Goal: Task Accomplishment & Management: Use online tool/utility

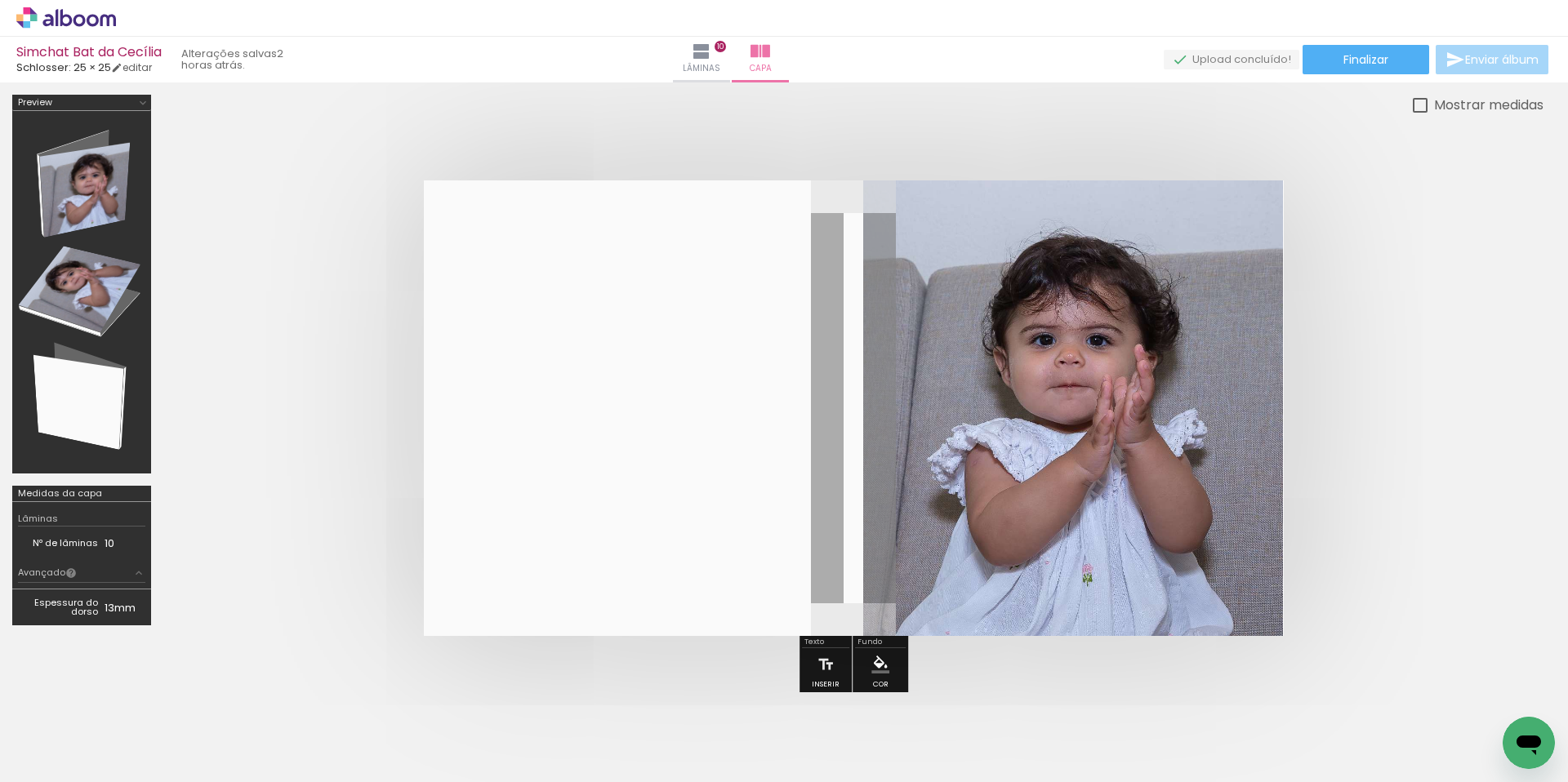
scroll to position [0, 1772]
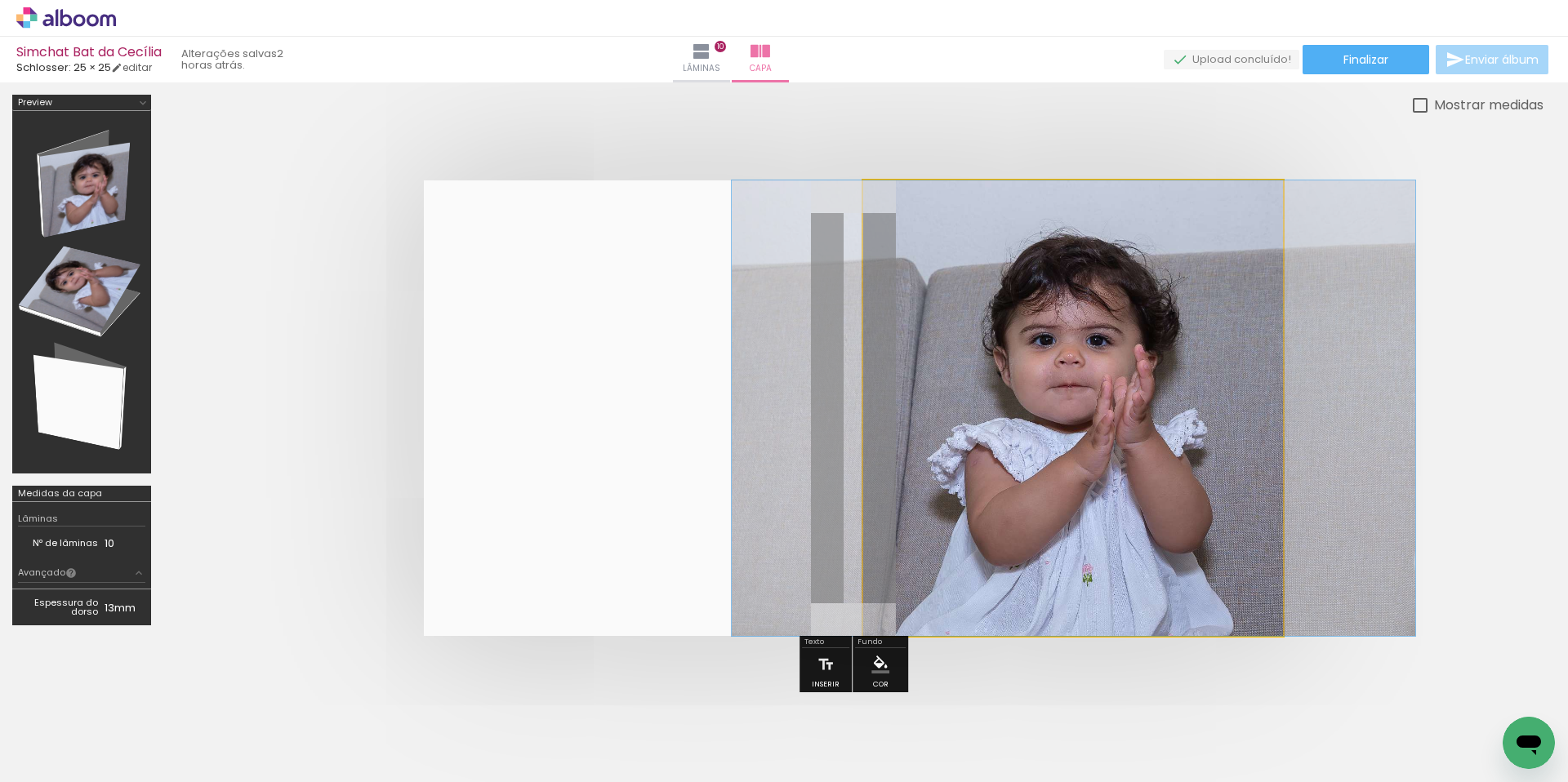
click at [1091, 375] on quentale-photo at bounding box center [1073, 408] width 421 height 456
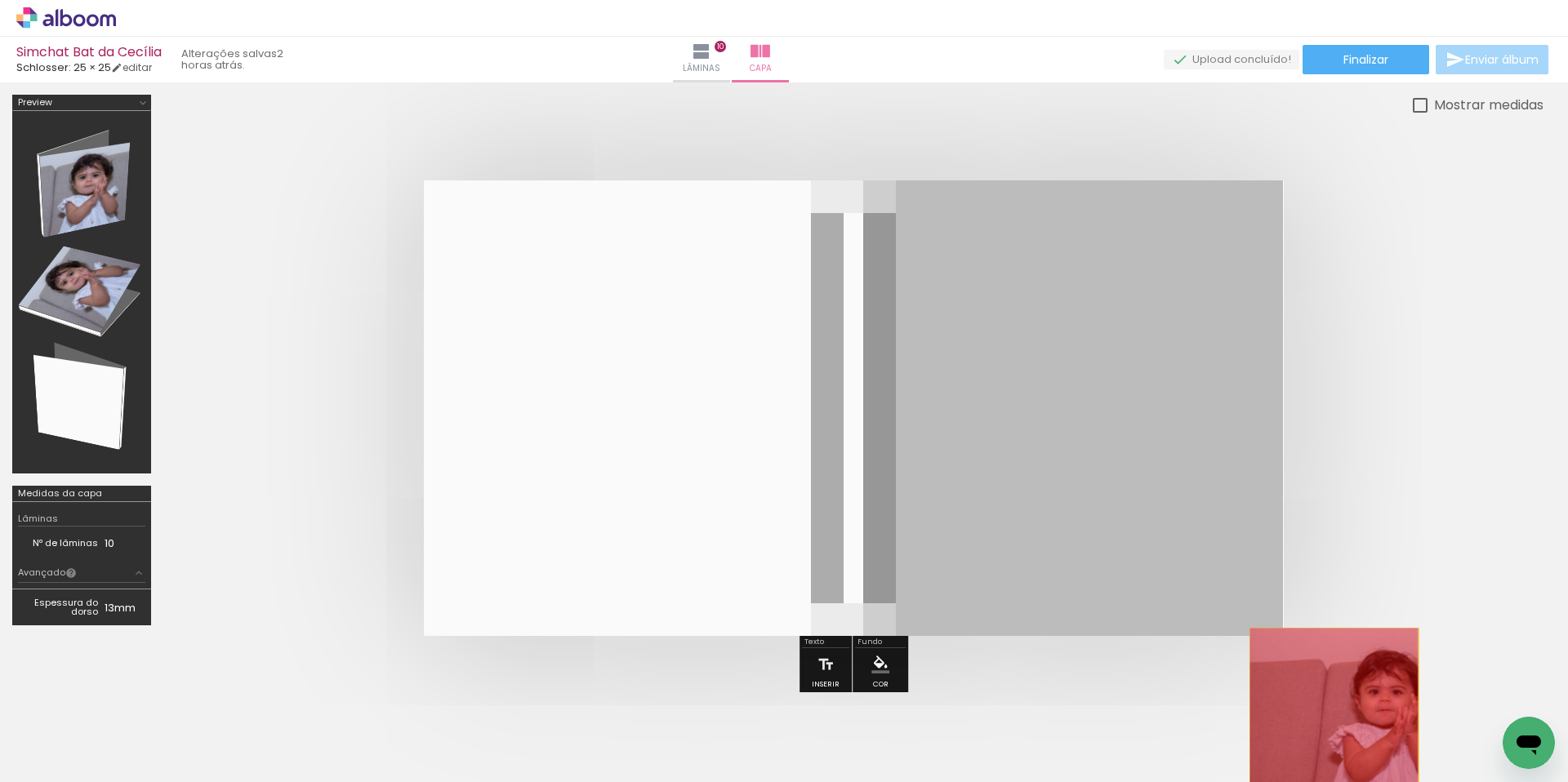
drag, startPoint x: 1118, startPoint y: 375, endPoint x: 1334, endPoint y: 721, distance: 407.9
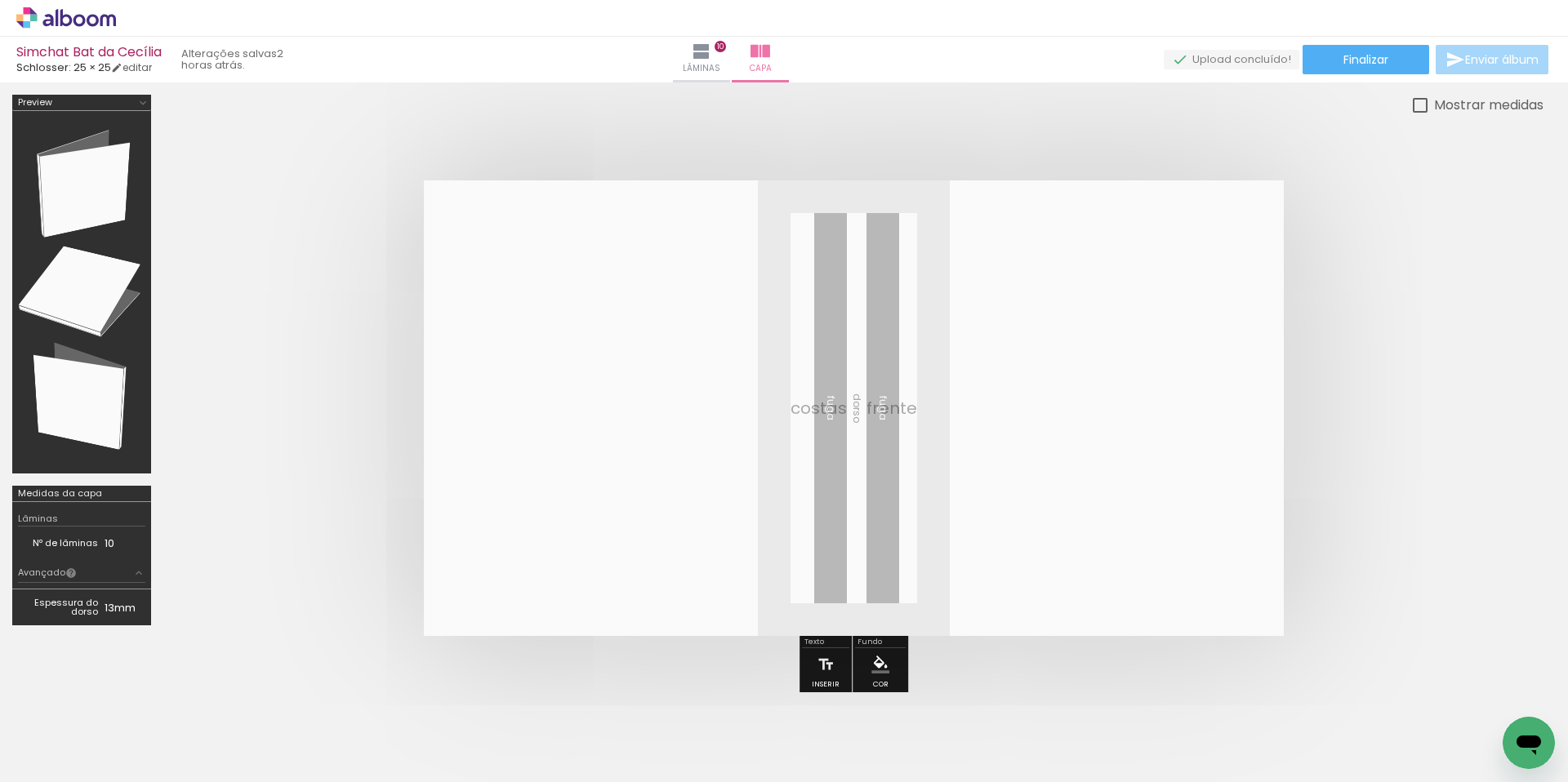
click at [52, 765] on span "Adicionar Fotos" at bounding box center [58, 760] width 49 height 18
click at [0, 0] on input "file" at bounding box center [0, 0] width 0 height 0
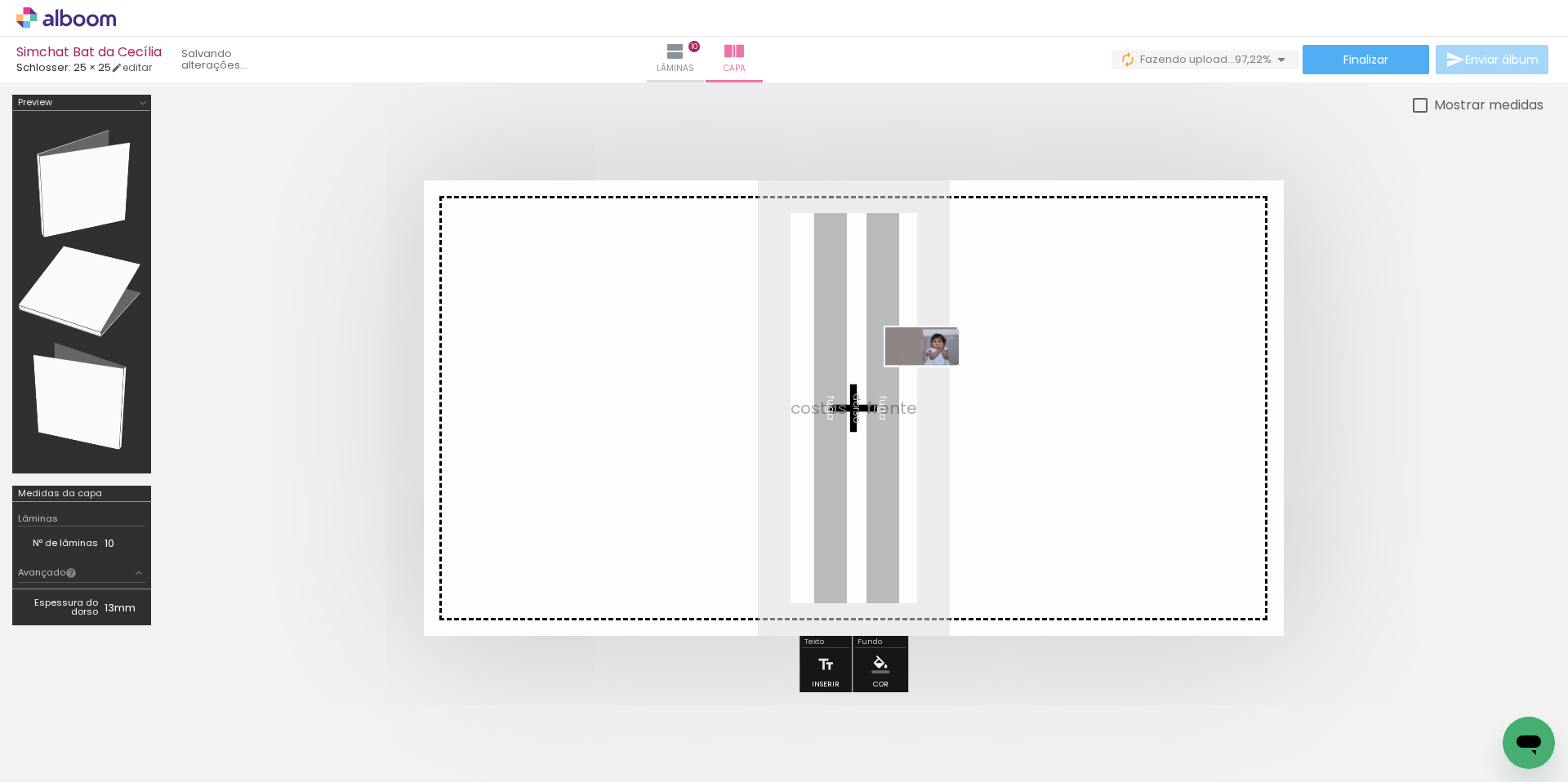
drag, startPoint x: 1489, startPoint y: 724, endPoint x: 926, endPoint y: 374, distance: 662.9
click at [932, 376] on quentale-workspace at bounding box center [784, 391] width 1568 height 782
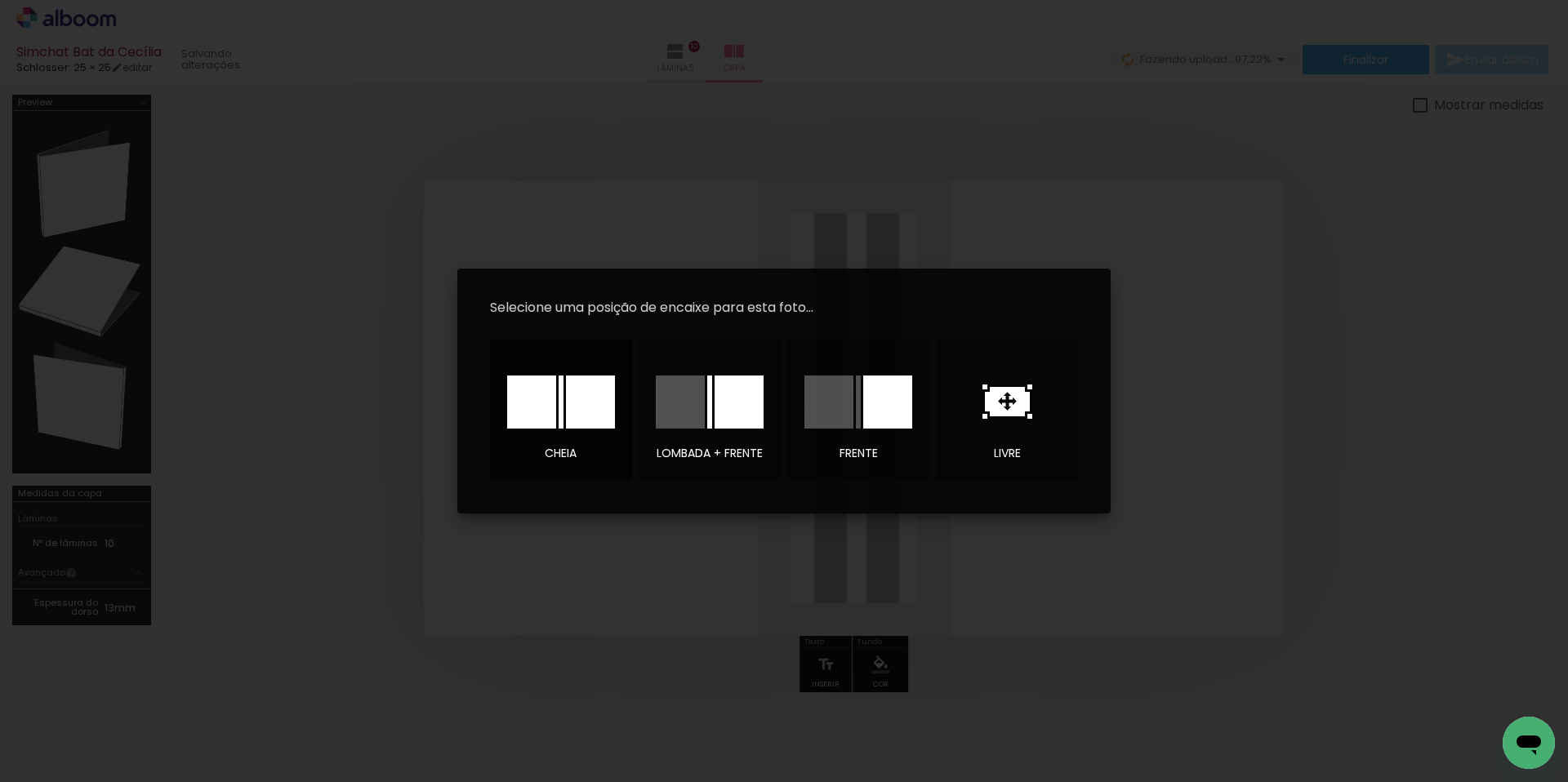
click at [587, 408] on div at bounding box center [590, 402] width 49 height 53
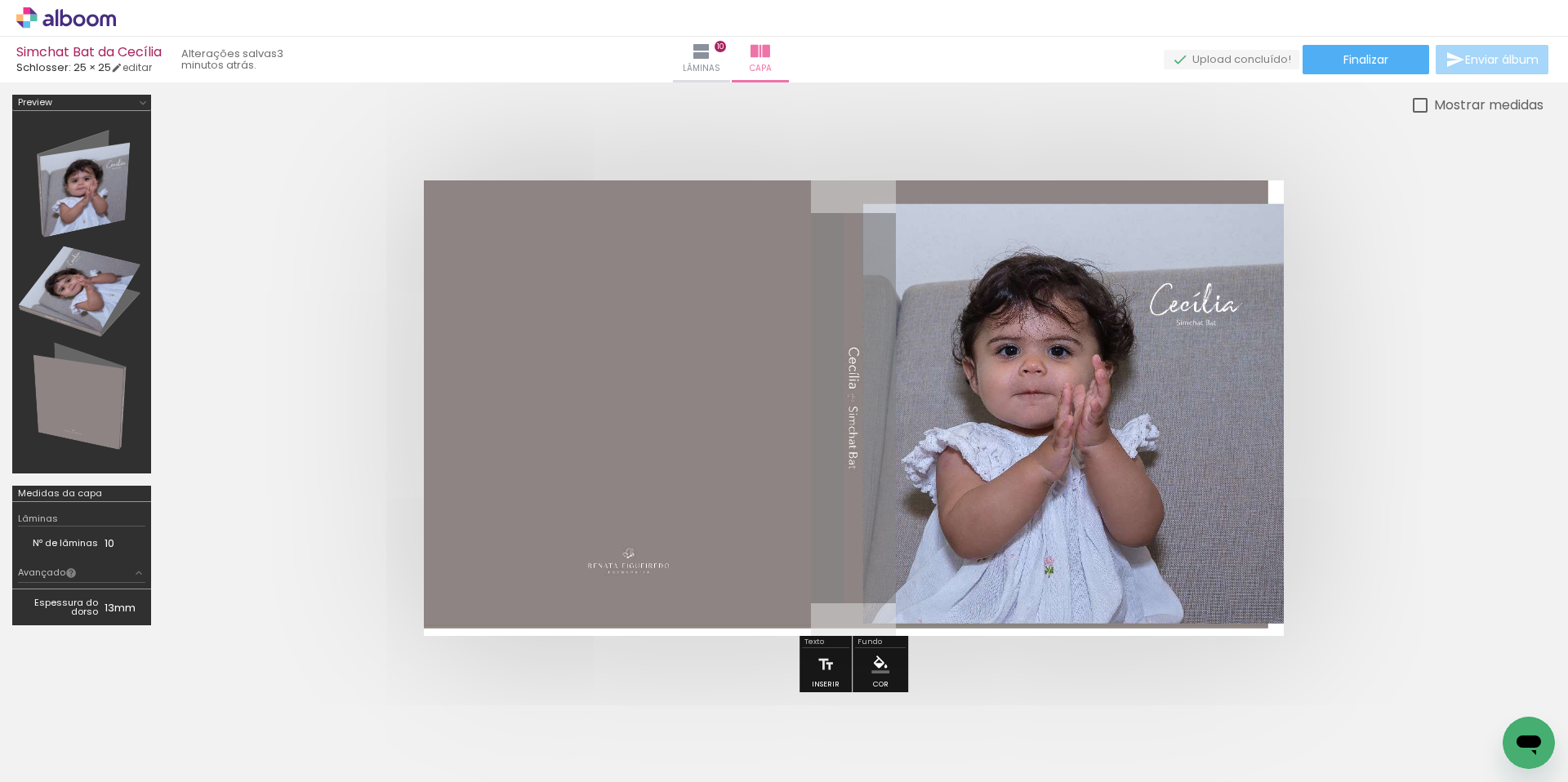
click at [124, 734] on div at bounding box center [130, 727] width 81 height 54
click at [132, 738] on div at bounding box center [130, 727] width 81 height 54
click at [1371, 340] on quentale-cover at bounding box center [853, 408] width 1249 height 456
click at [1366, 65] on span "Finalizar" at bounding box center [1365, 59] width 45 height 12
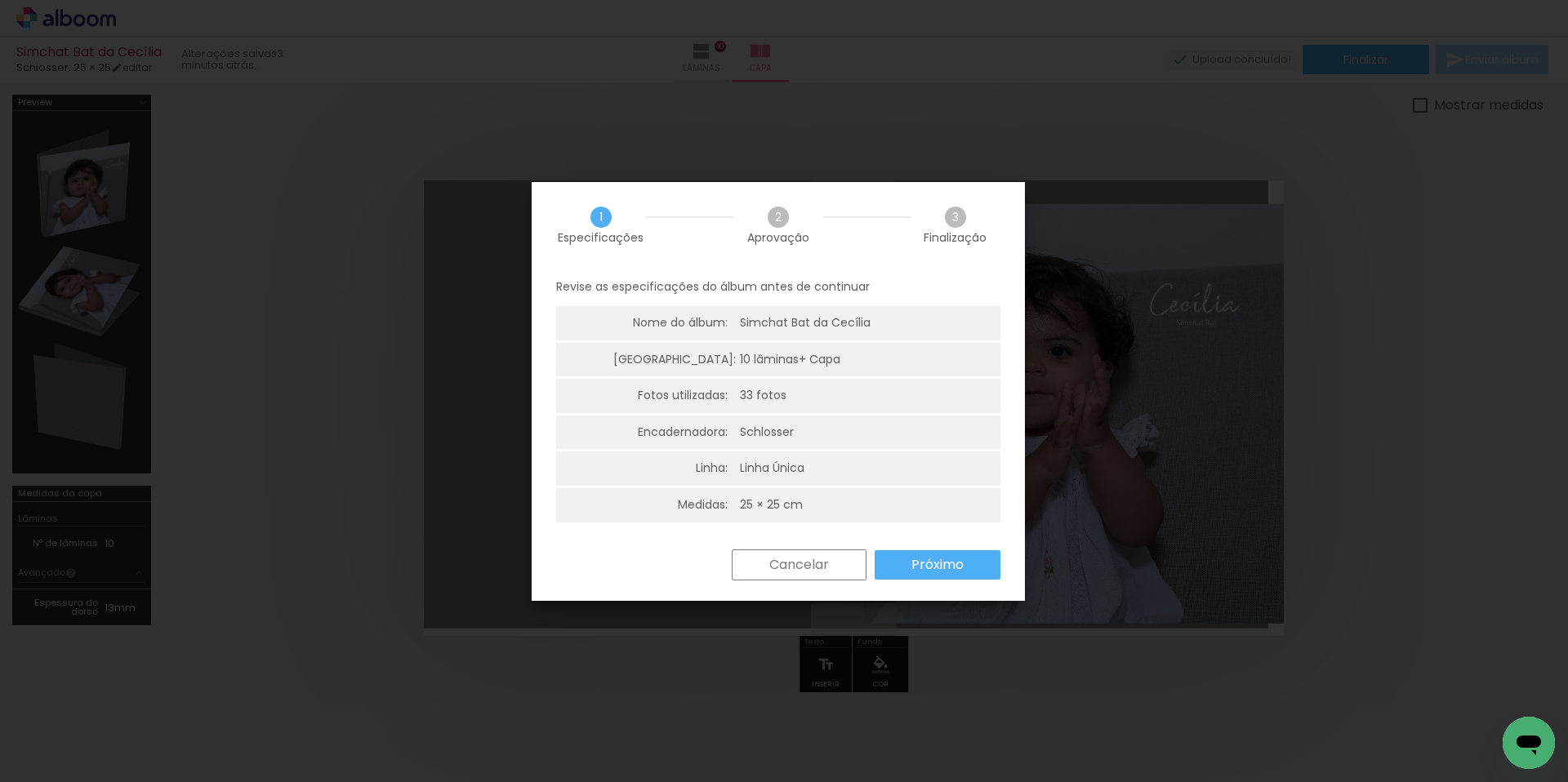
click at [0, 0] on slot "Cancelar" at bounding box center [0, 0] width 0 height 0
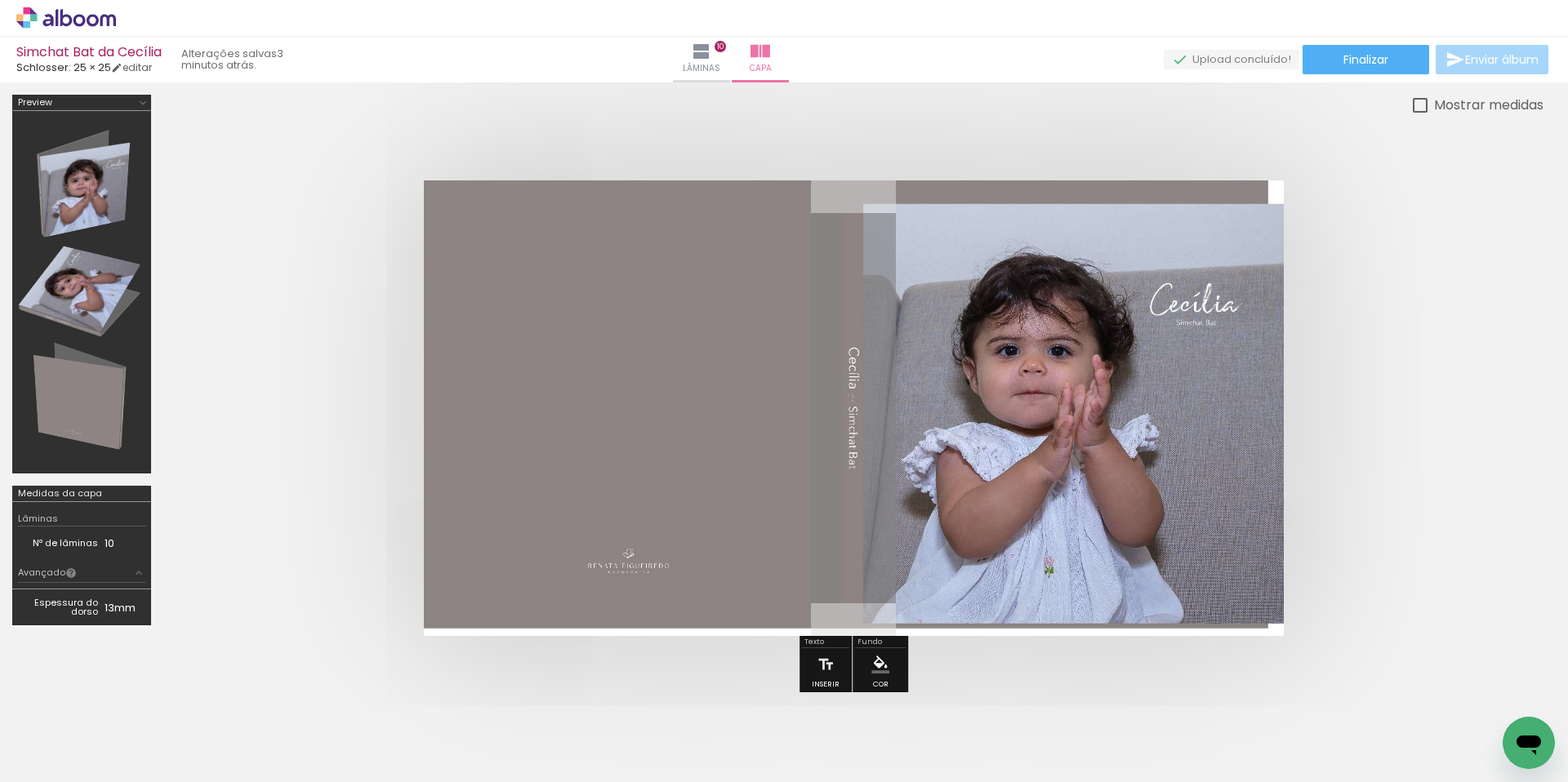
click at [1402, 448] on quentale-cover at bounding box center [853, 408] width 1249 height 456
click at [711, 52] on iron-icon at bounding box center [701, 51] width 20 height 20
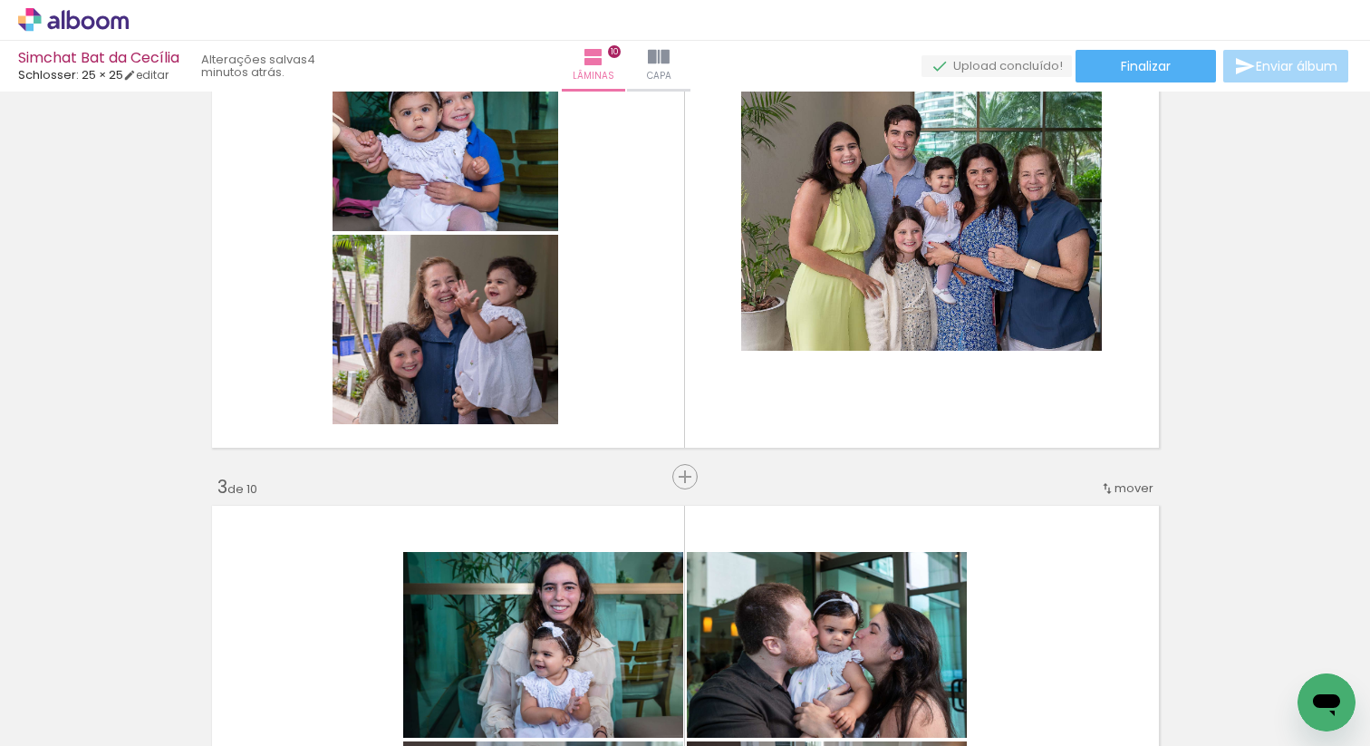
scroll to position [835, 0]
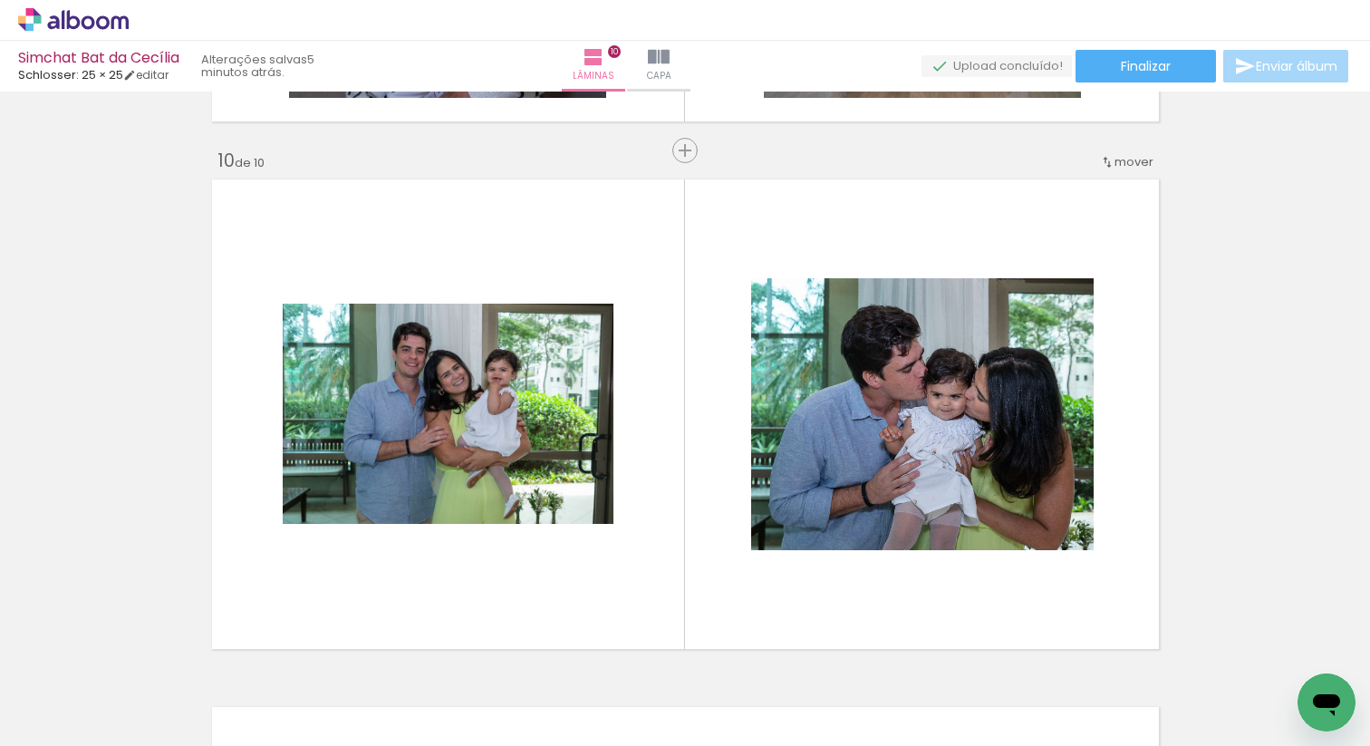
scroll to position [4807, 0]
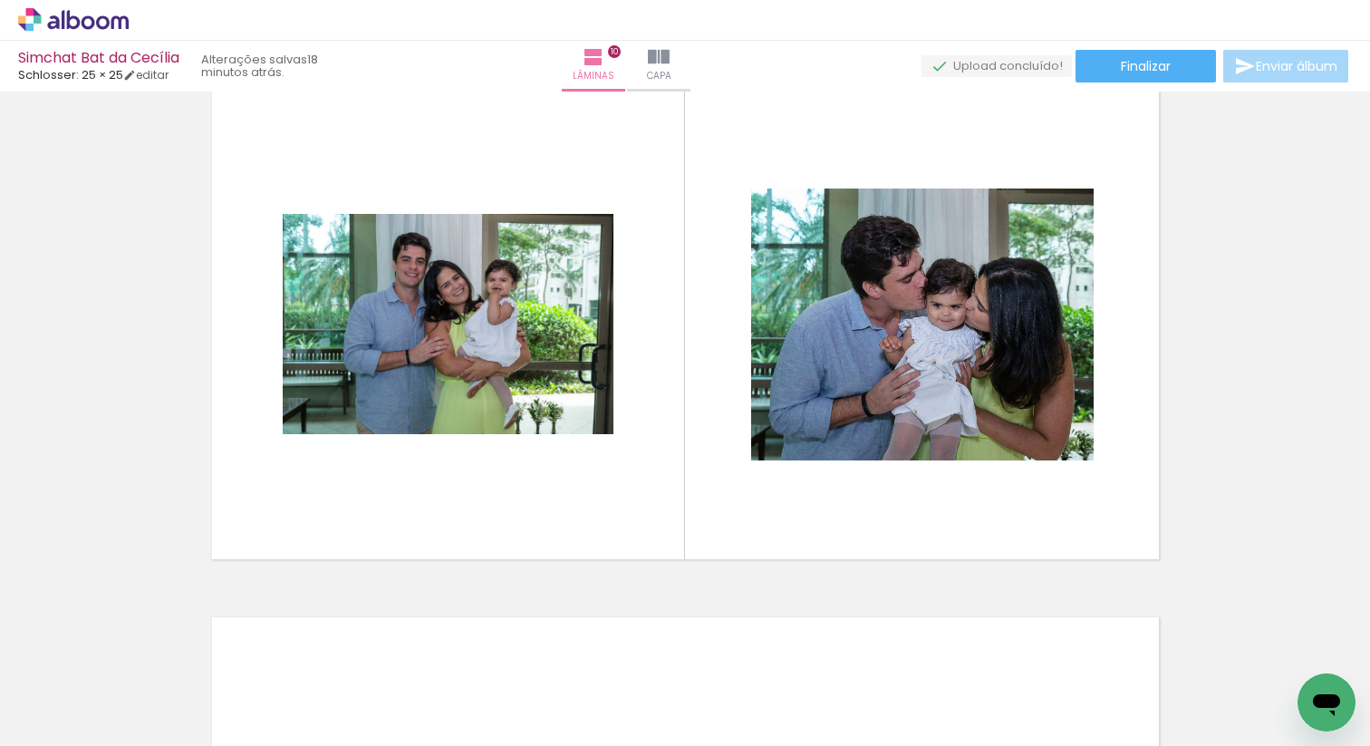
scroll to position [0, 2068]
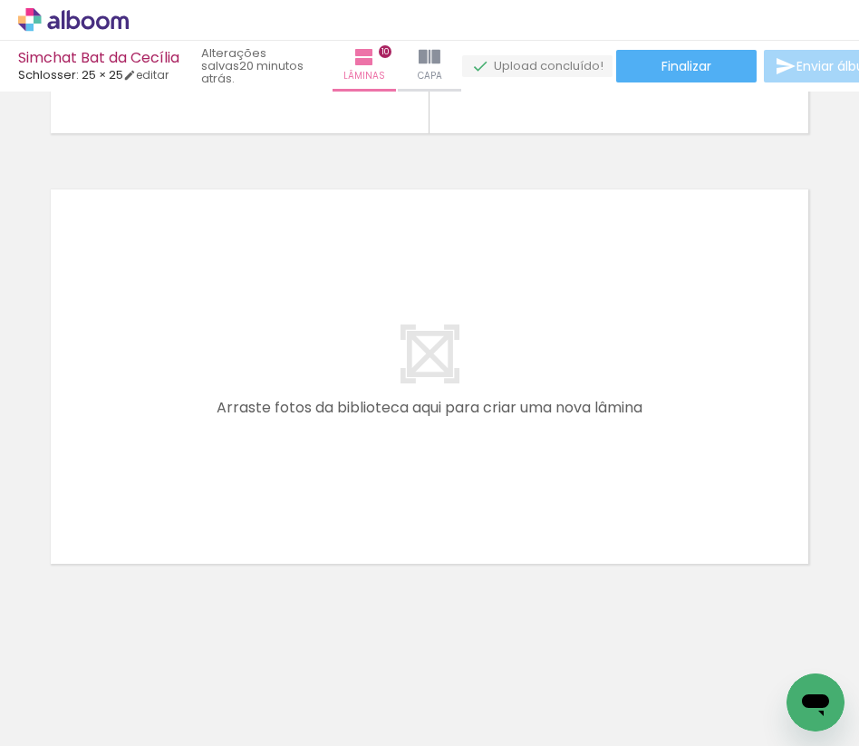
scroll to position [4264, 0]
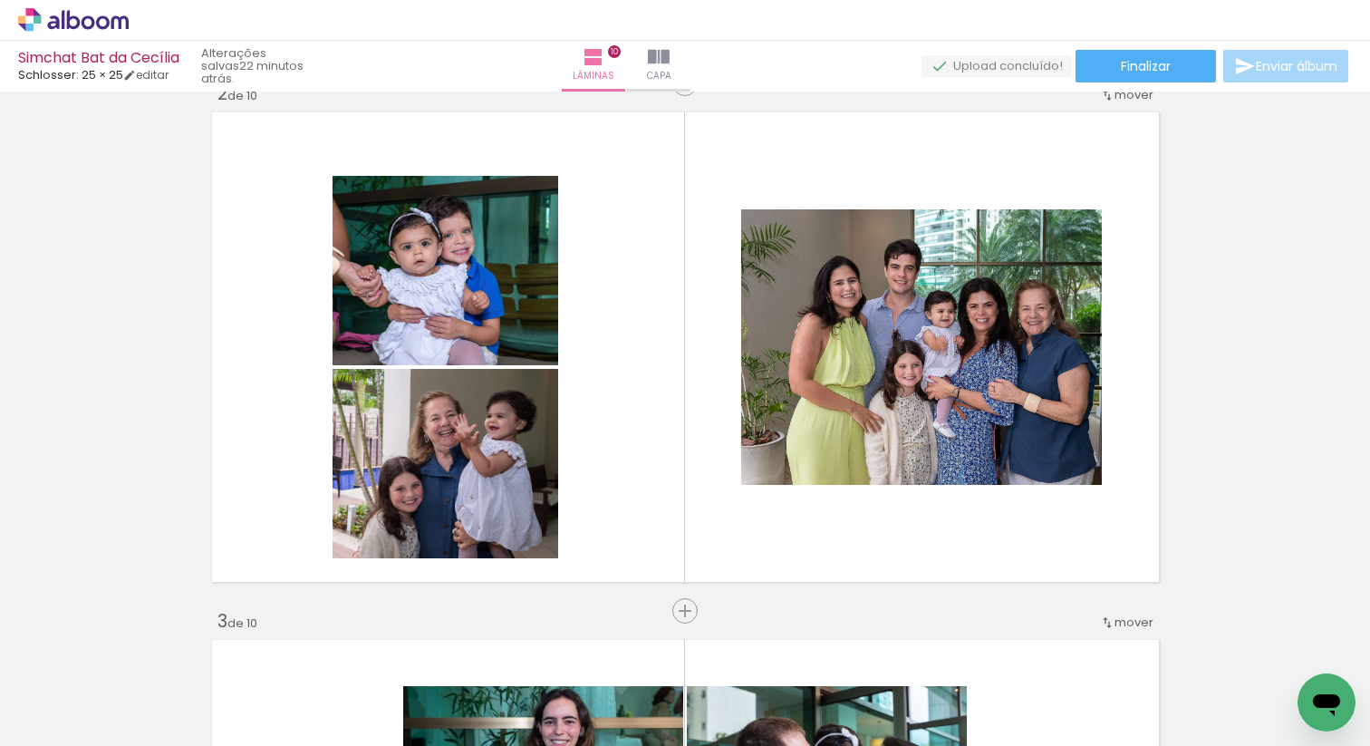
scroll to position [0, 463]
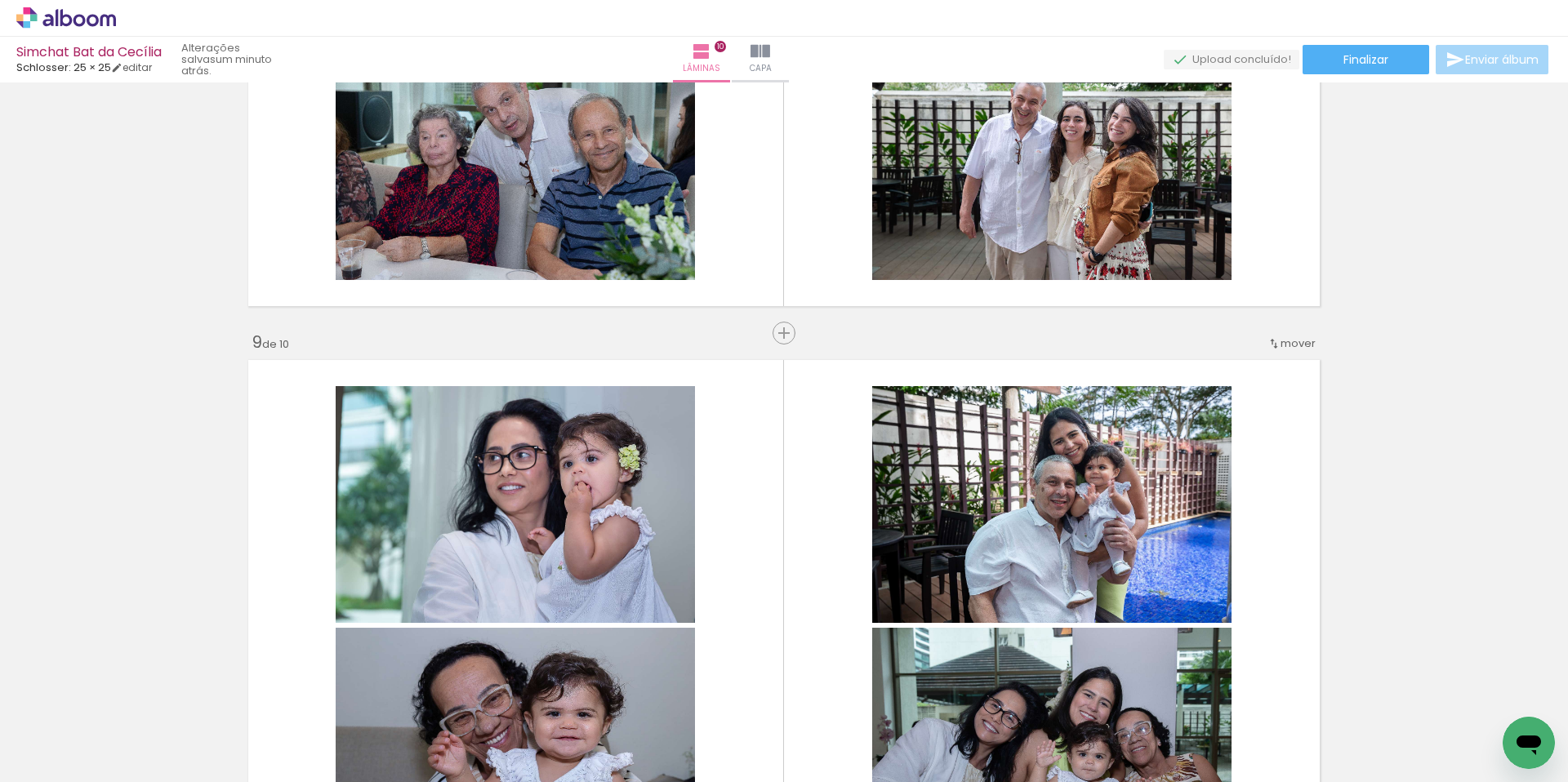
scroll to position [4422, 0]
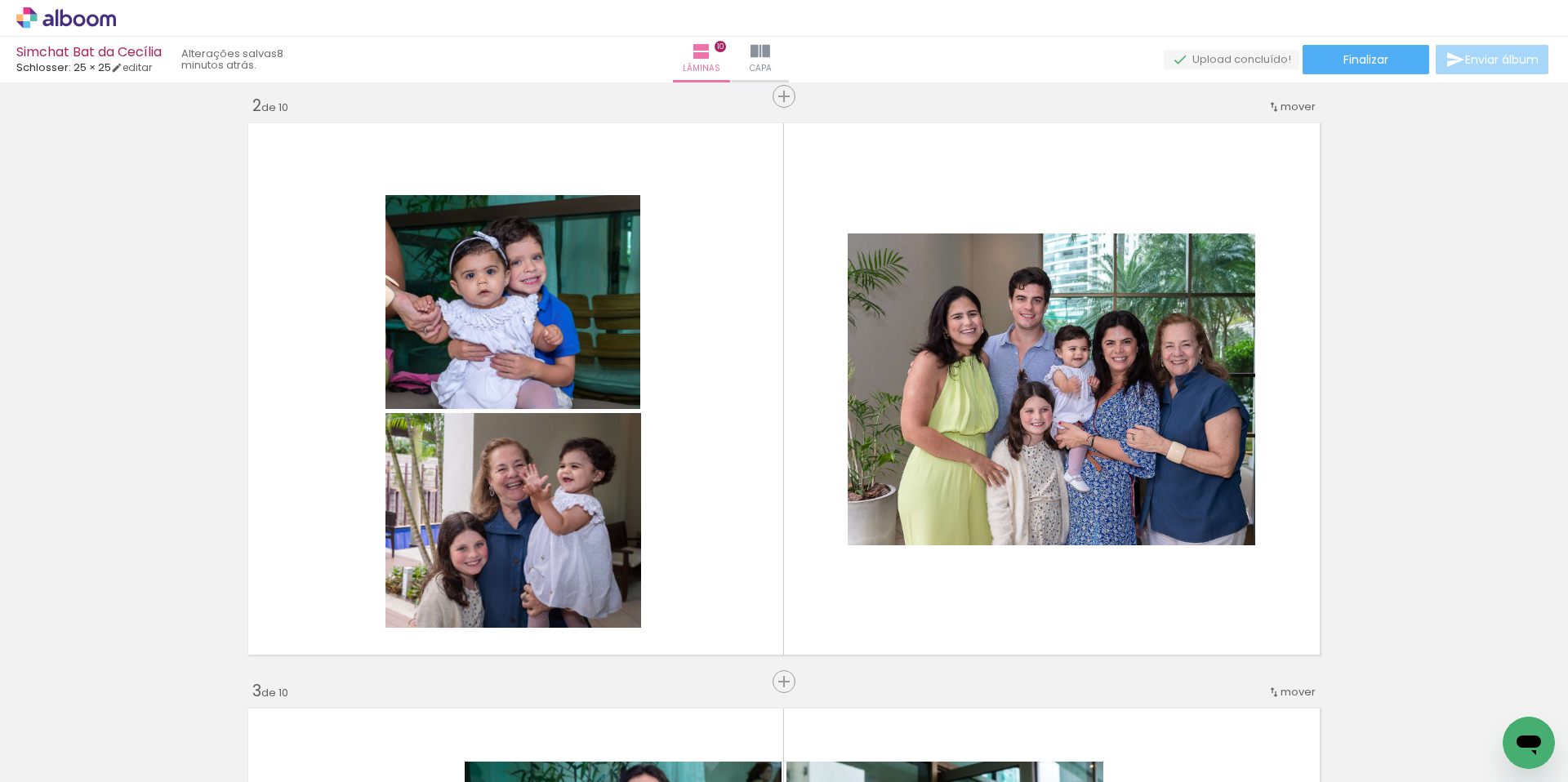
scroll to position [303, 0]
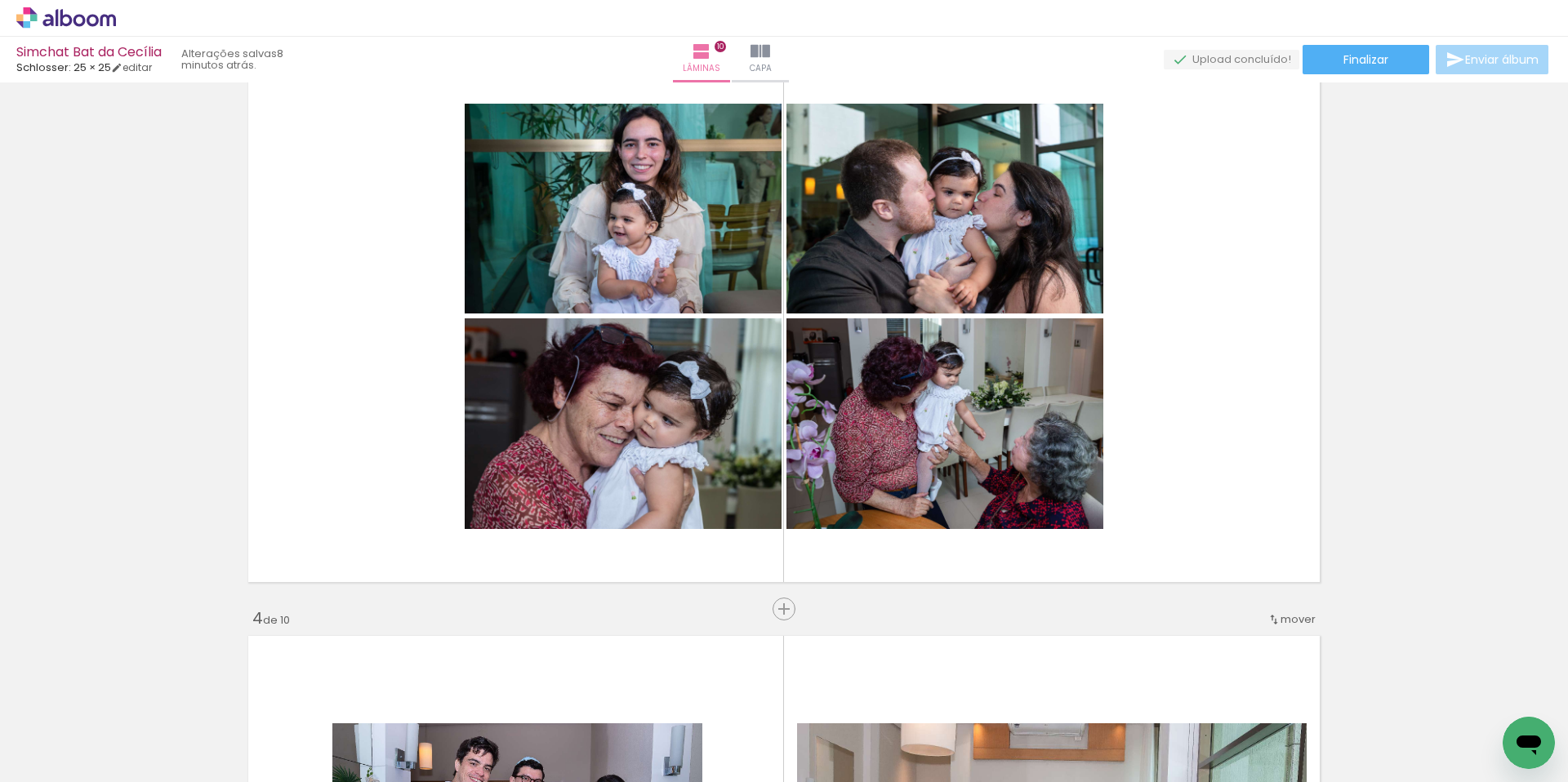
scroll to position [1258, 0]
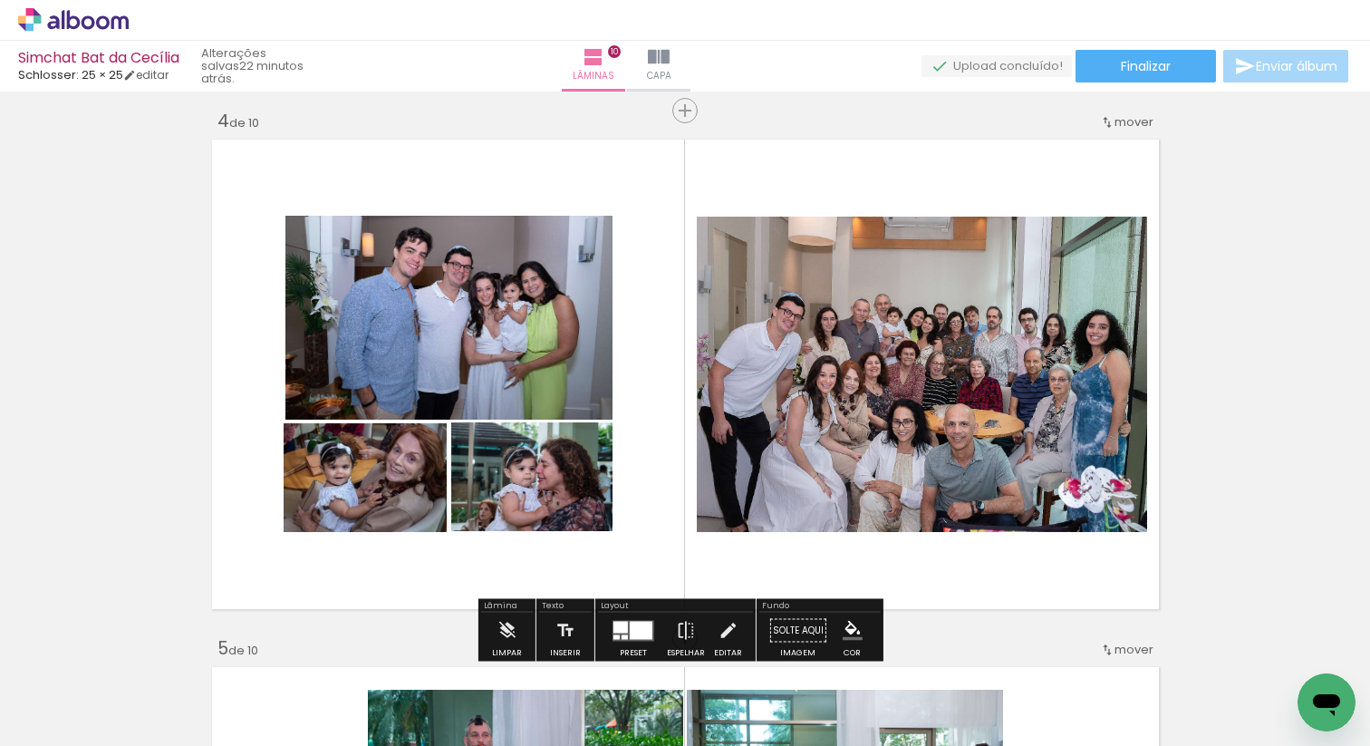
scroll to position [0, 589]
click at [543, 335] on quentale-photo at bounding box center [448, 317] width 327 height 203
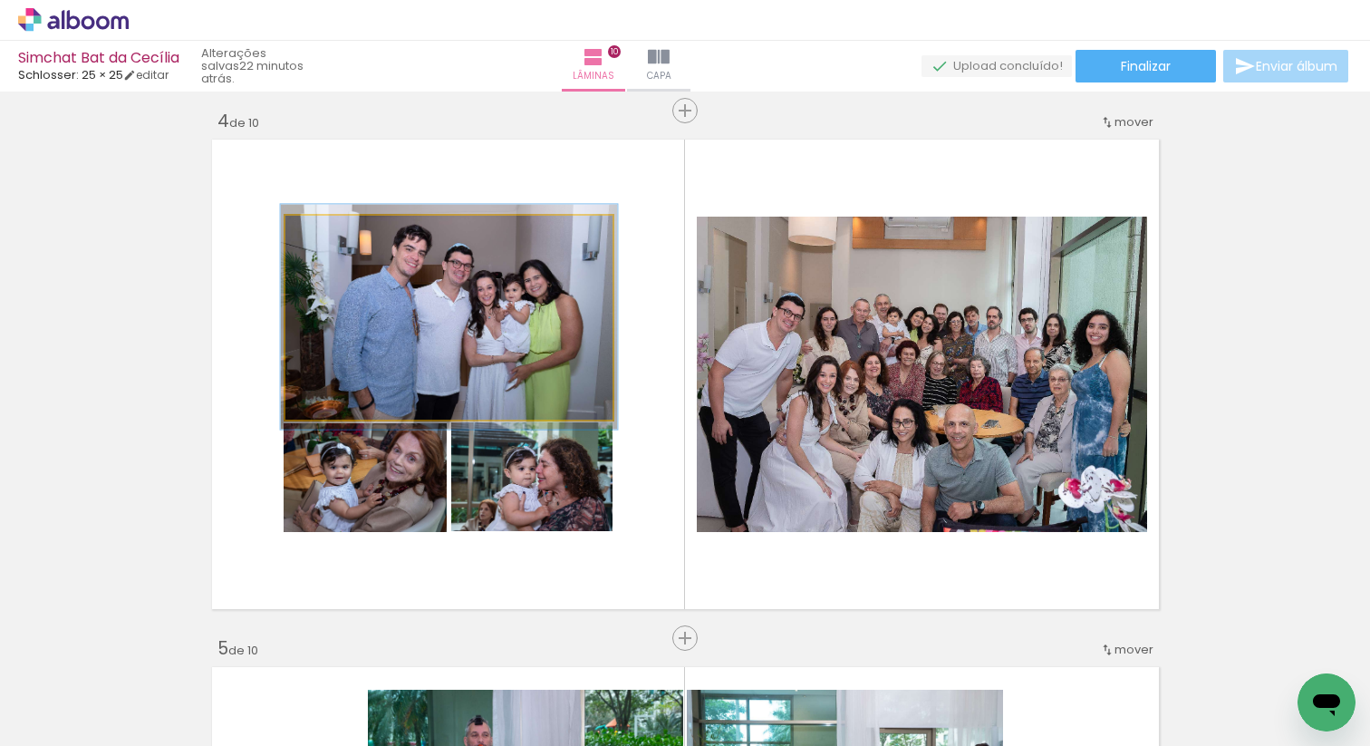
type paper-slider "103"
click at [325, 245] on div at bounding box center [329, 234] width 29 height 29
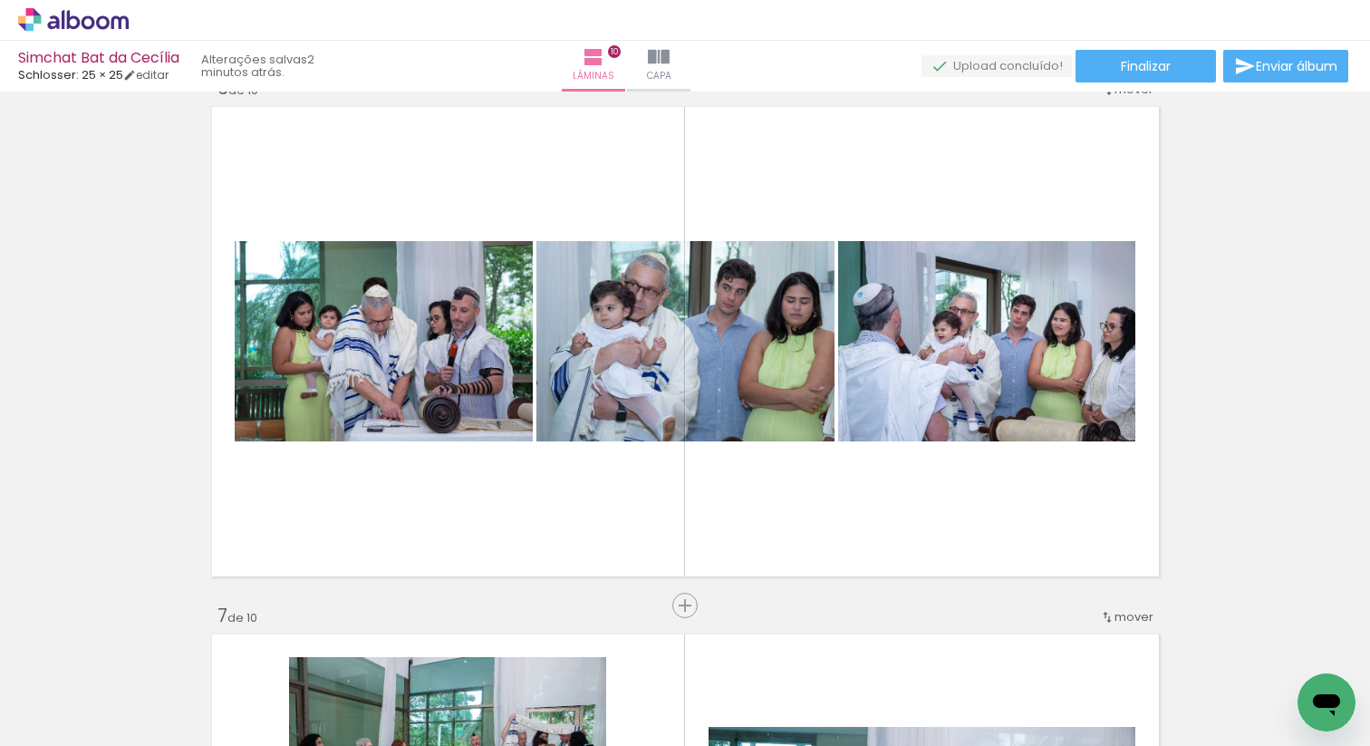
click at [60, 719] on span "Adicionar Fotos" at bounding box center [64, 721] width 54 height 20
click at [0, 0] on input "file" at bounding box center [0, 0] width 0 height 0
click at [69, 718] on span "Adicionar Fotos" at bounding box center [64, 721] width 54 height 20
click at [0, 0] on input "file" at bounding box center [0, 0] width 0 height 0
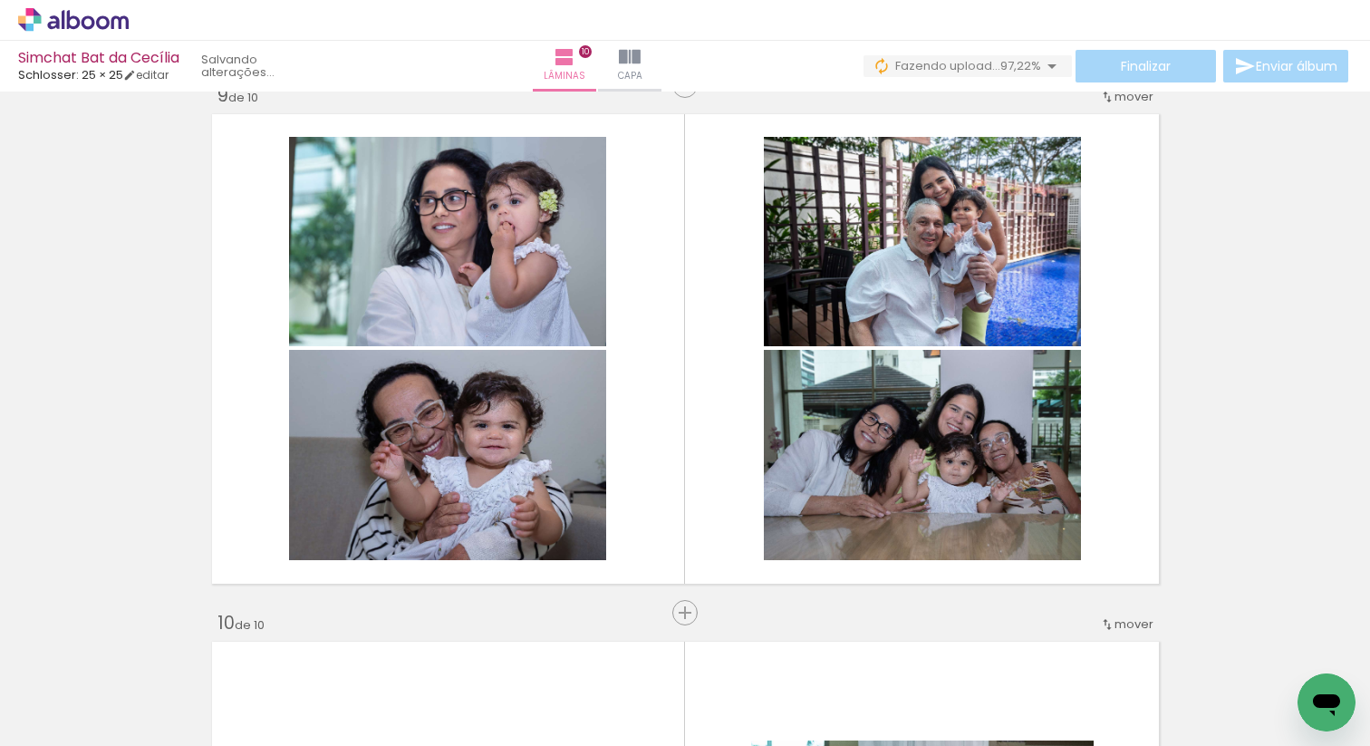
scroll to position [4249, 0]
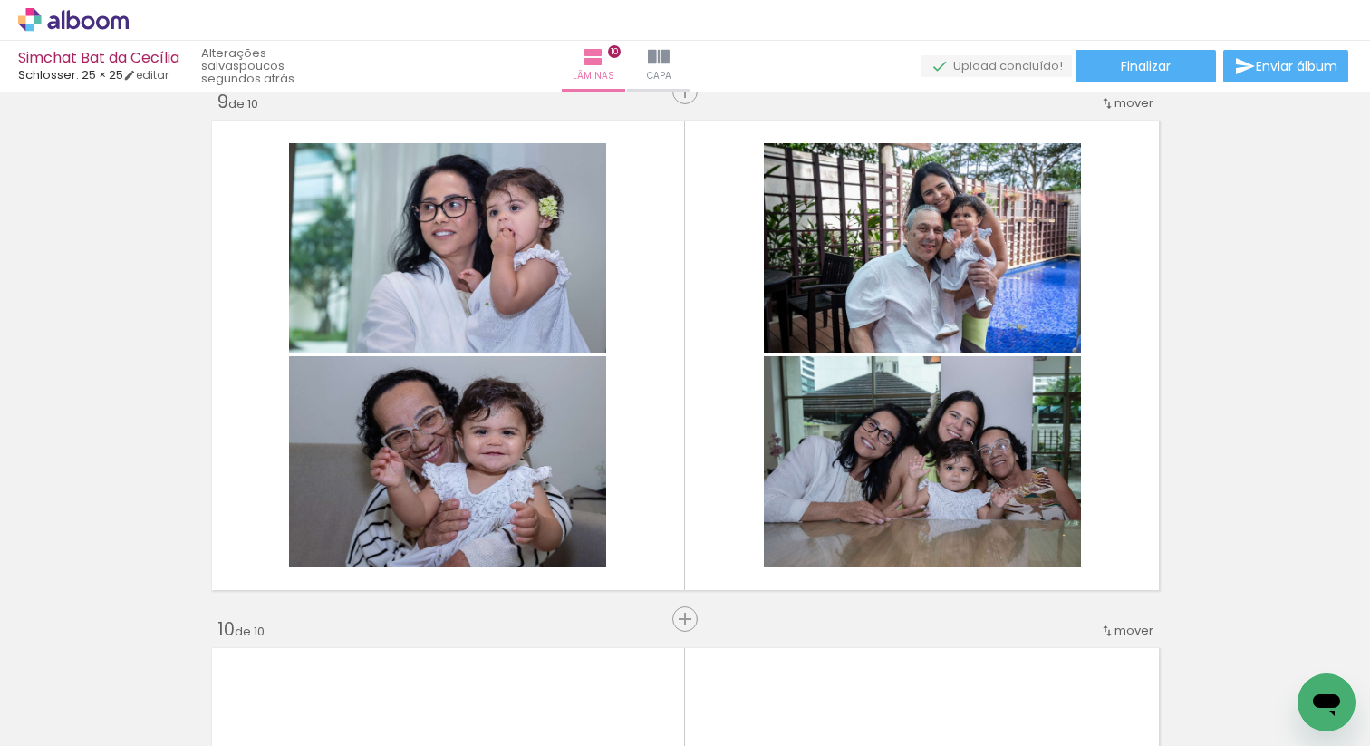
click at [91, 719] on span "Adicionar Fotos" at bounding box center [64, 721] width 54 height 20
click at [0, 0] on input "file" at bounding box center [0, 0] width 0 height 0
click at [92, 719] on span "Adicionar Fotos" at bounding box center [64, 721] width 54 height 20
click at [0, 0] on input "file" at bounding box center [0, 0] width 0 height 0
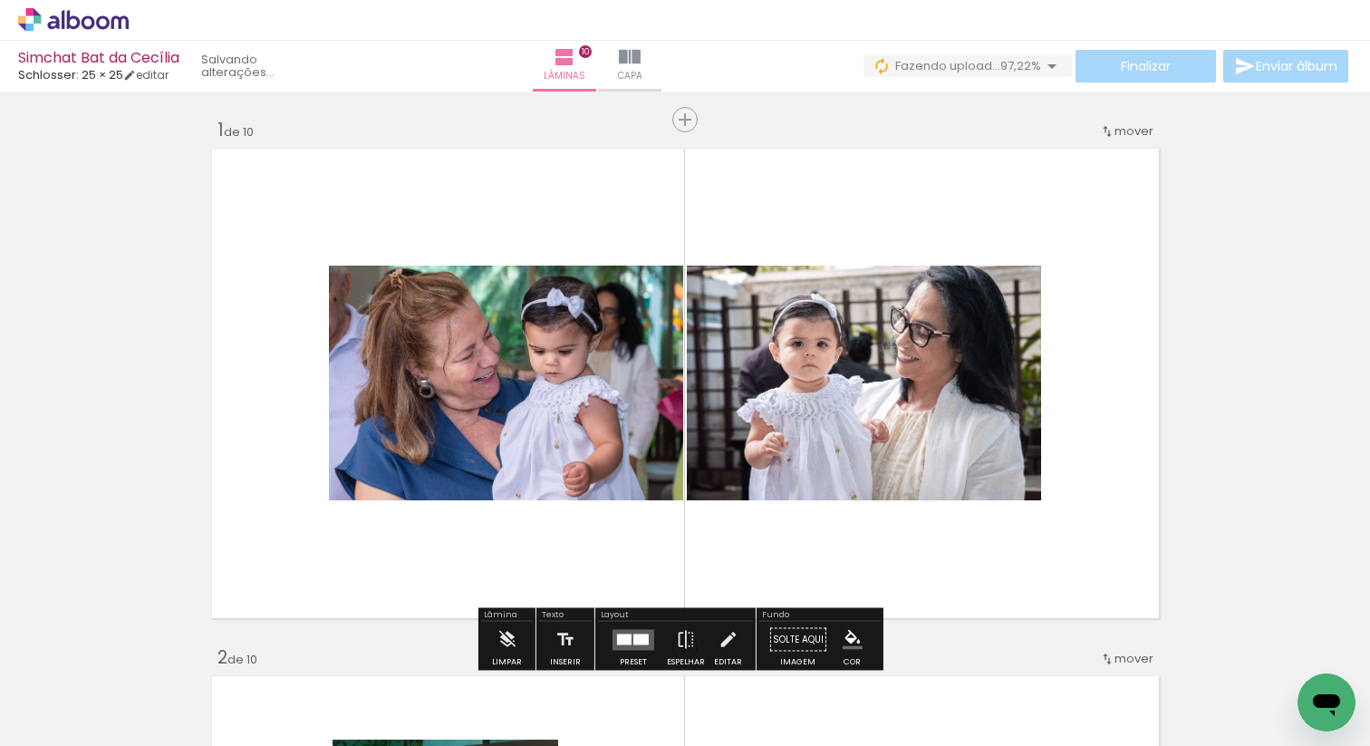
scroll to position [0, 0]
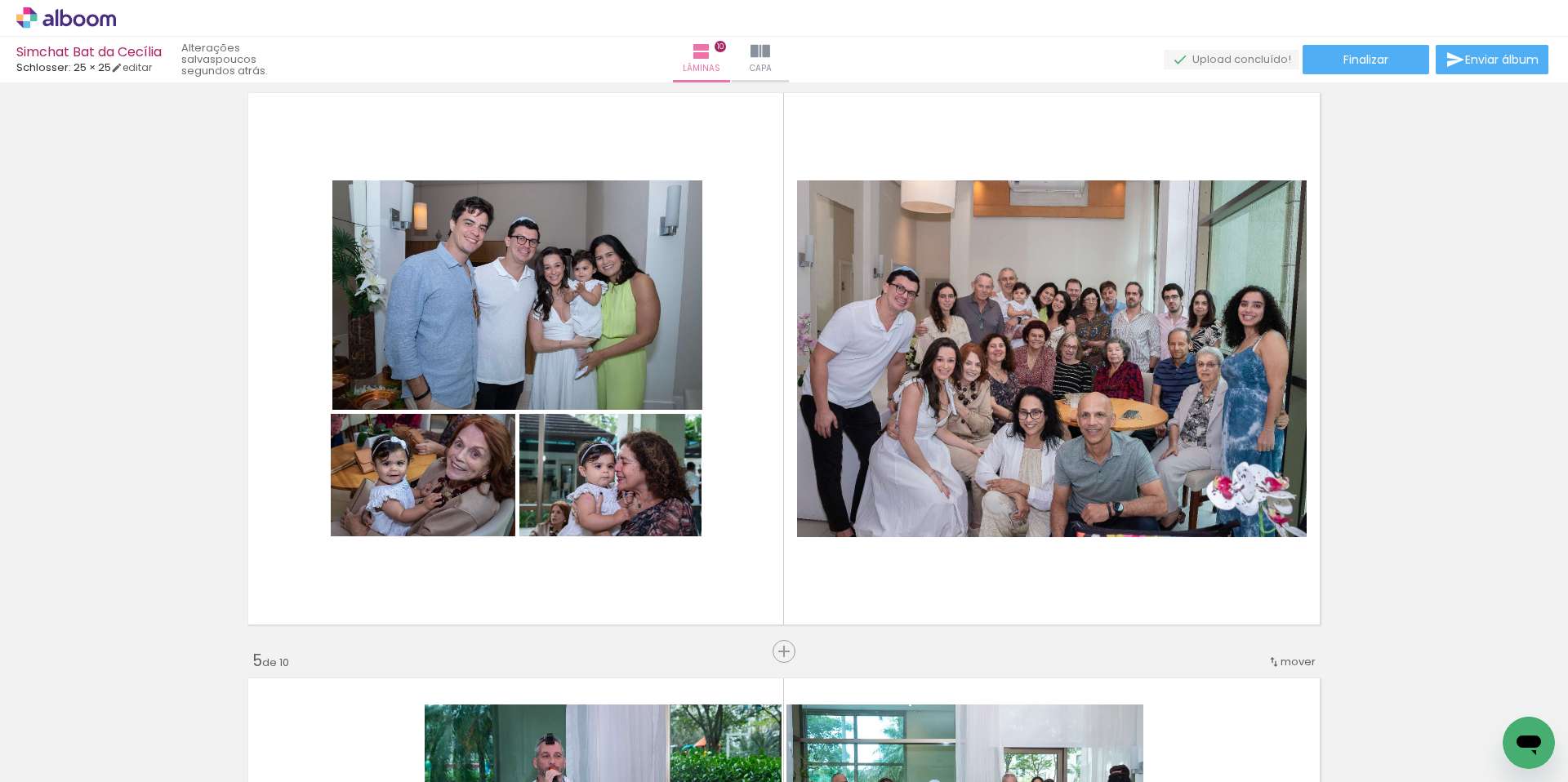
scroll to position [1798, 0]
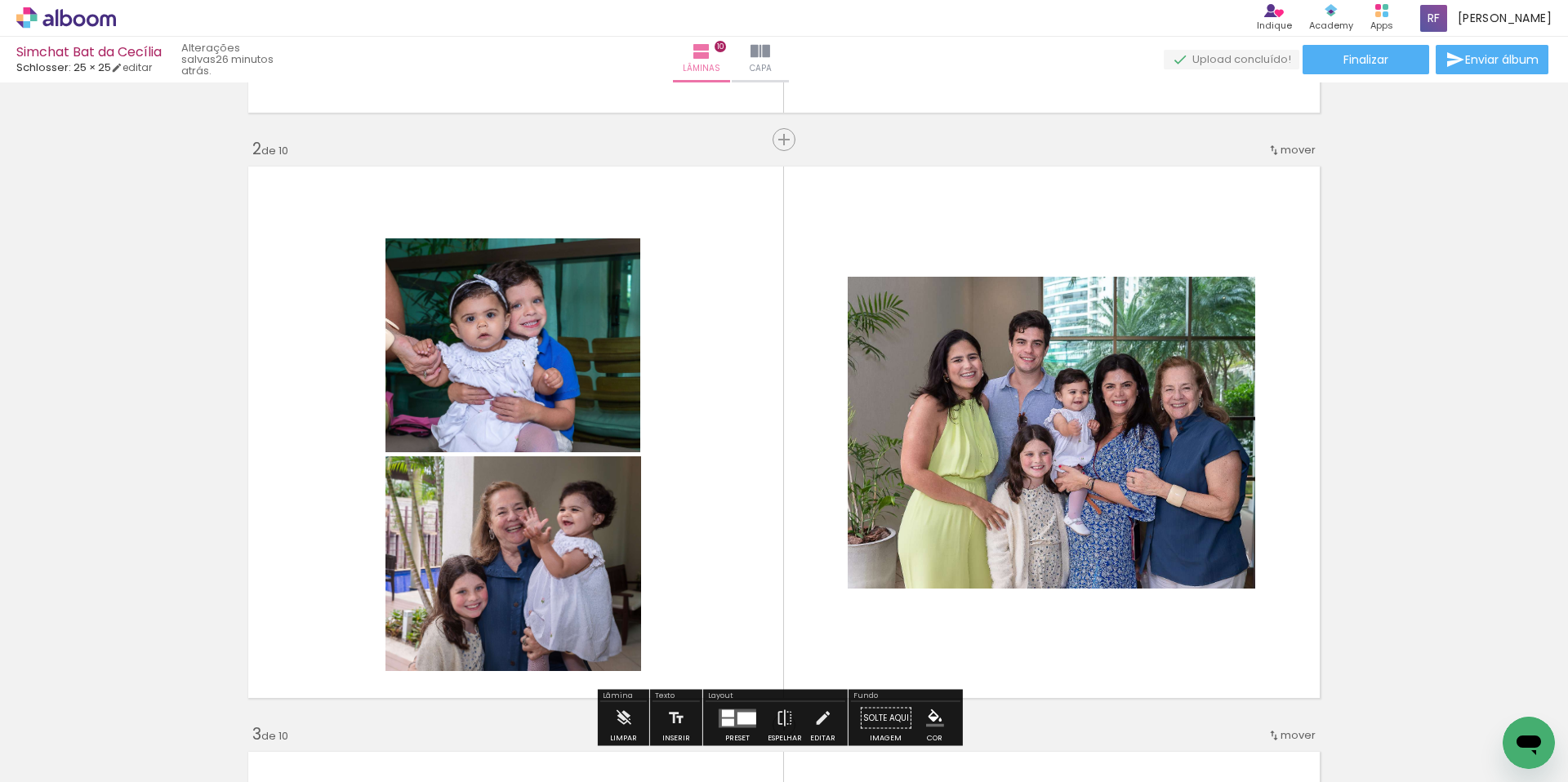
scroll to position [624, 0]
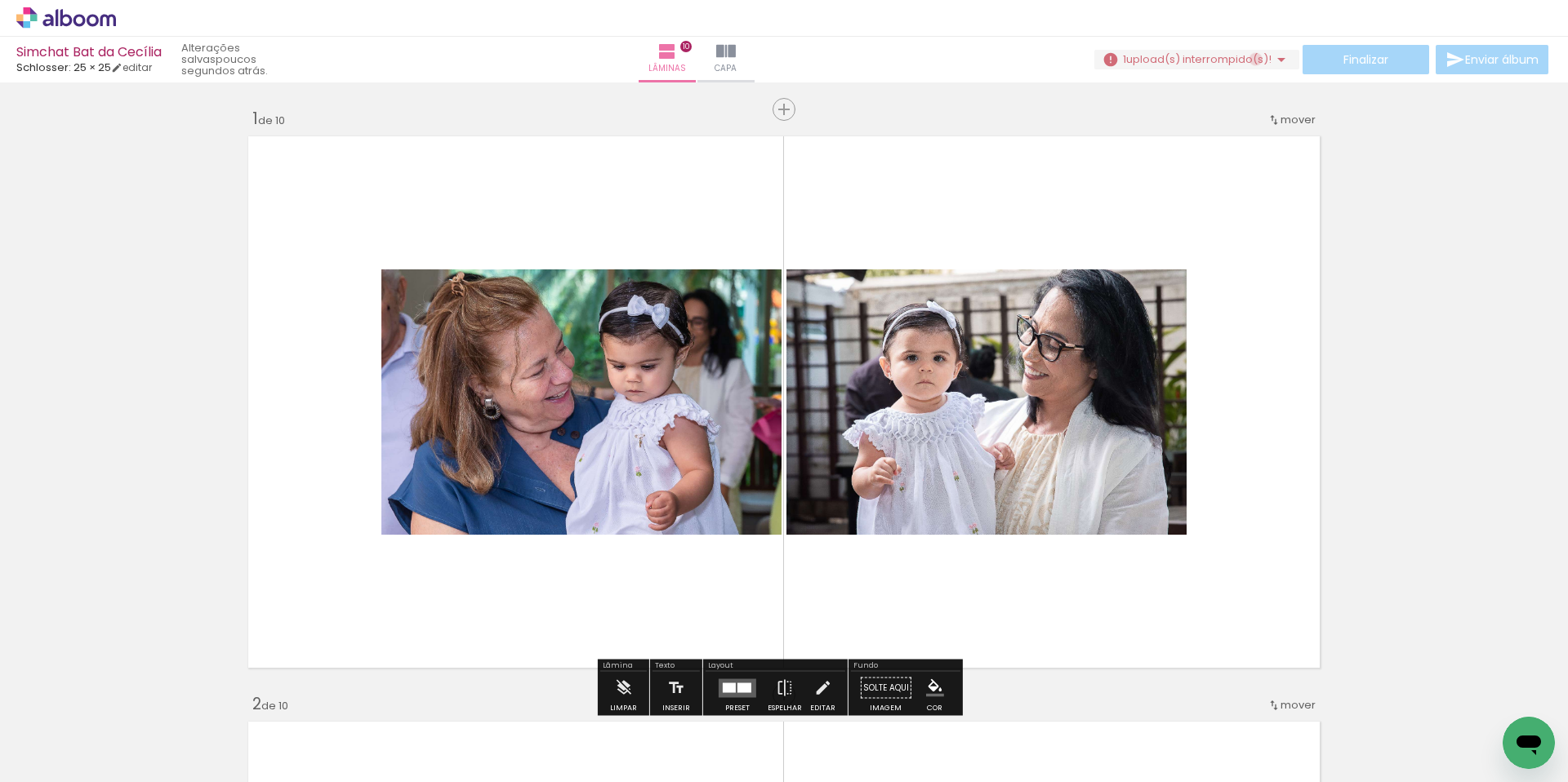
click at [1248, 59] on span "upload(s) interrompido(s)!" at bounding box center [1198, 59] width 145 height 15
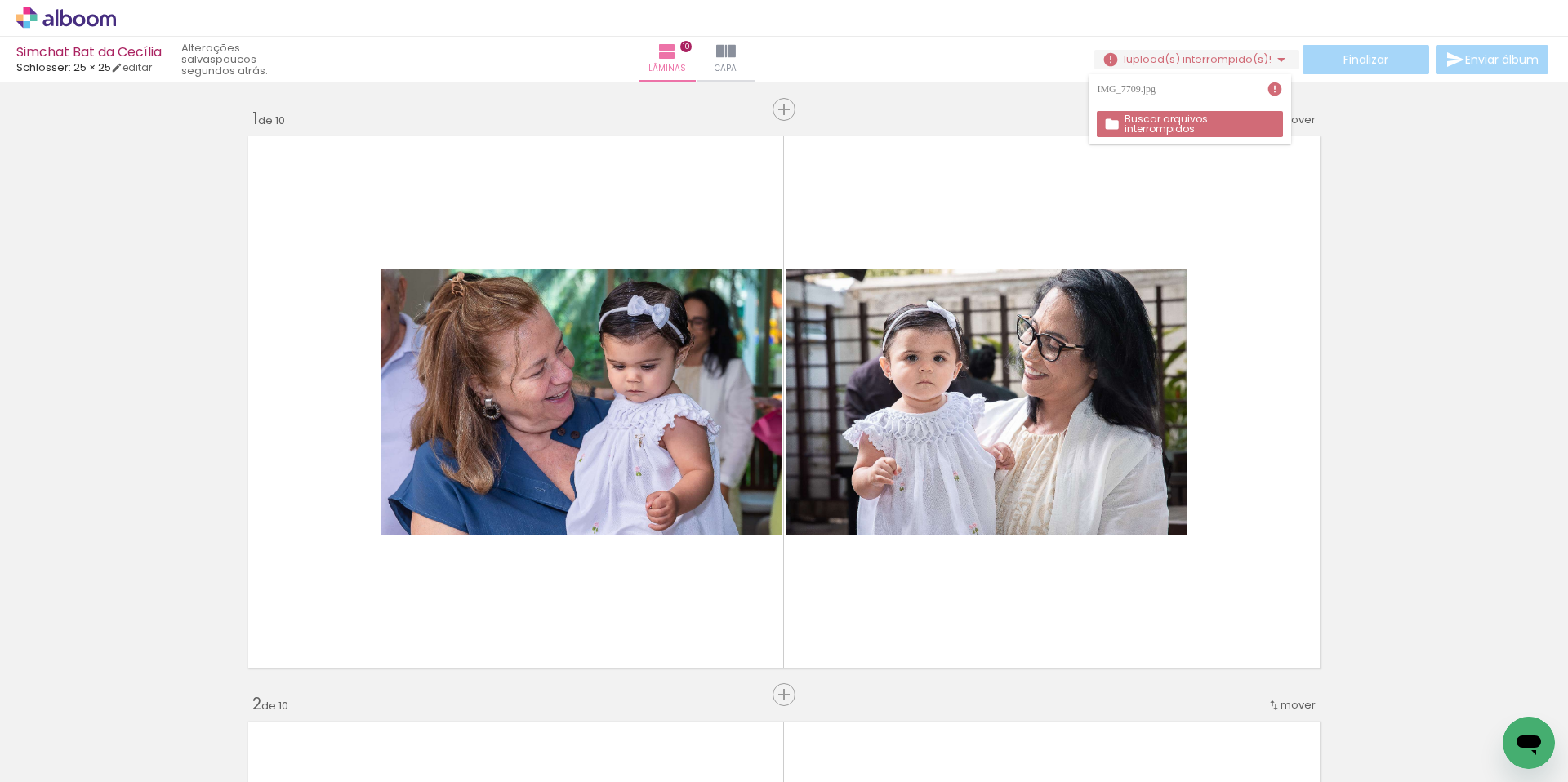
click at [0, 0] on slot "Buscar arquivos interrompidos" at bounding box center [0, 0] width 0 height 0
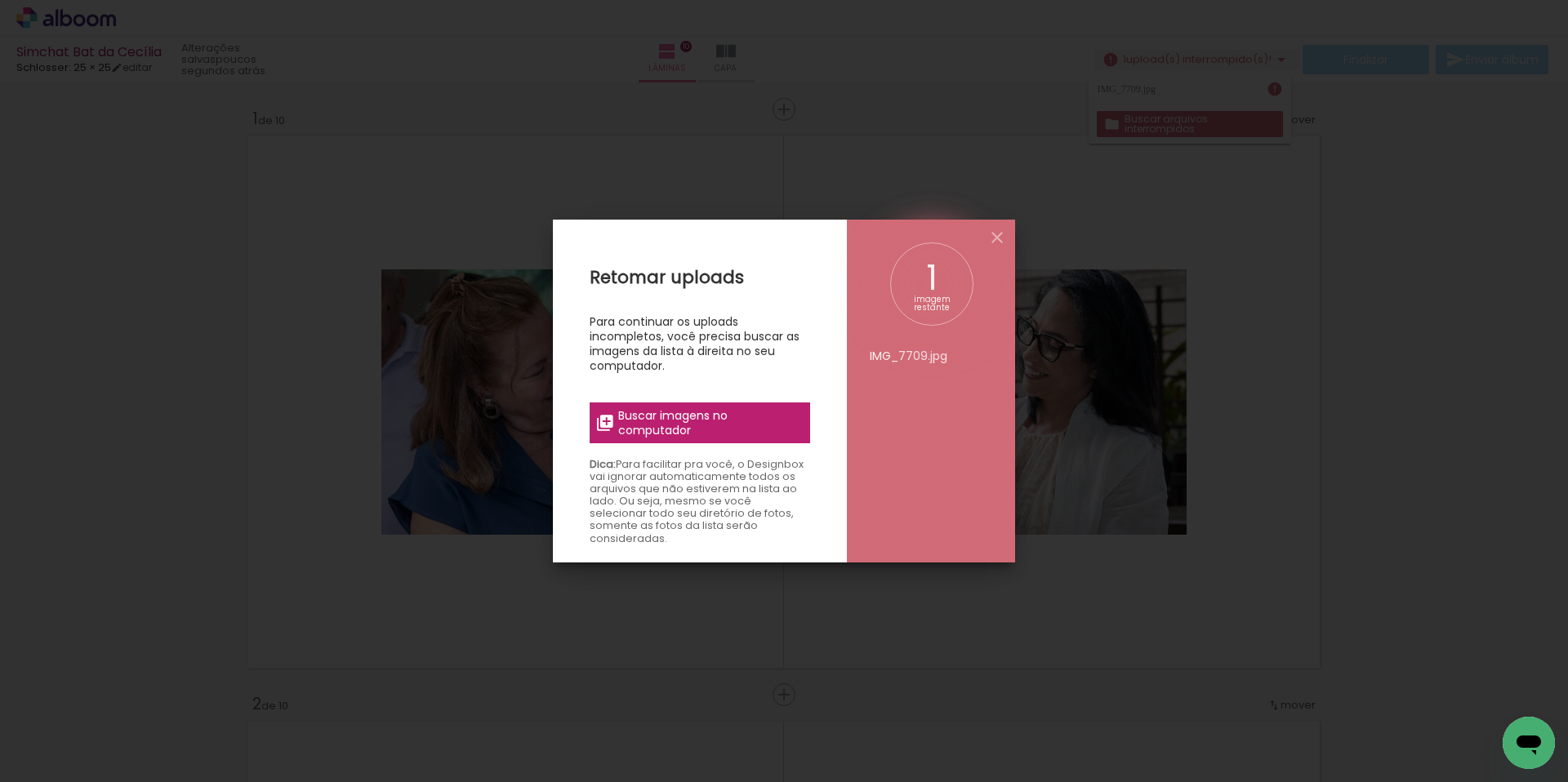
click at [679, 425] on span "Buscar imagens no computador" at bounding box center [709, 423] width 182 height 30
click at [0, 0] on input "file" at bounding box center [0, 0] width 0 height 0
click at [996, 234] on iron-icon at bounding box center [997, 238] width 20 height 20
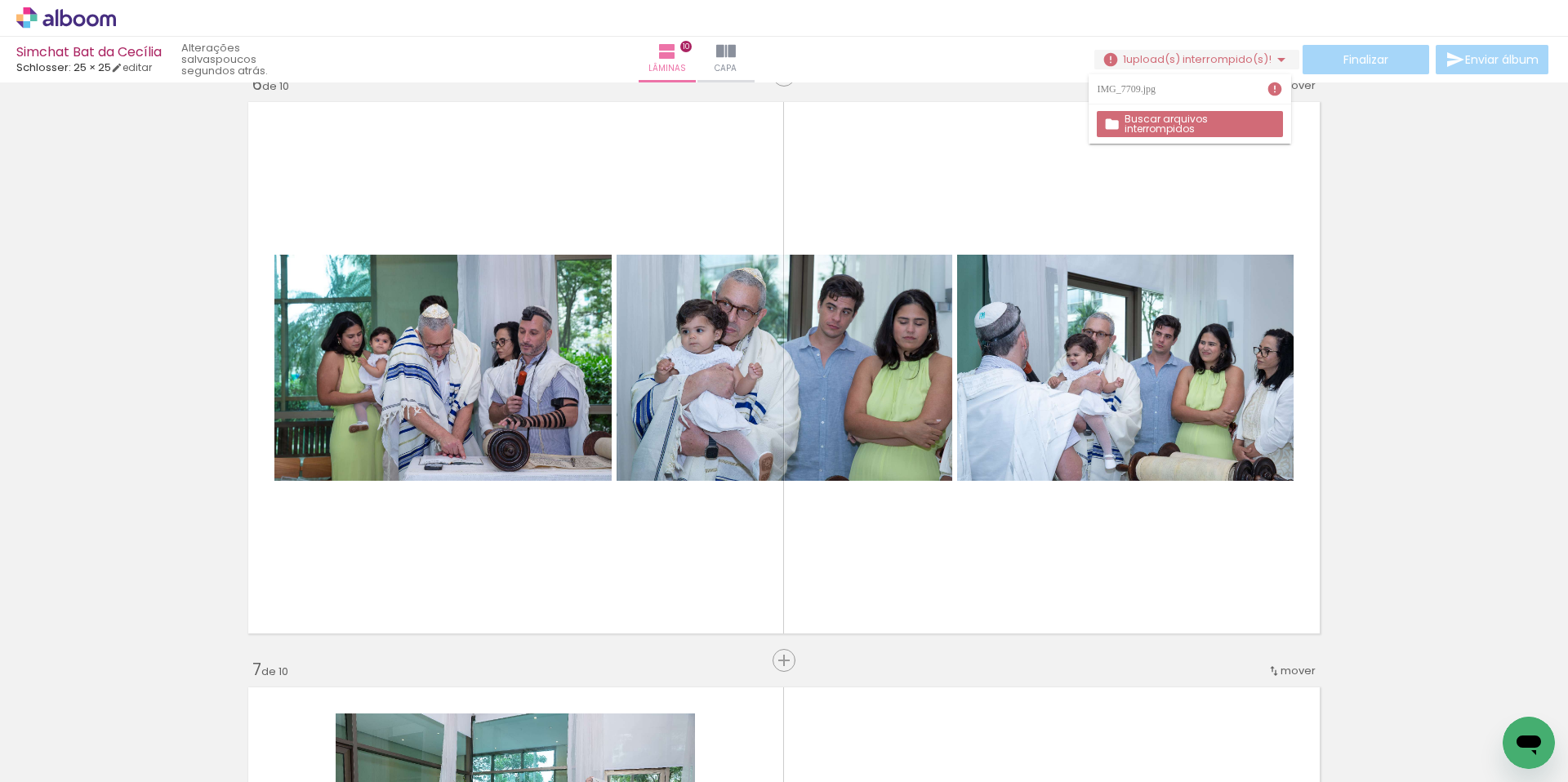
scroll to position [3388, 0]
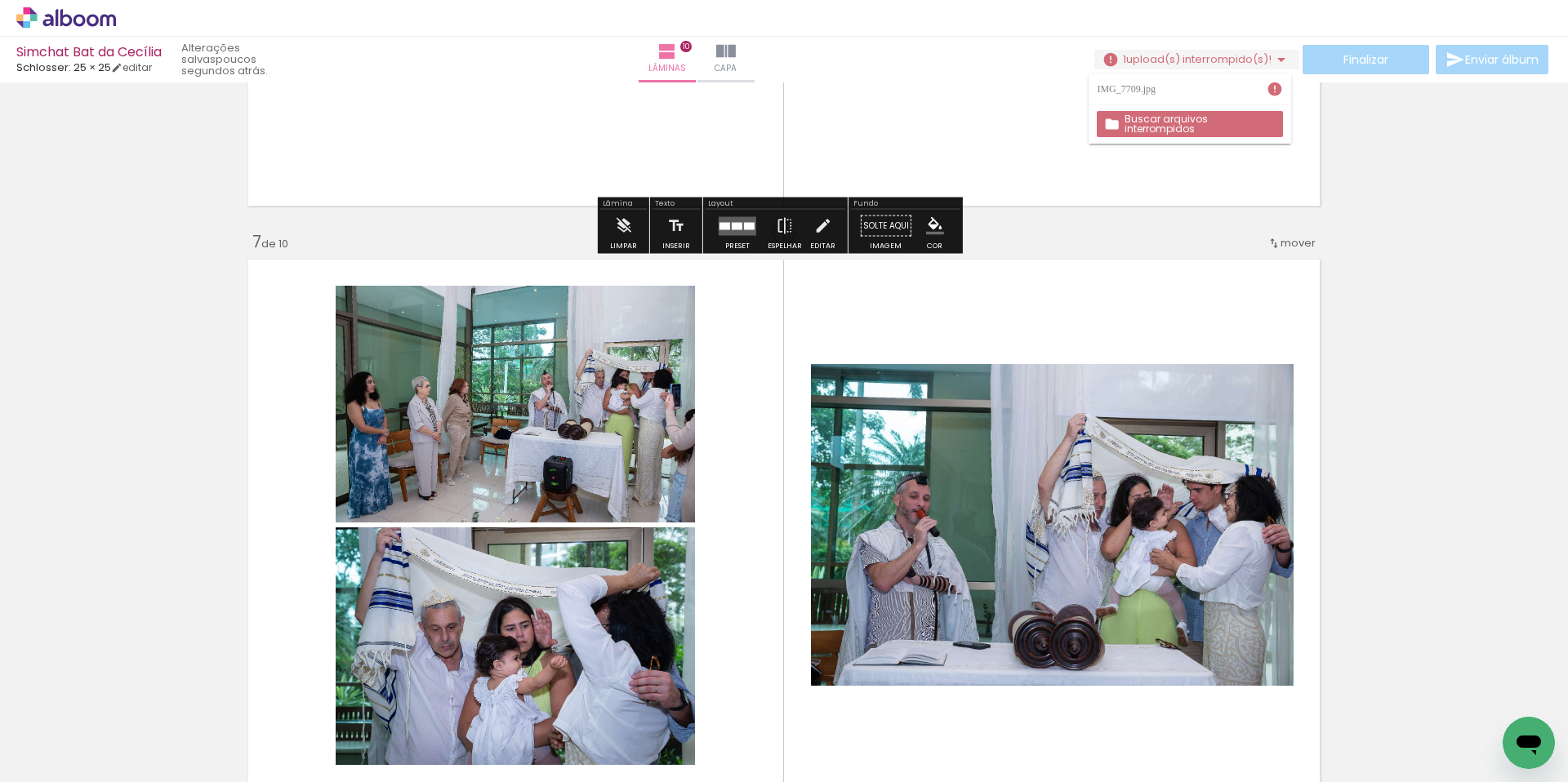
click at [1275, 91] on iron-icon at bounding box center [1274, 89] width 16 height 16
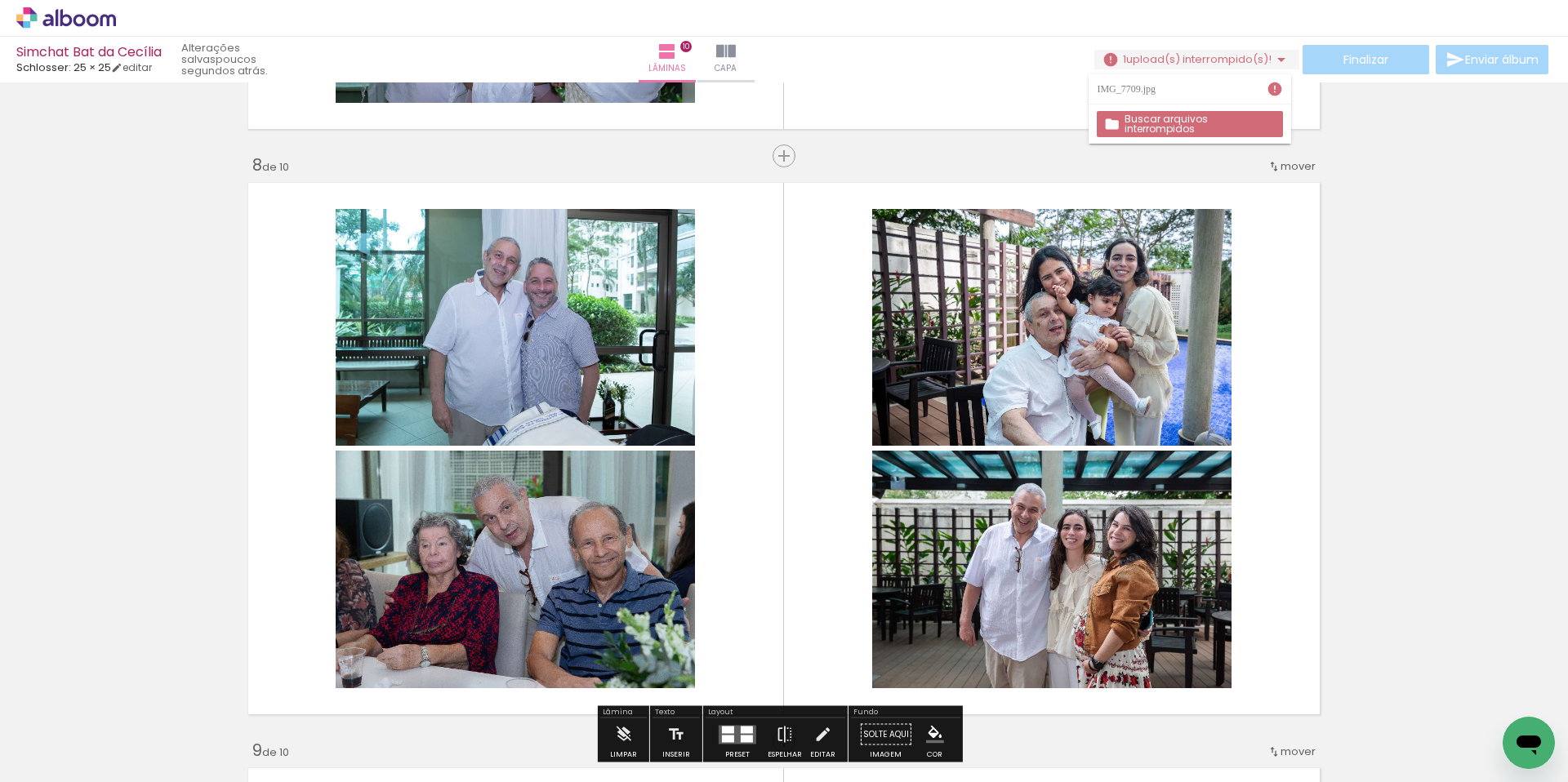
scroll to position [4054, 0]
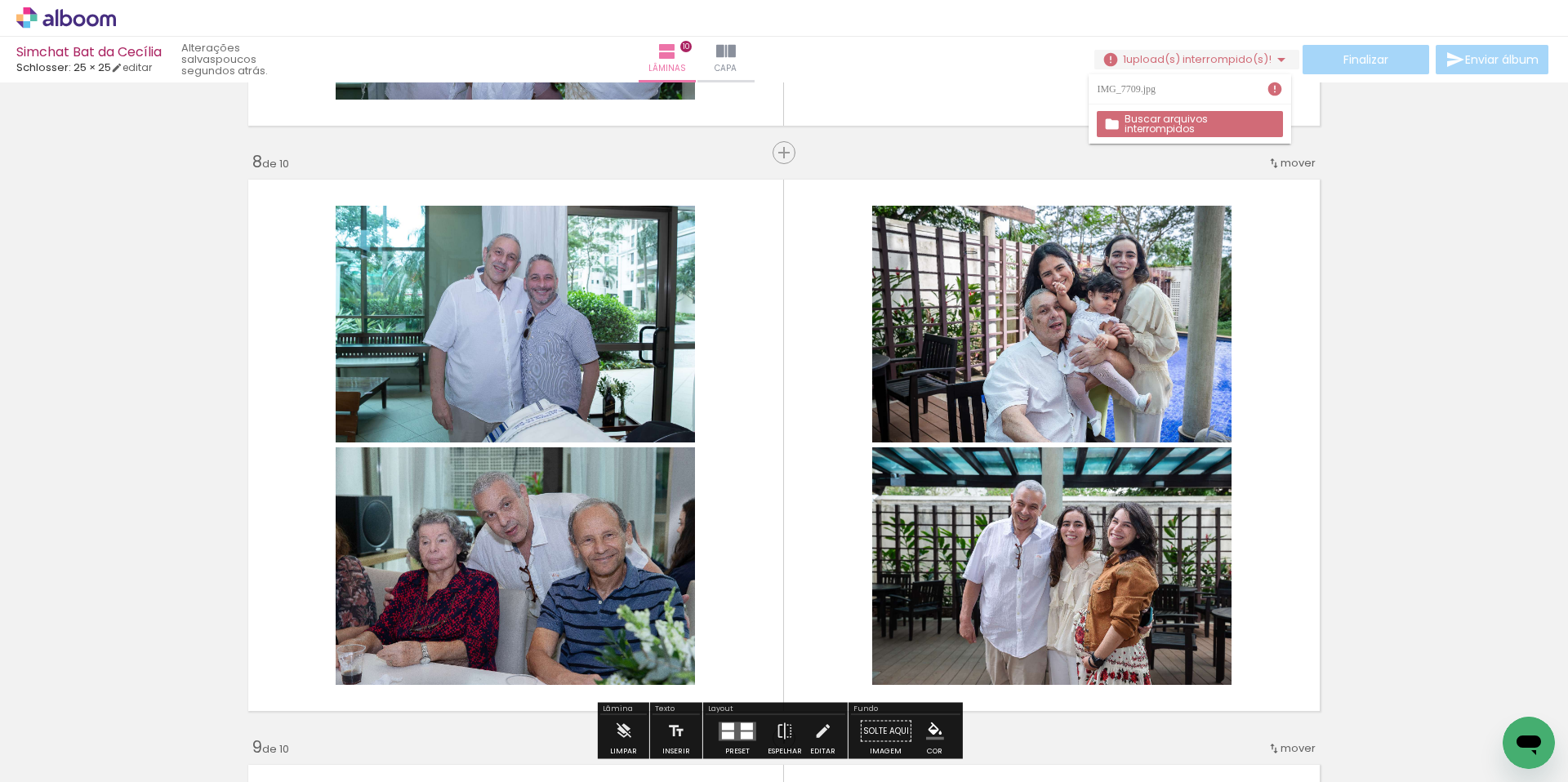
click at [573, 369] on quentale-photo at bounding box center [515, 323] width 360 height 237
click at [59, 747] on paper-button "Adicionar Fotos" at bounding box center [50, 759] width 79 height 26
click at [0, 0] on input "file" at bounding box center [0, 0] width 0 height 0
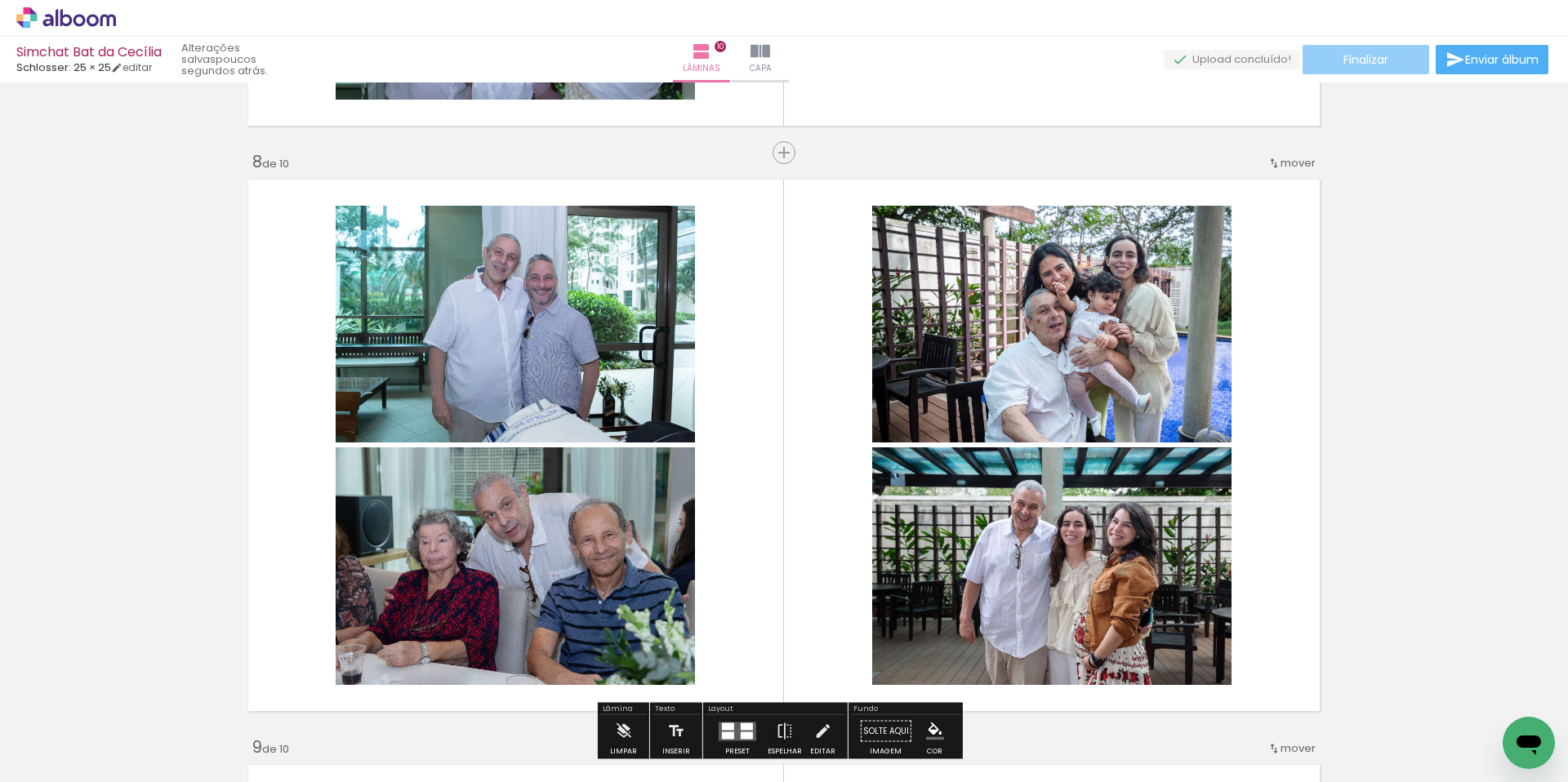
click at [1367, 65] on span "Finalizar" at bounding box center [1365, 59] width 45 height 12
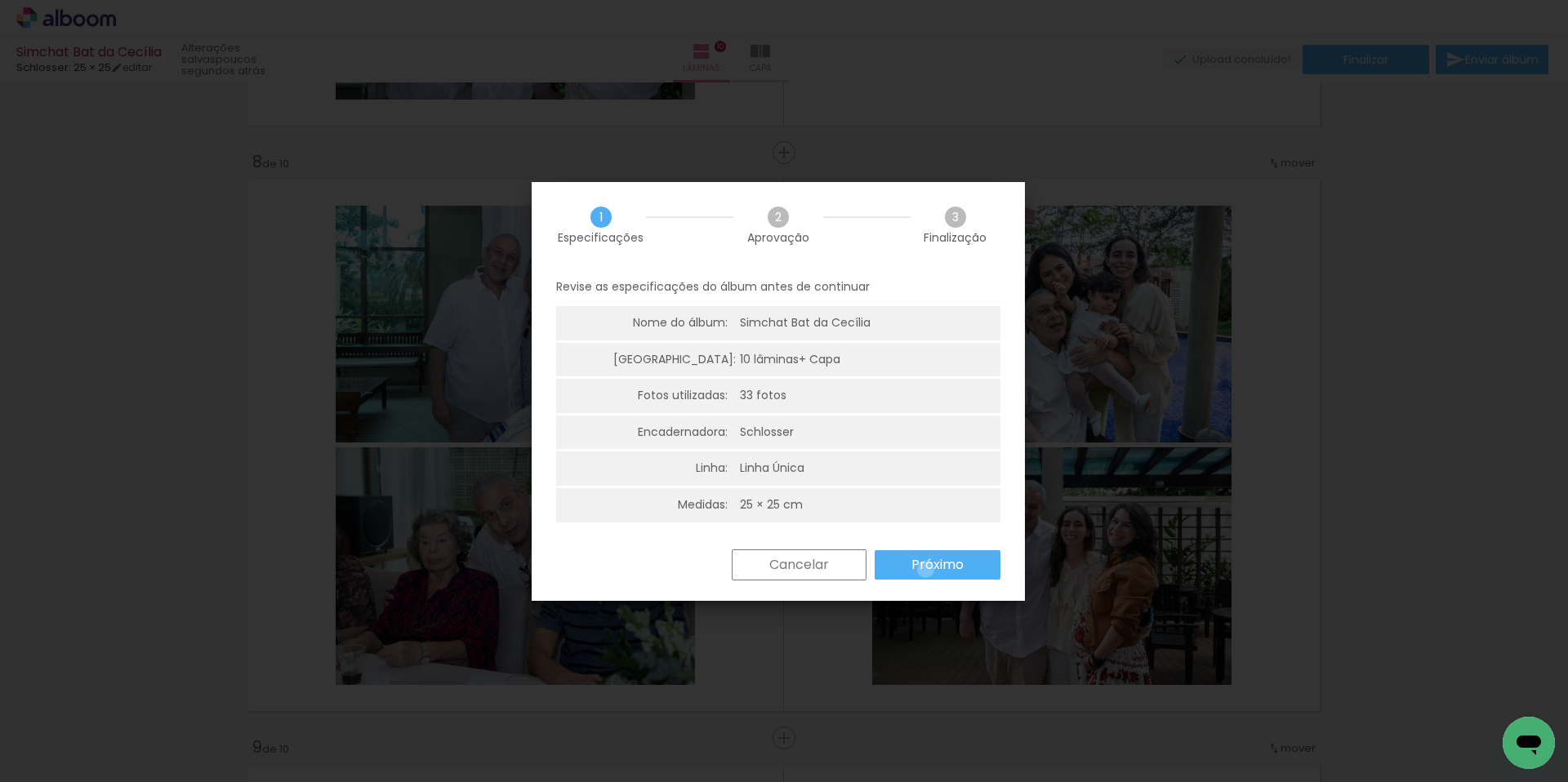
click at [0, 0] on slot "Próximo" at bounding box center [0, 0] width 0 height 0
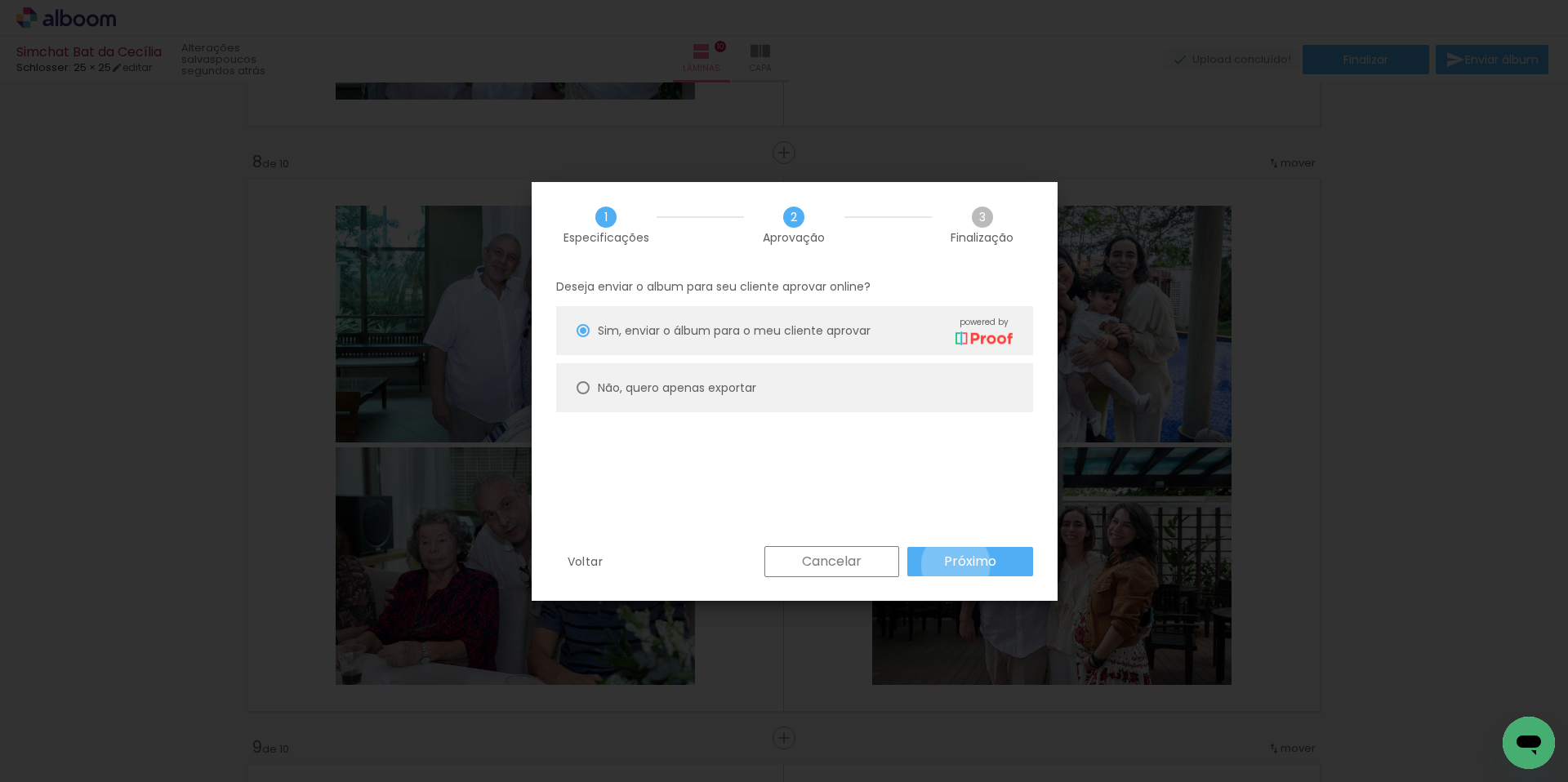
click at [0, 0] on slot "Próximo" at bounding box center [0, 0] width 0 height 0
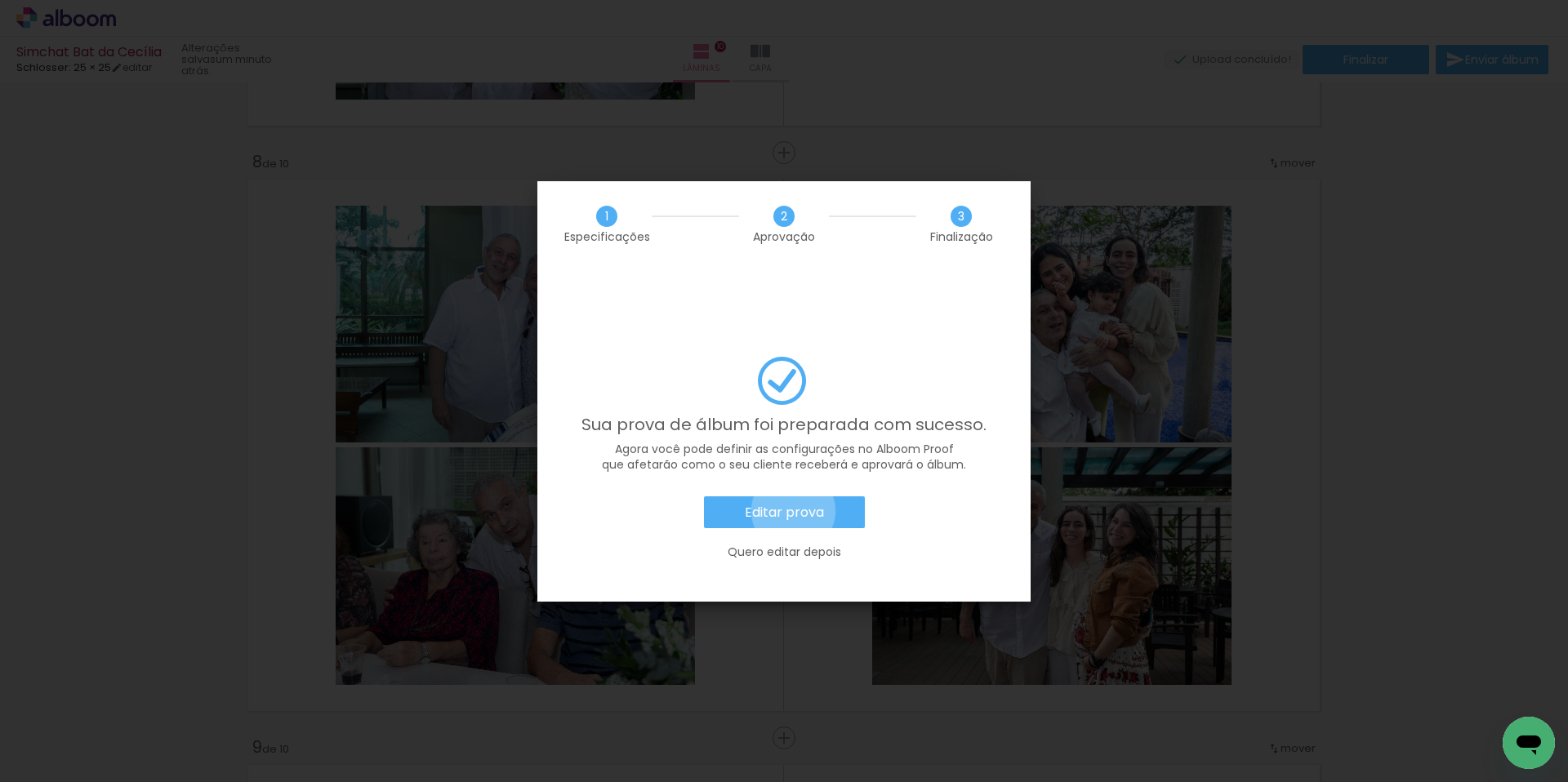
click at [0, 0] on slot "Editar prova" at bounding box center [0, 0] width 0 height 0
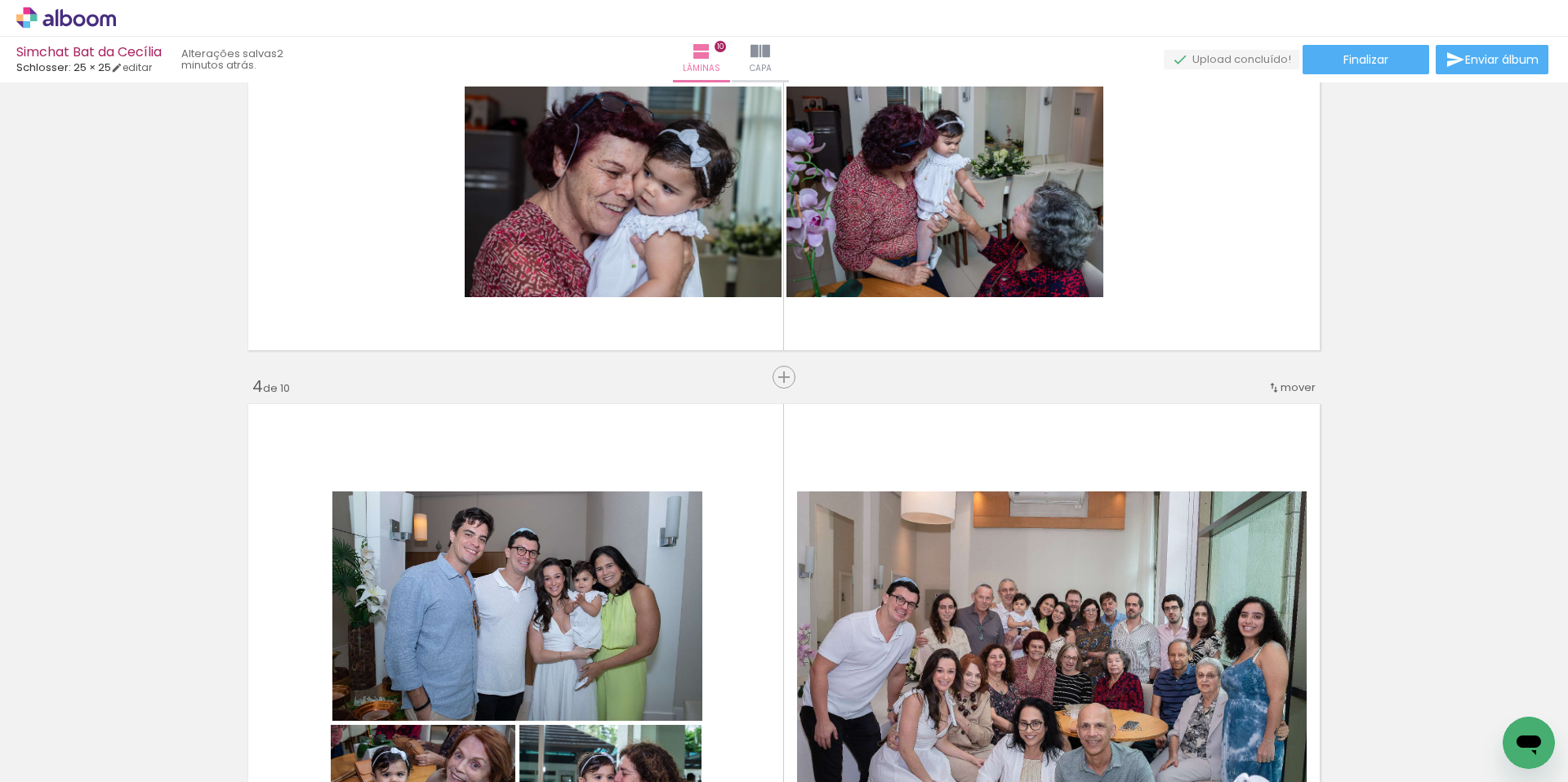
scroll to position [1459, 0]
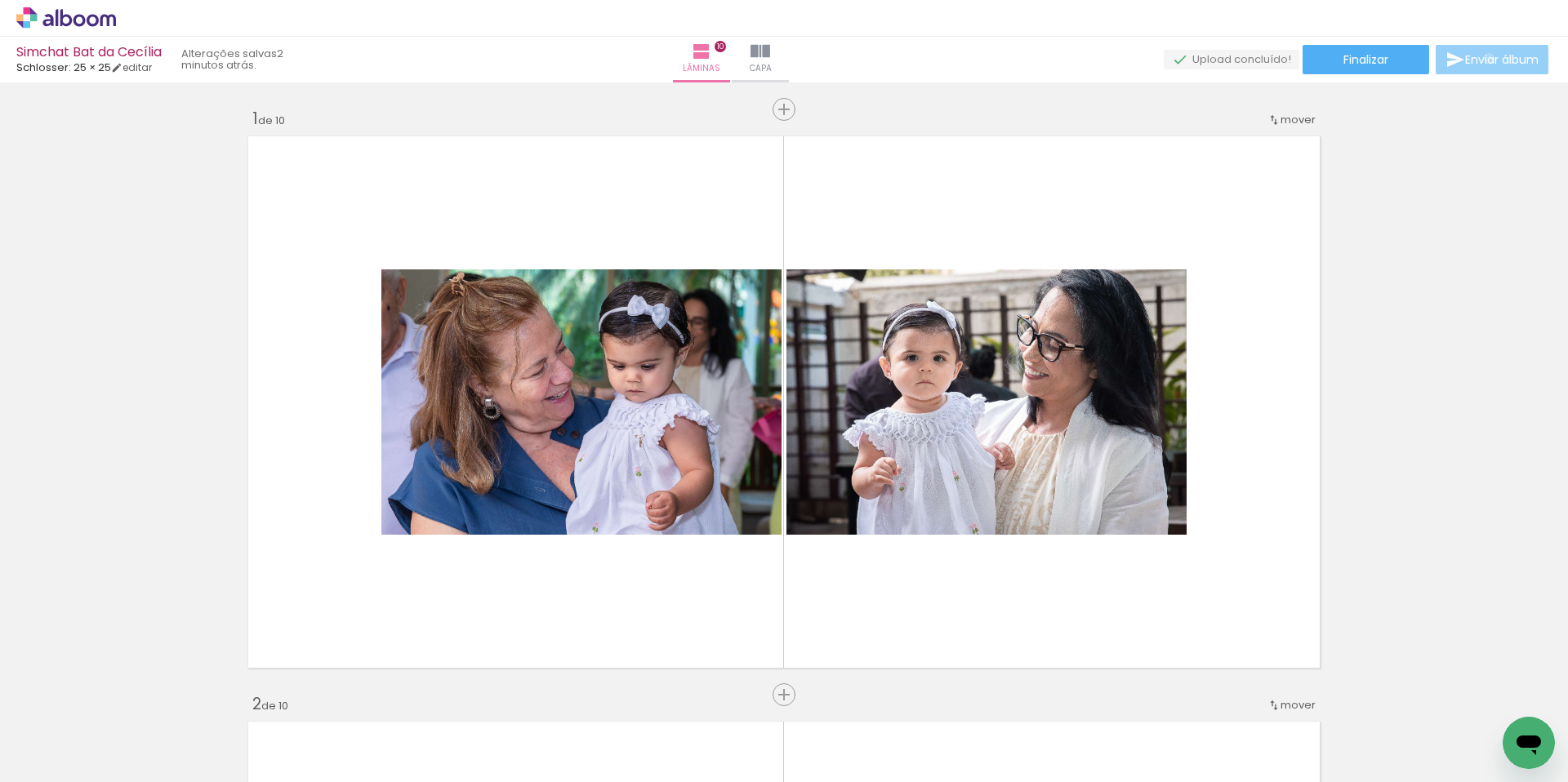
click at [1484, 59] on span "Enviar álbum" at bounding box center [1501, 59] width 74 height 12
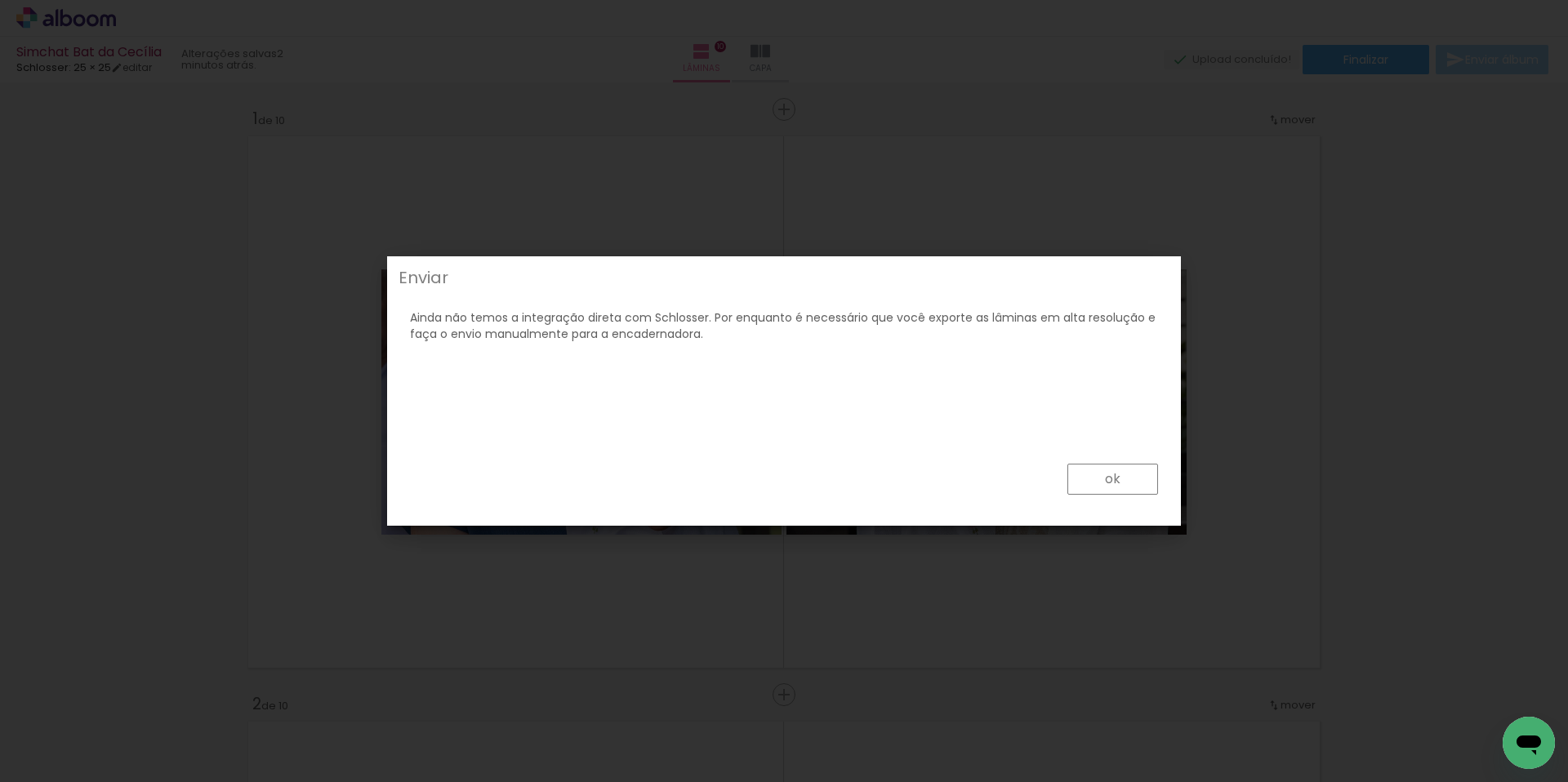
click at [1120, 486] on paper-button "ok" at bounding box center [1112, 479] width 91 height 31
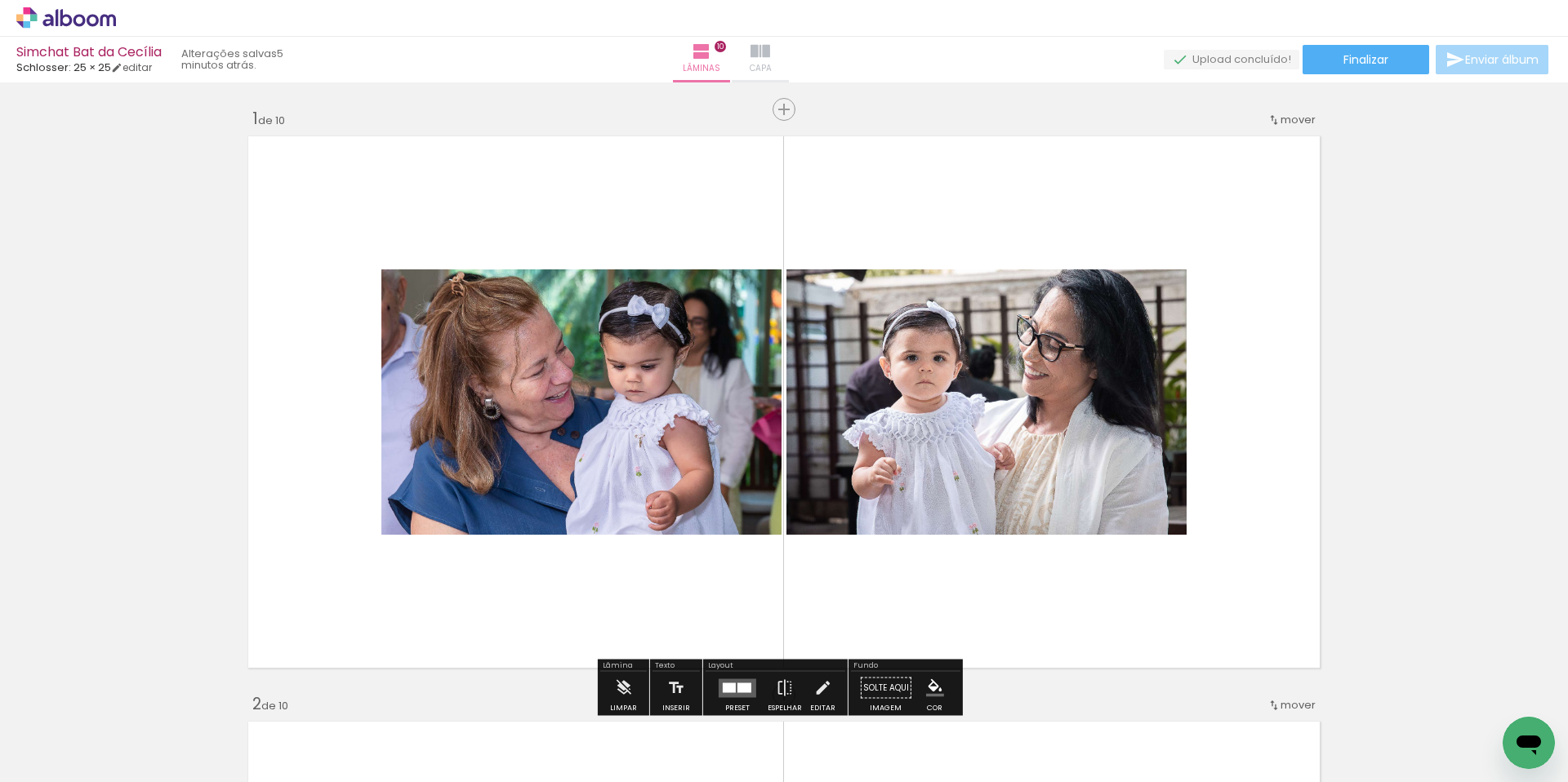
click at [770, 59] on iron-icon at bounding box center [761, 51] width 20 height 20
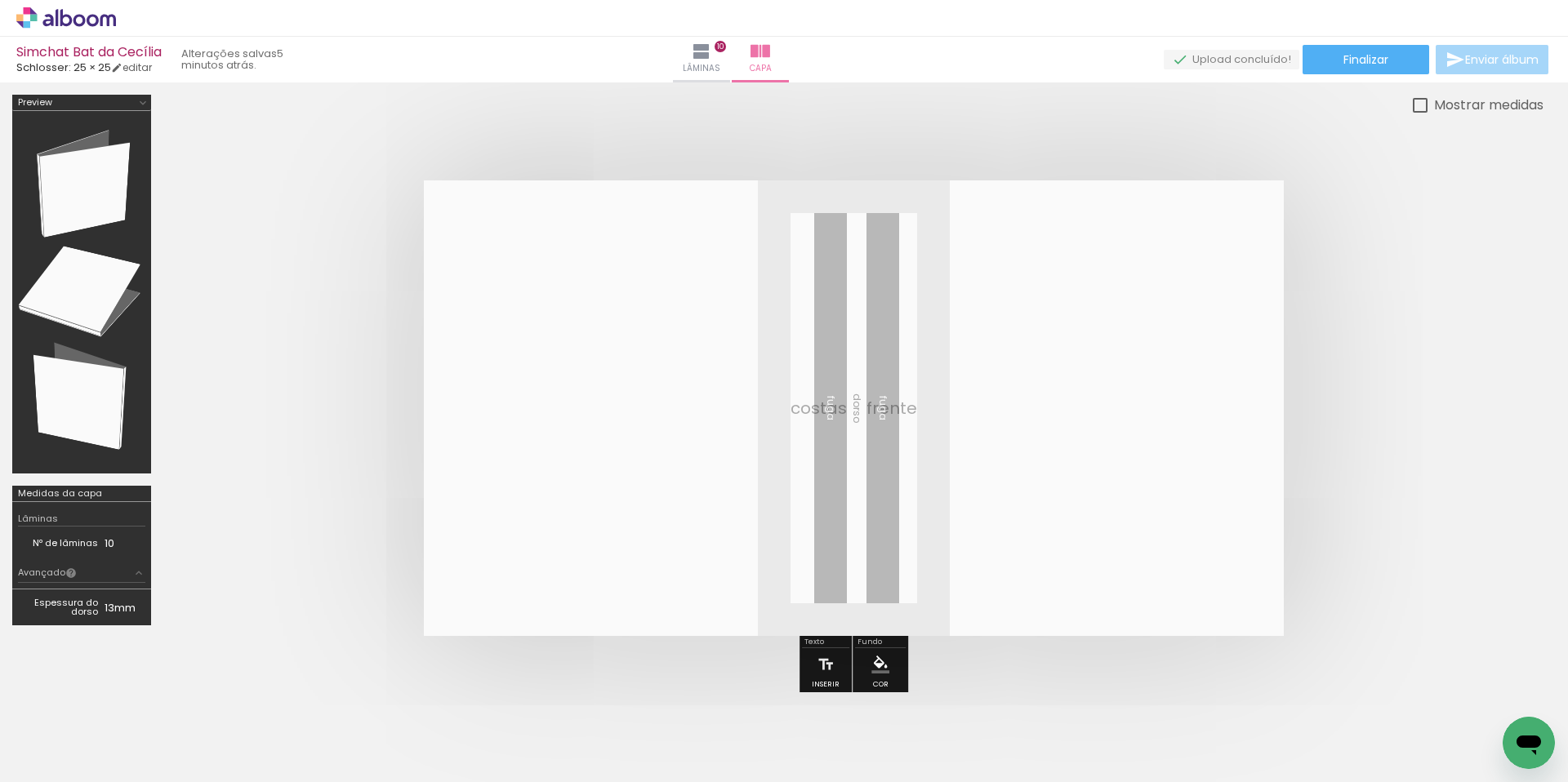
click at [993, 450] on quentale-layouter at bounding box center [853, 408] width 860 height 456
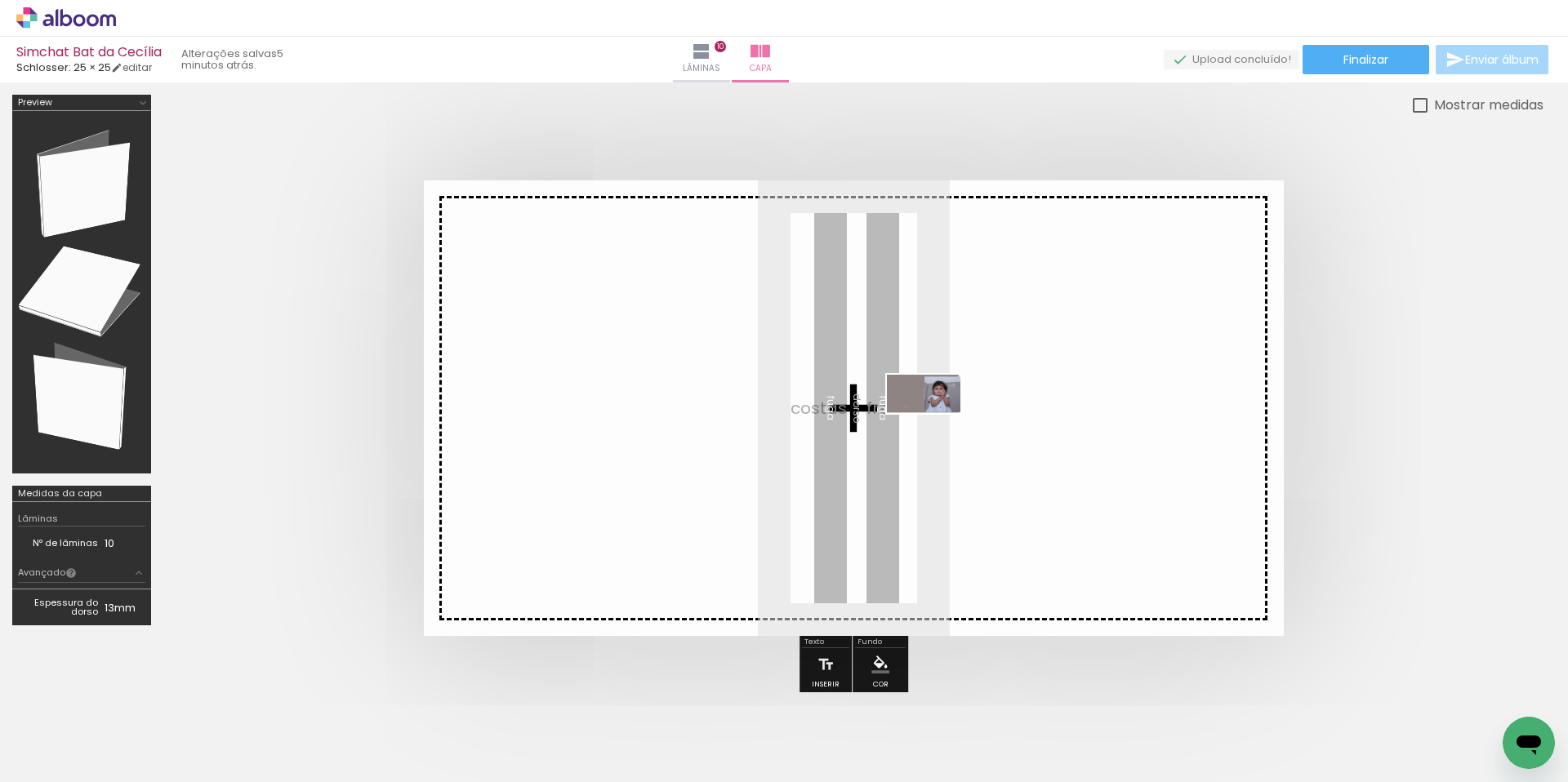
drag, startPoint x: 1488, startPoint y: 735, endPoint x: 935, endPoint y: 423, distance: 634.9
click at [935, 423] on quentale-workspace at bounding box center [784, 391] width 1568 height 782
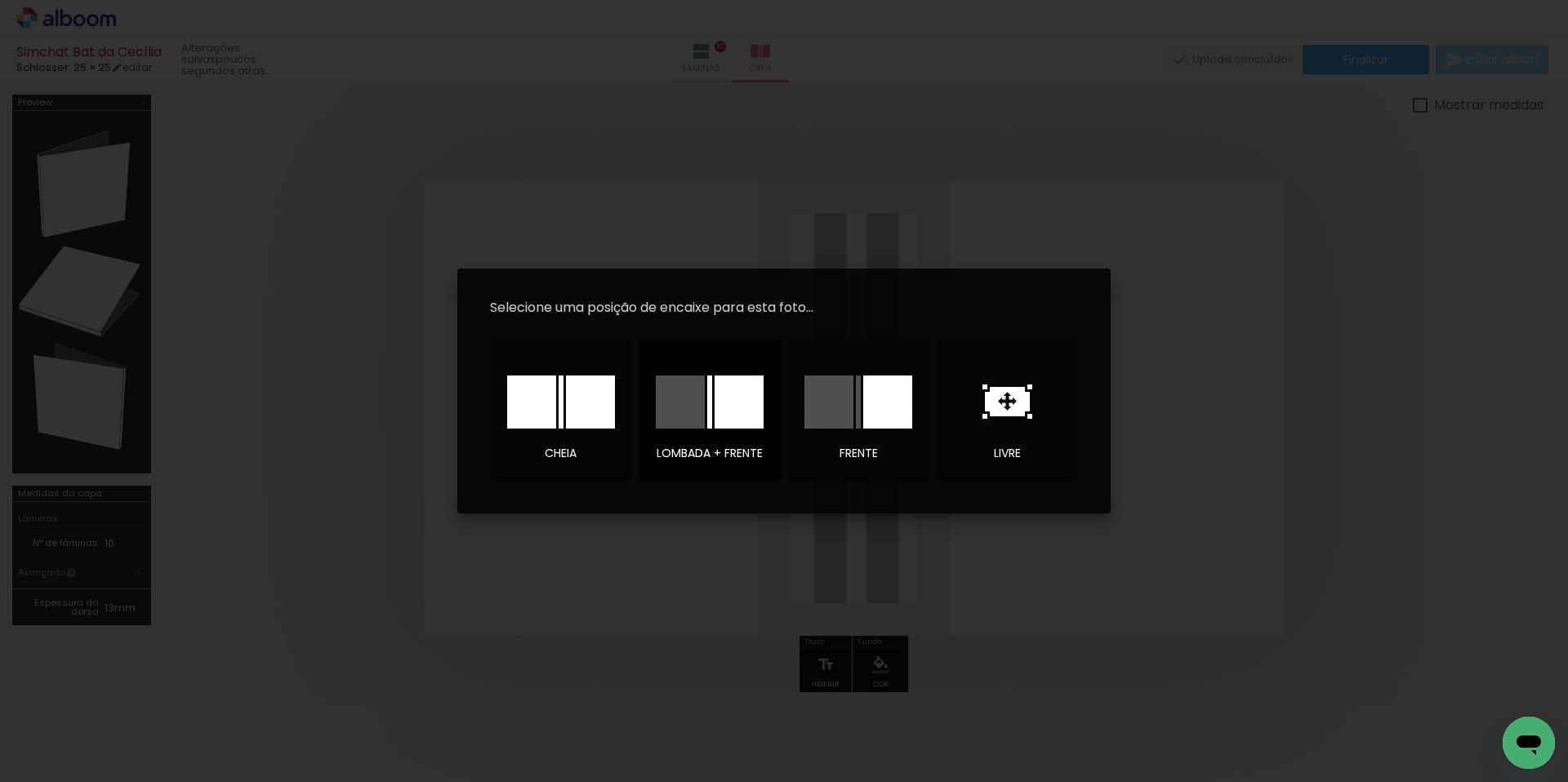
click at [696, 405] on div at bounding box center [680, 402] width 49 height 53
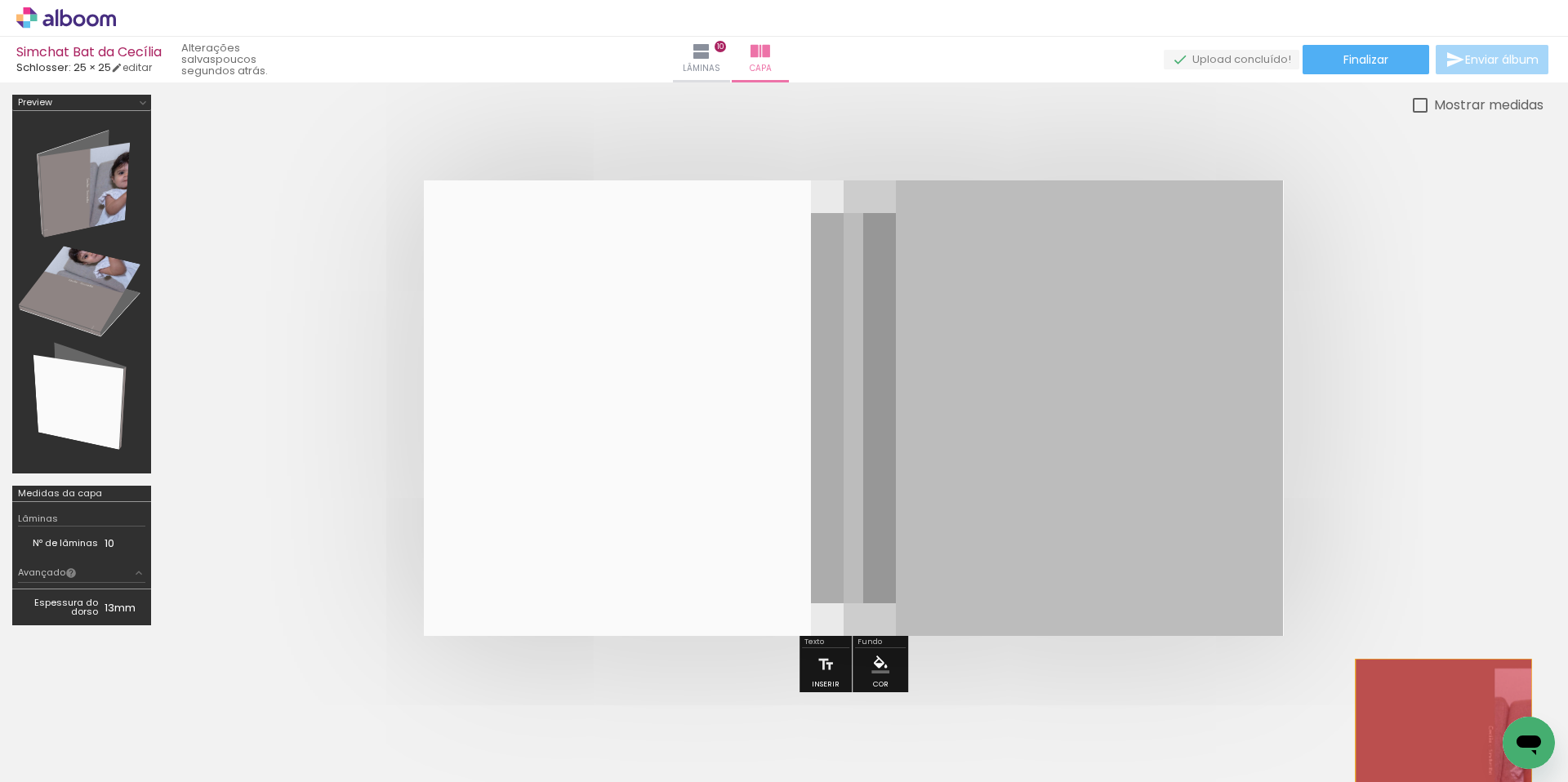
drag, startPoint x: 1121, startPoint y: 400, endPoint x: 1450, endPoint y: 757, distance: 485.5
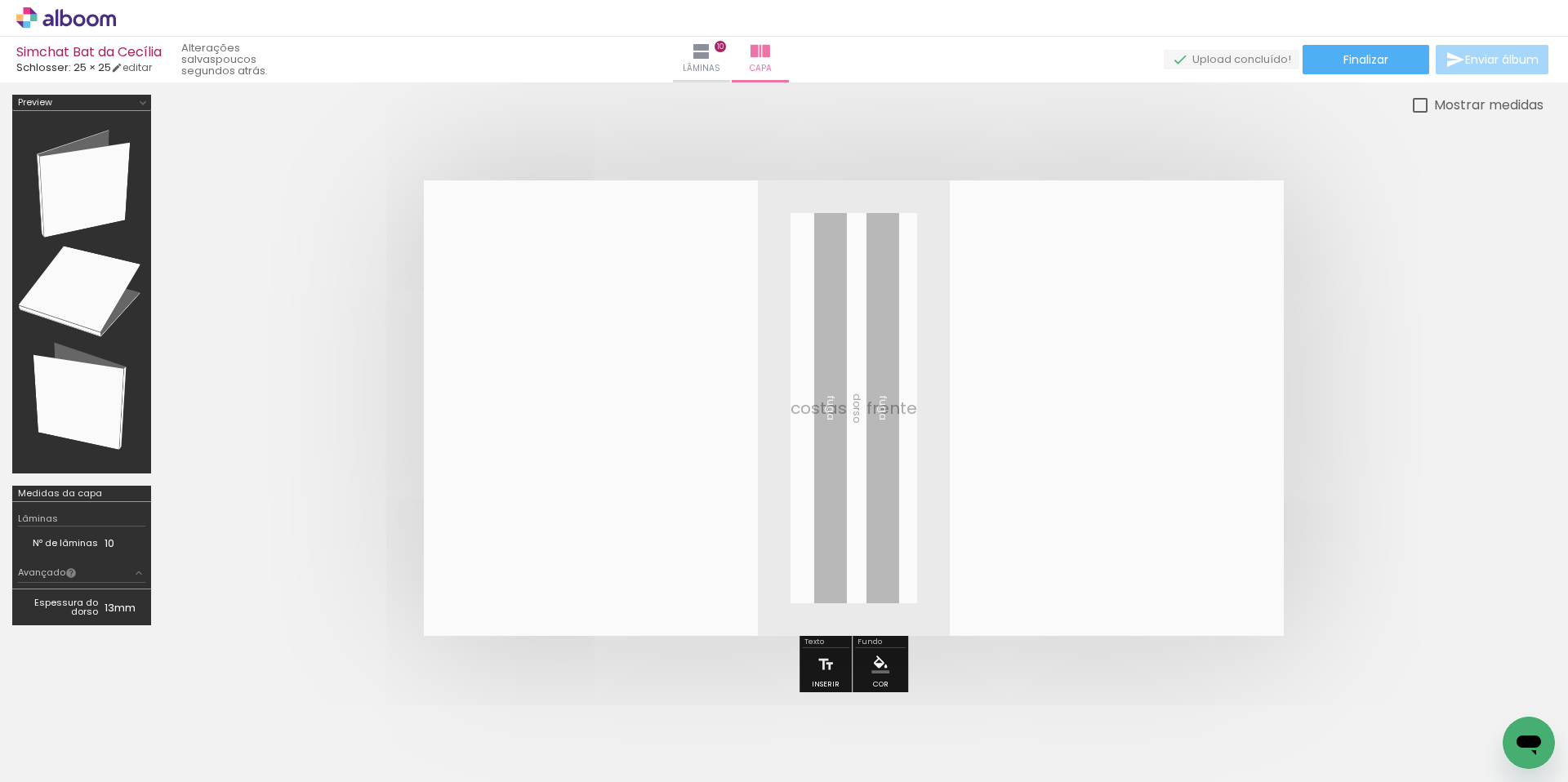
click at [1488, 725] on div at bounding box center [1501, 727] width 81 height 42
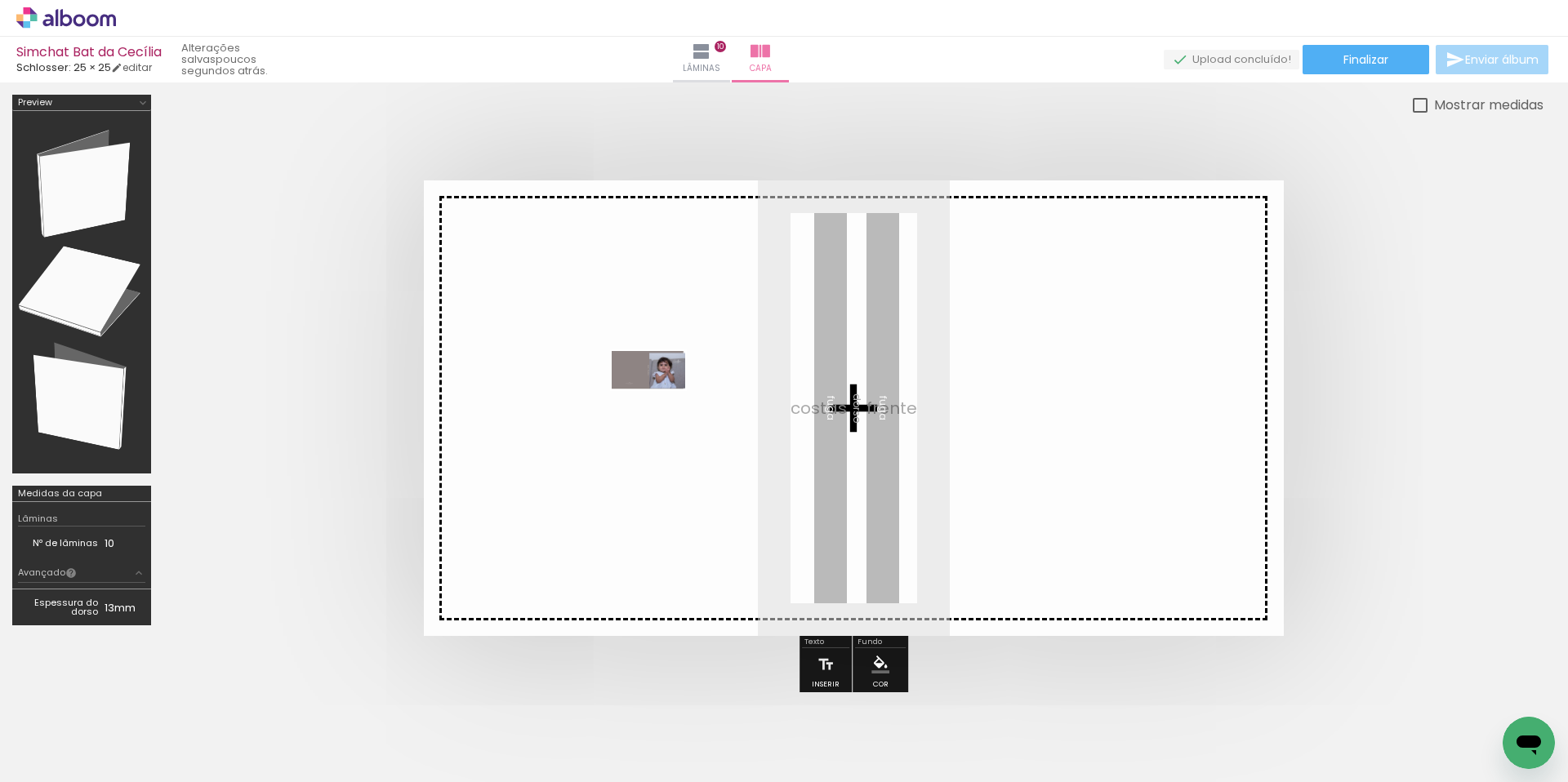
drag, startPoint x: 1473, startPoint y: 725, endPoint x: 661, endPoint y: 400, distance: 874.6
click at [661, 400] on quentale-workspace at bounding box center [784, 391] width 1568 height 782
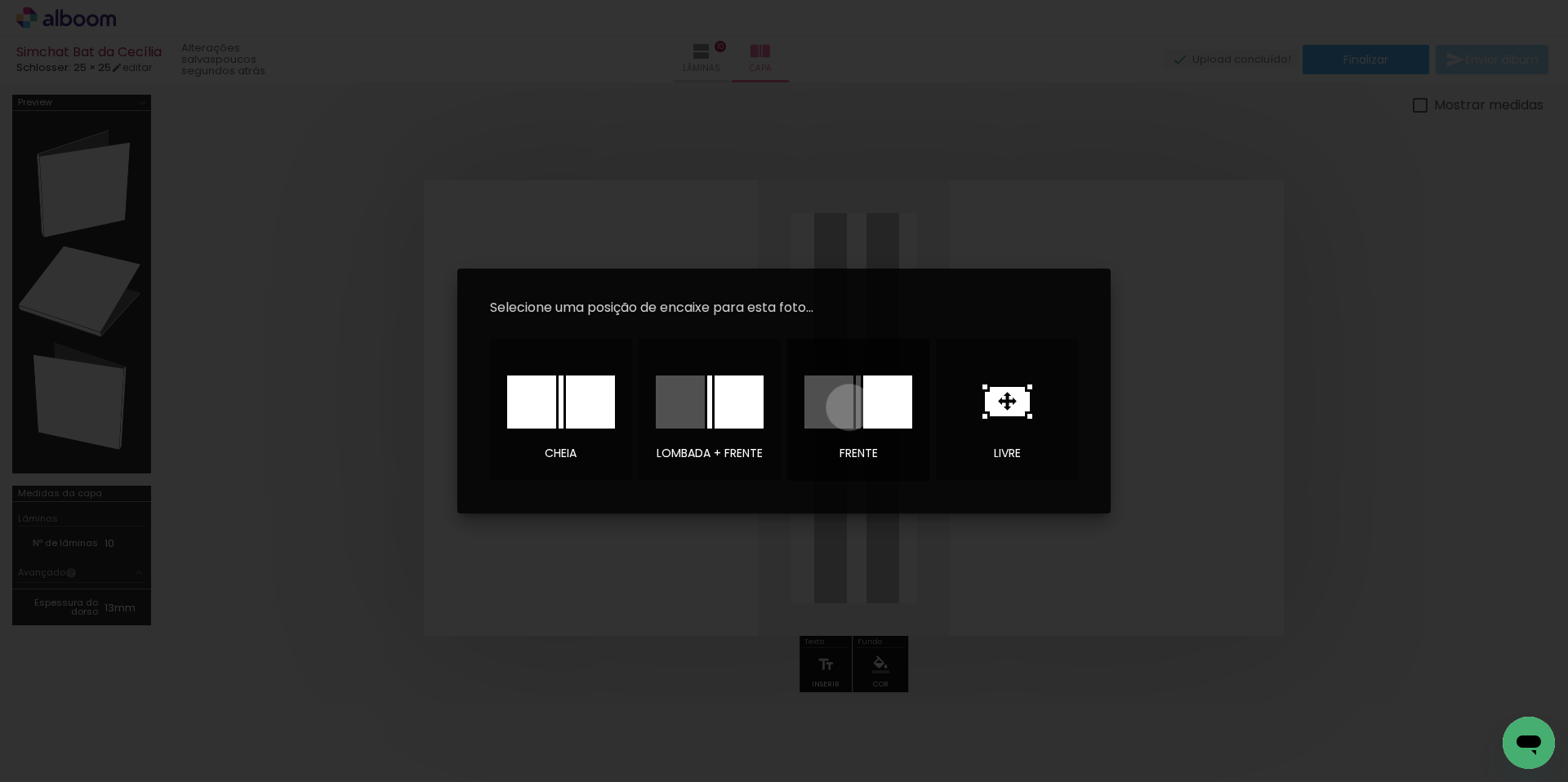
click at [849, 407] on div at bounding box center [828, 402] width 49 height 53
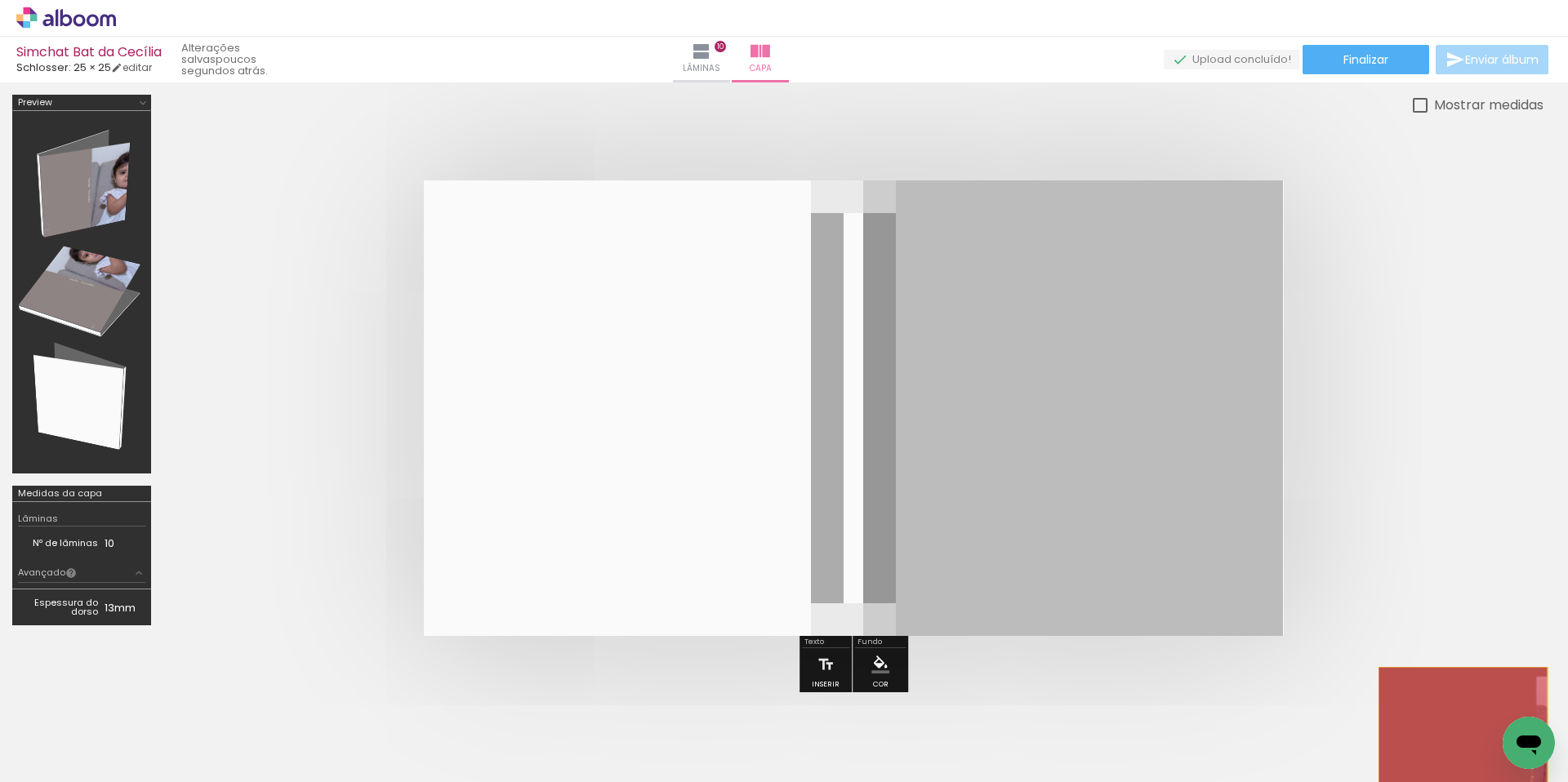
drag, startPoint x: 1094, startPoint y: 464, endPoint x: 1470, endPoint y: 766, distance: 482.3
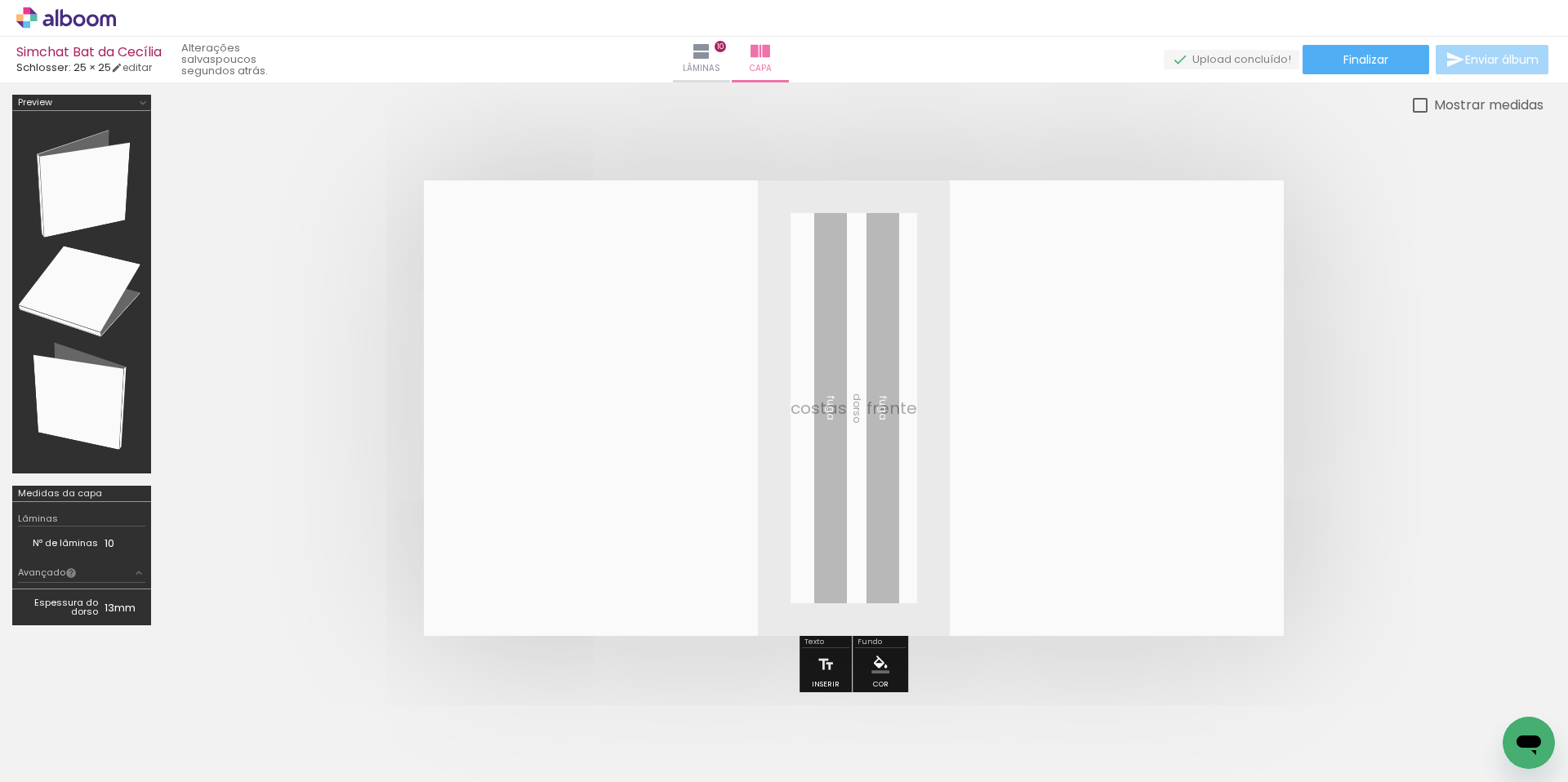
click at [1486, 723] on div at bounding box center [1501, 727] width 81 height 42
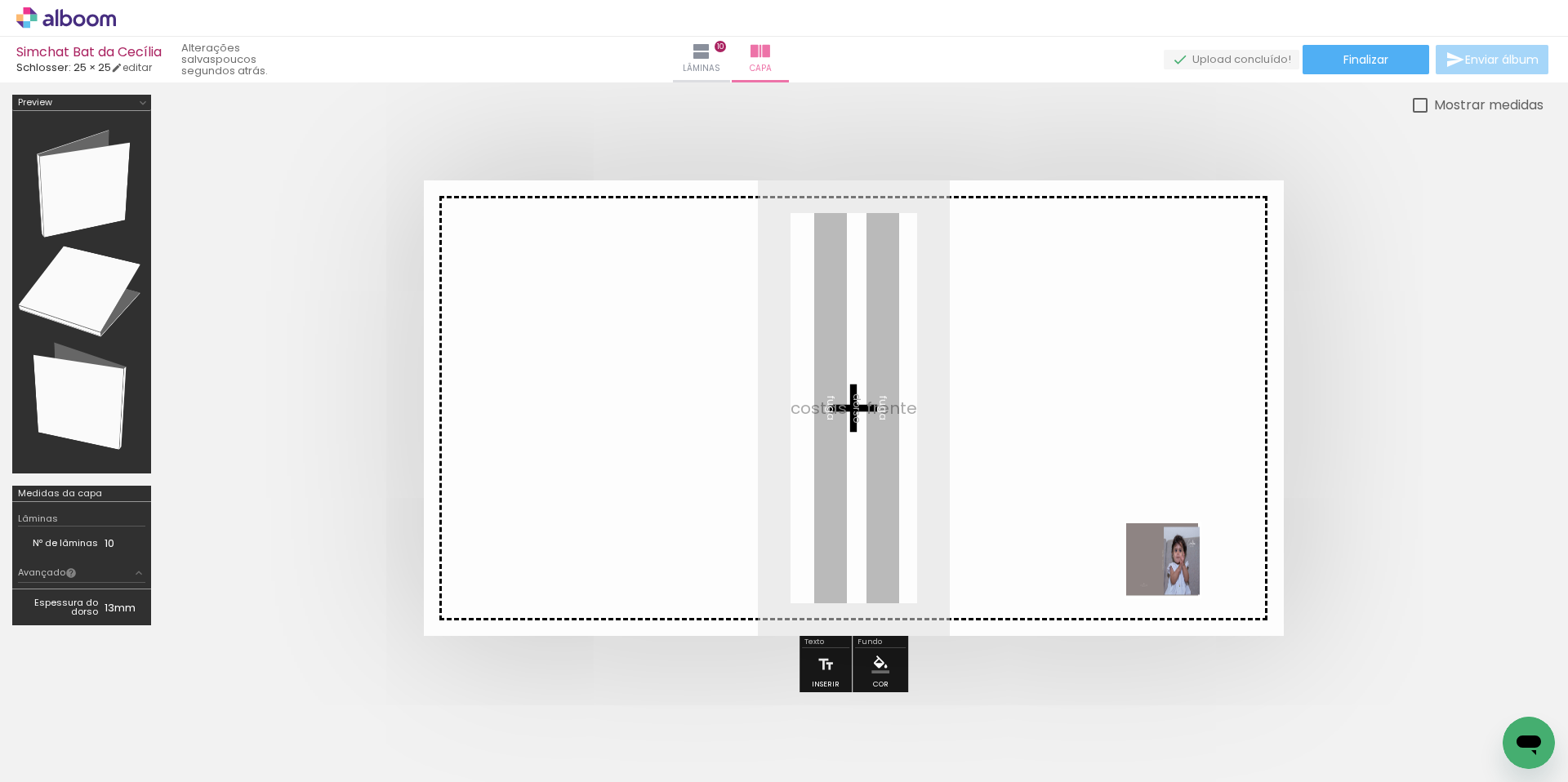
drag, startPoint x: 1490, startPoint y: 726, endPoint x: 790, endPoint y: 439, distance: 756.6
click at [790, 439] on quentale-workspace at bounding box center [784, 391] width 1568 height 782
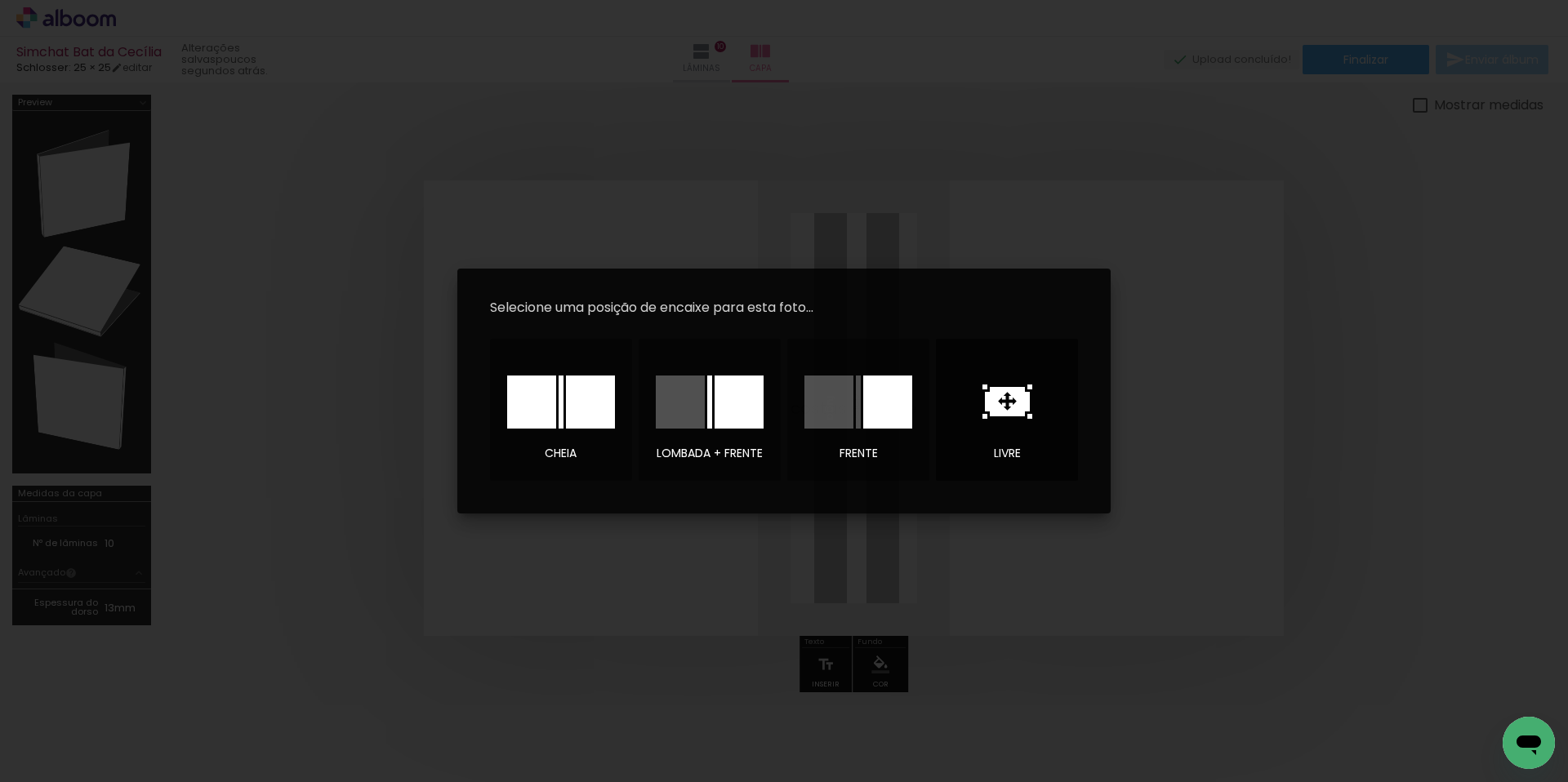
click at [992, 411] on icon at bounding box center [1007, 401] width 45 height 30
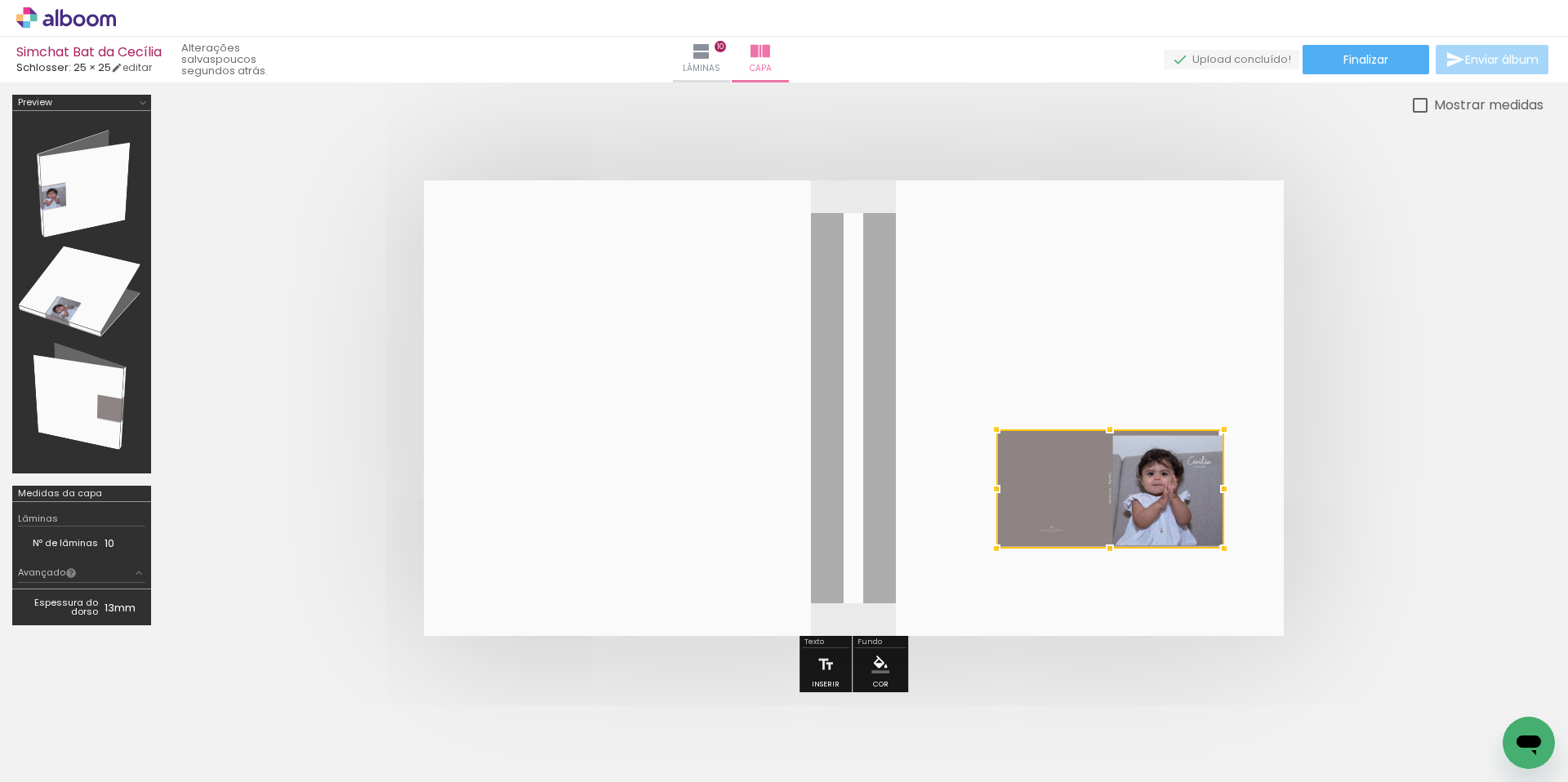
drag, startPoint x: 896, startPoint y: 435, endPoint x: 1135, endPoint y: 509, distance: 250.2
click at [1135, 509] on div at bounding box center [1109, 489] width 228 height 119
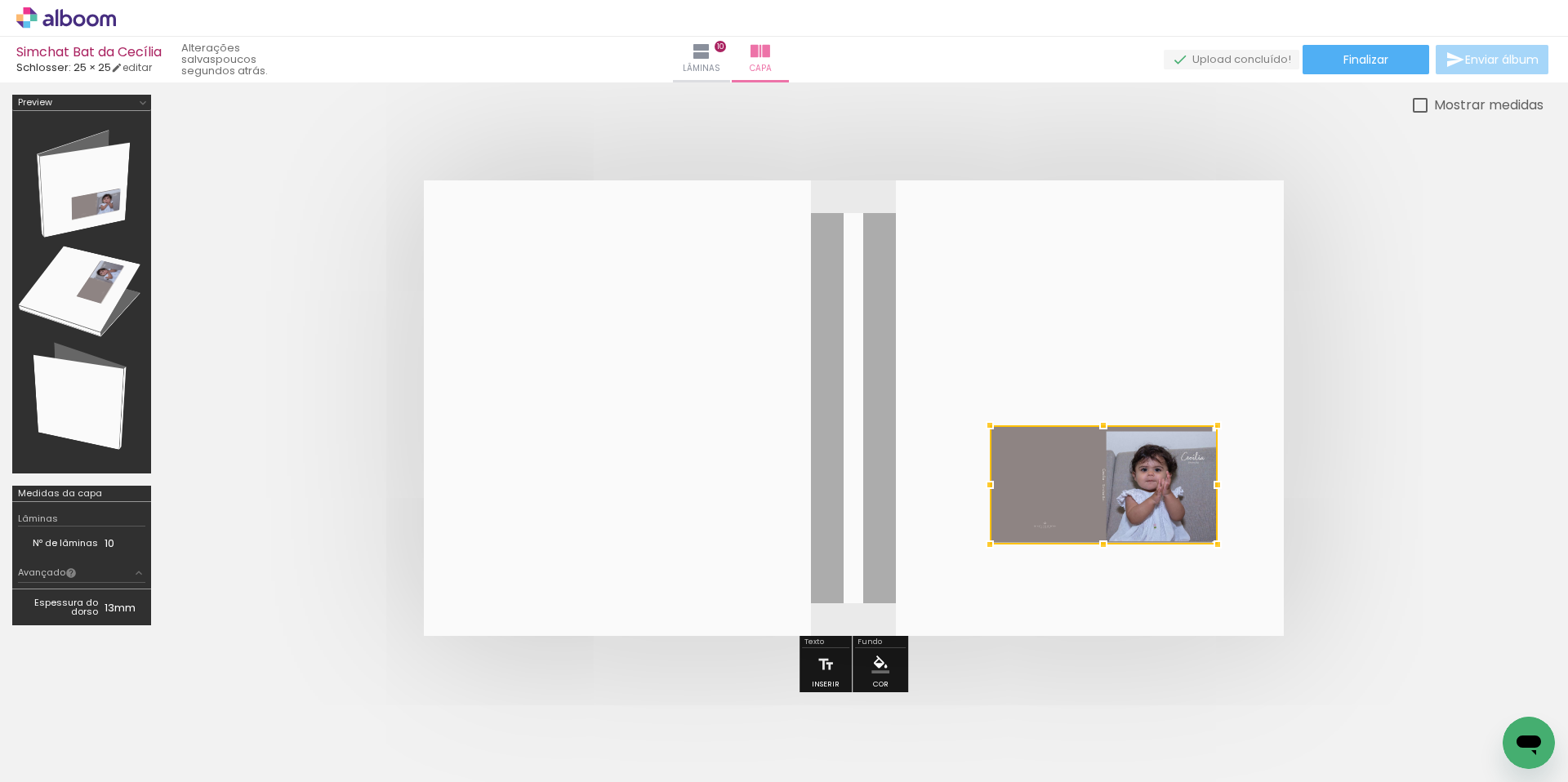
click at [1176, 582] on quentale-layouter at bounding box center [853, 408] width 860 height 456
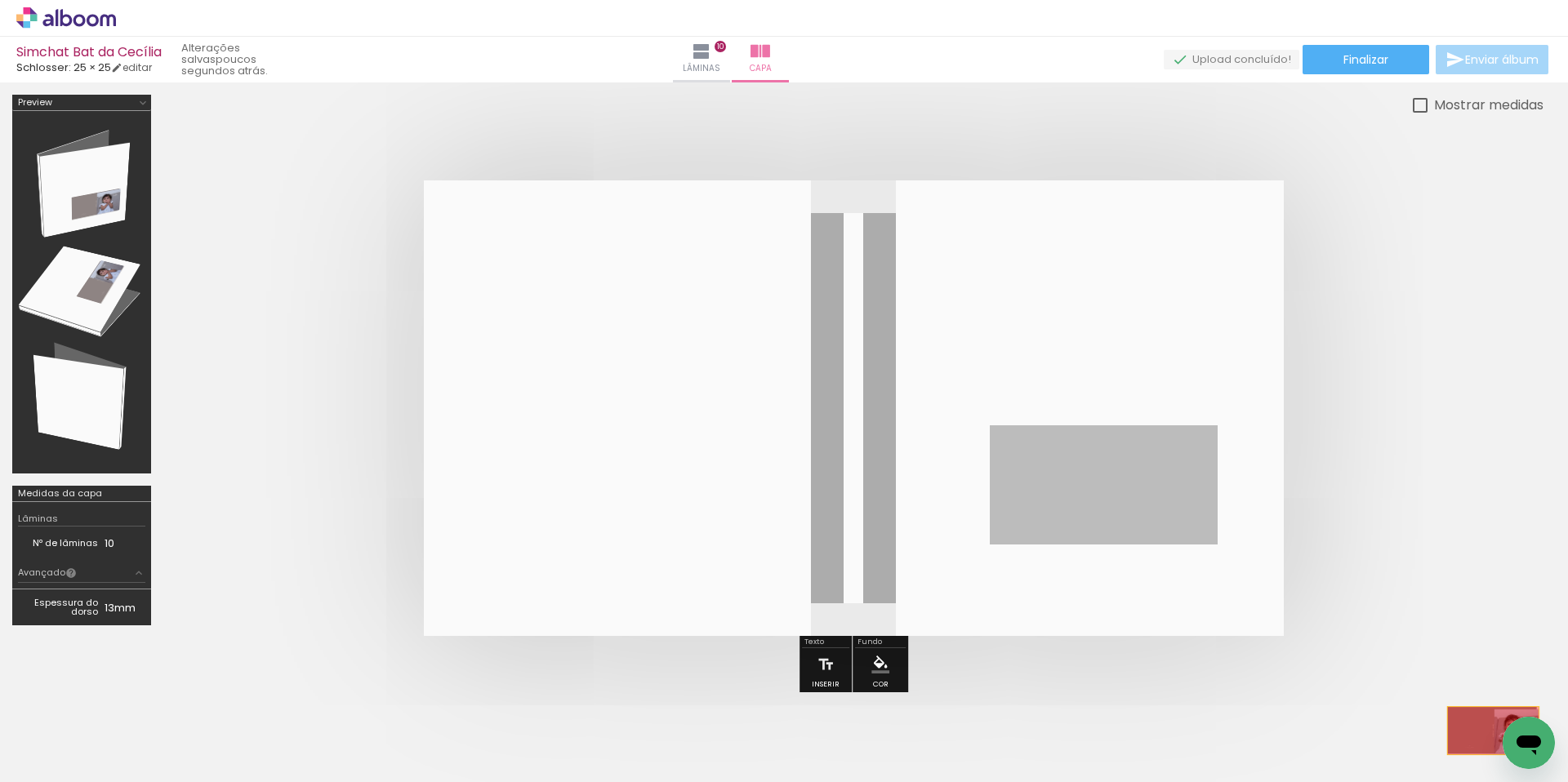
drag, startPoint x: 1127, startPoint y: 499, endPoint x: 1491, endPoint y: 732, distance: 432.2
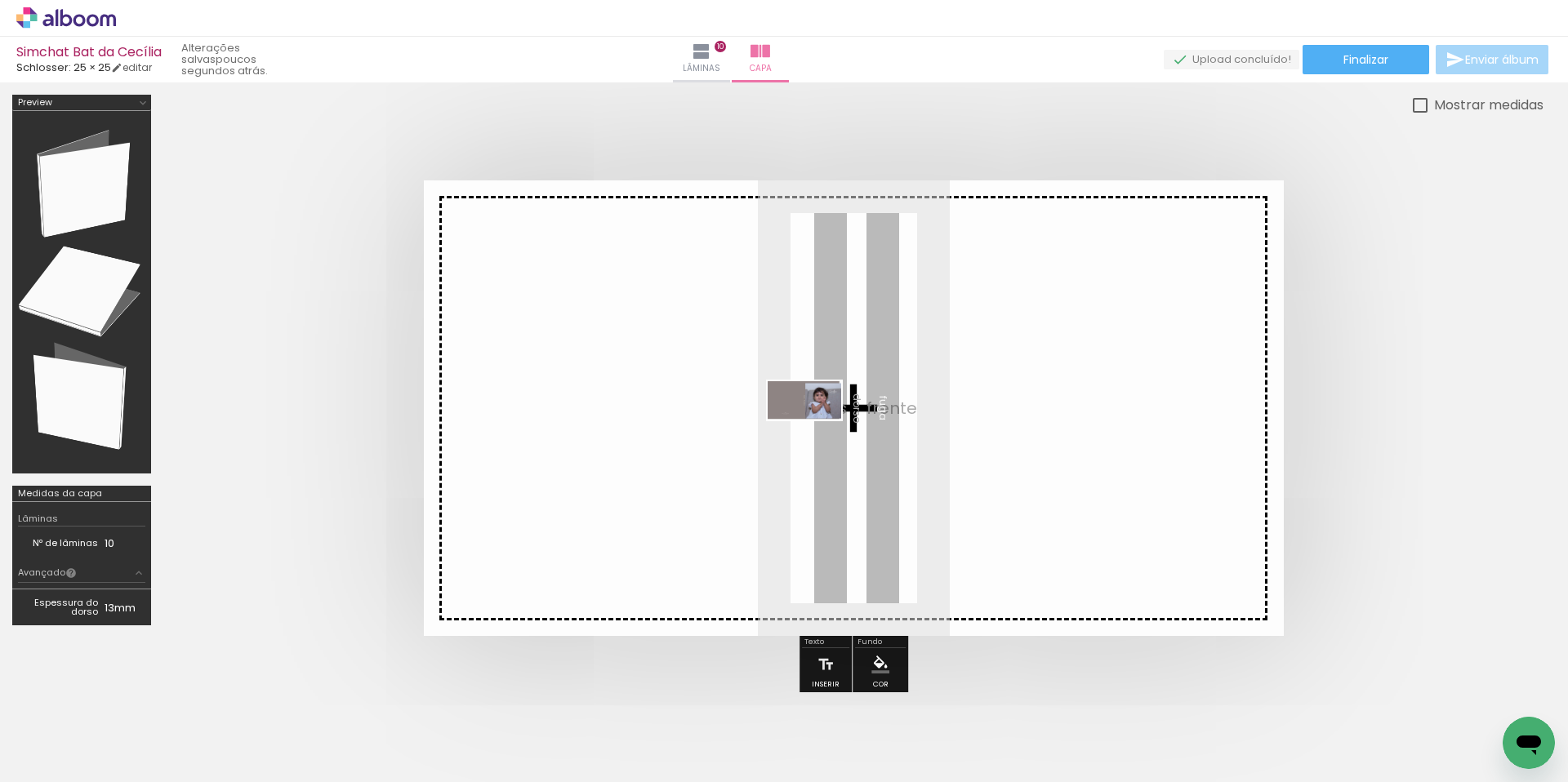
drag, startPoint x: 1488, startPoint y: 727, endPoint x: 816, endPoint y: 430, distance: 734.7
click at [816, 430] on quentale-workspace at bounding box center [784, 391] width 1568 height 782
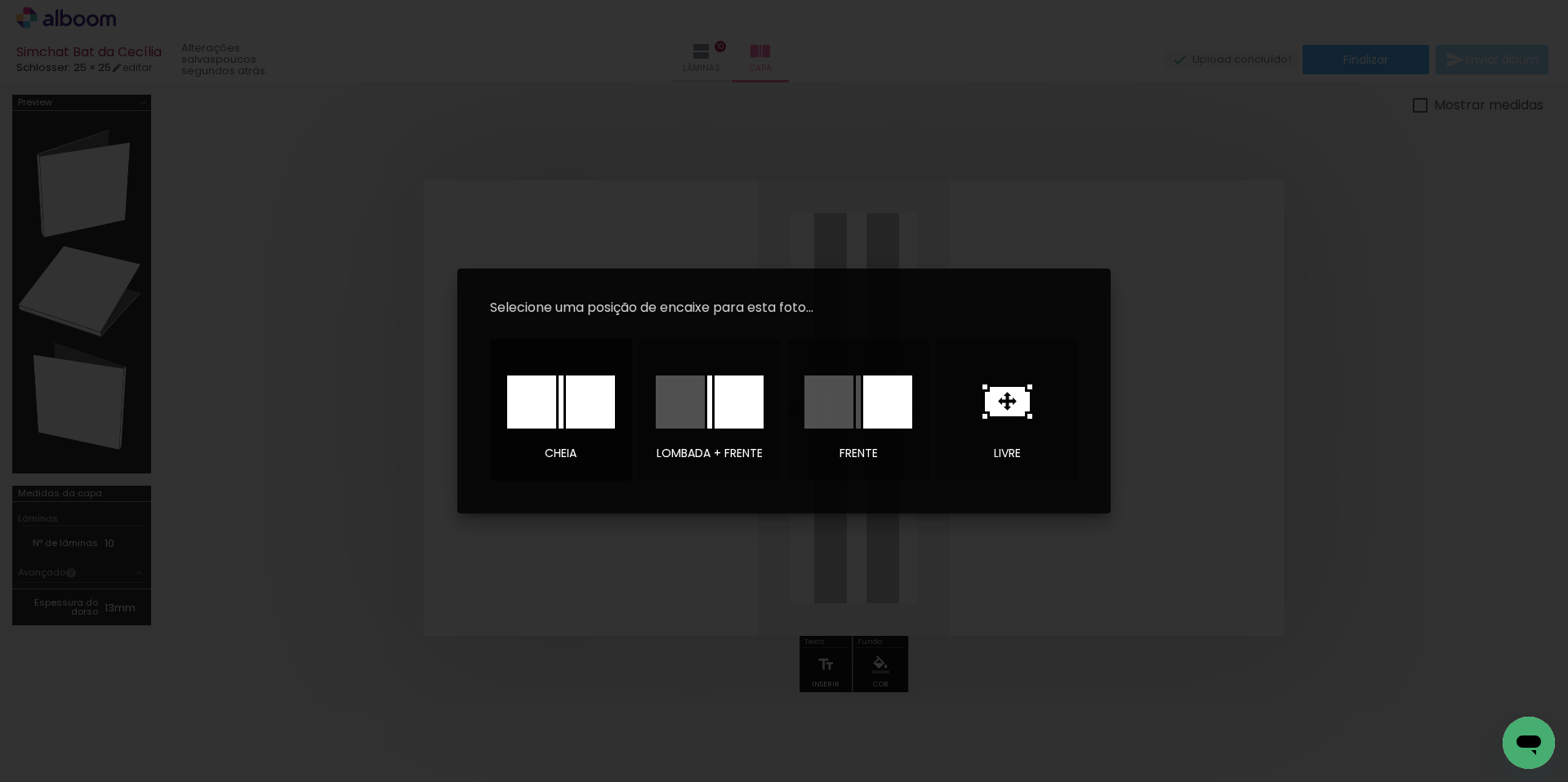
click at [557, 413] on div at bounding box center [561, 402] width 108 height 53
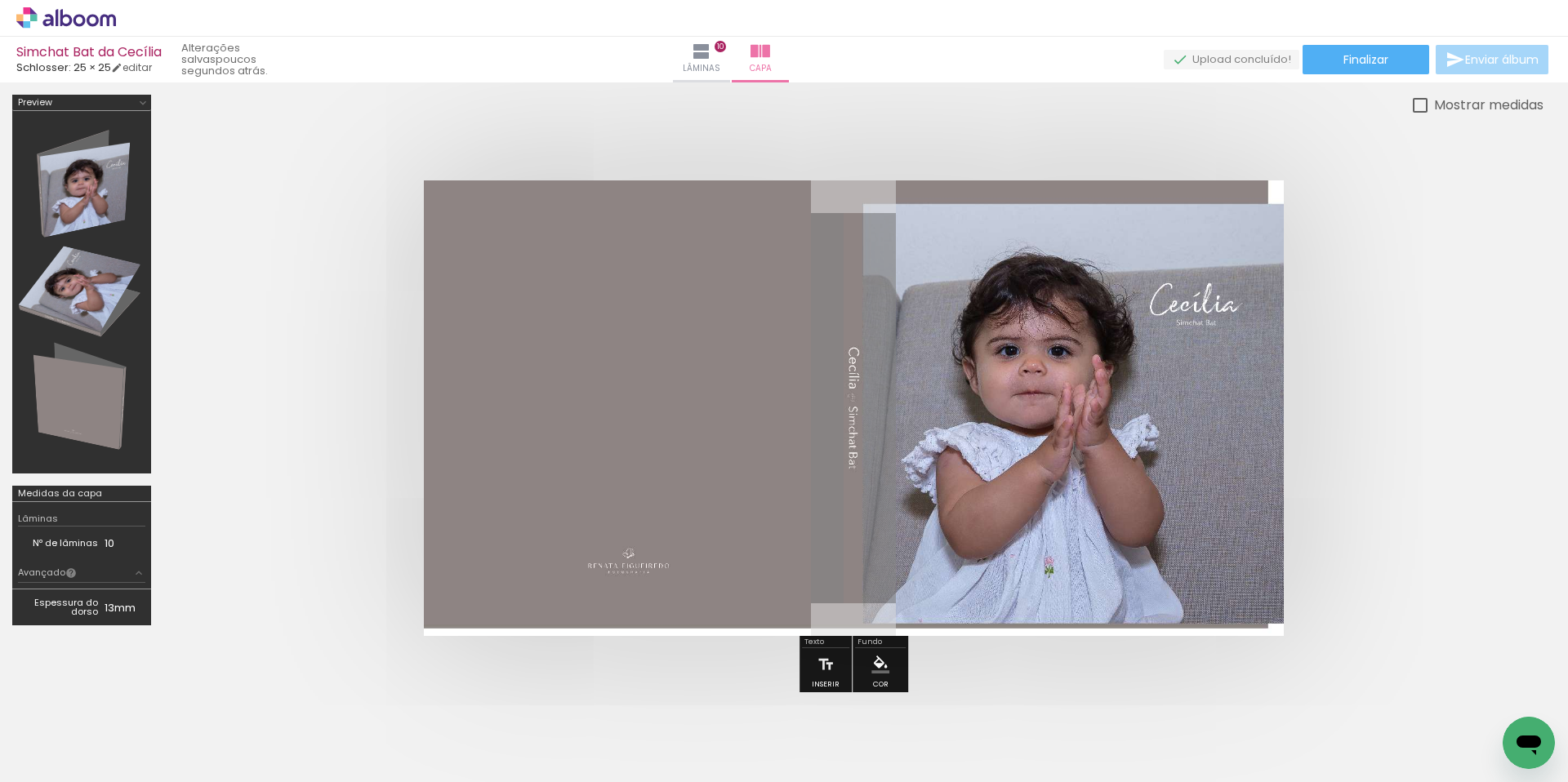
click at [1517, 502] on div at bounding box center [852, 408] width 1380 height 586
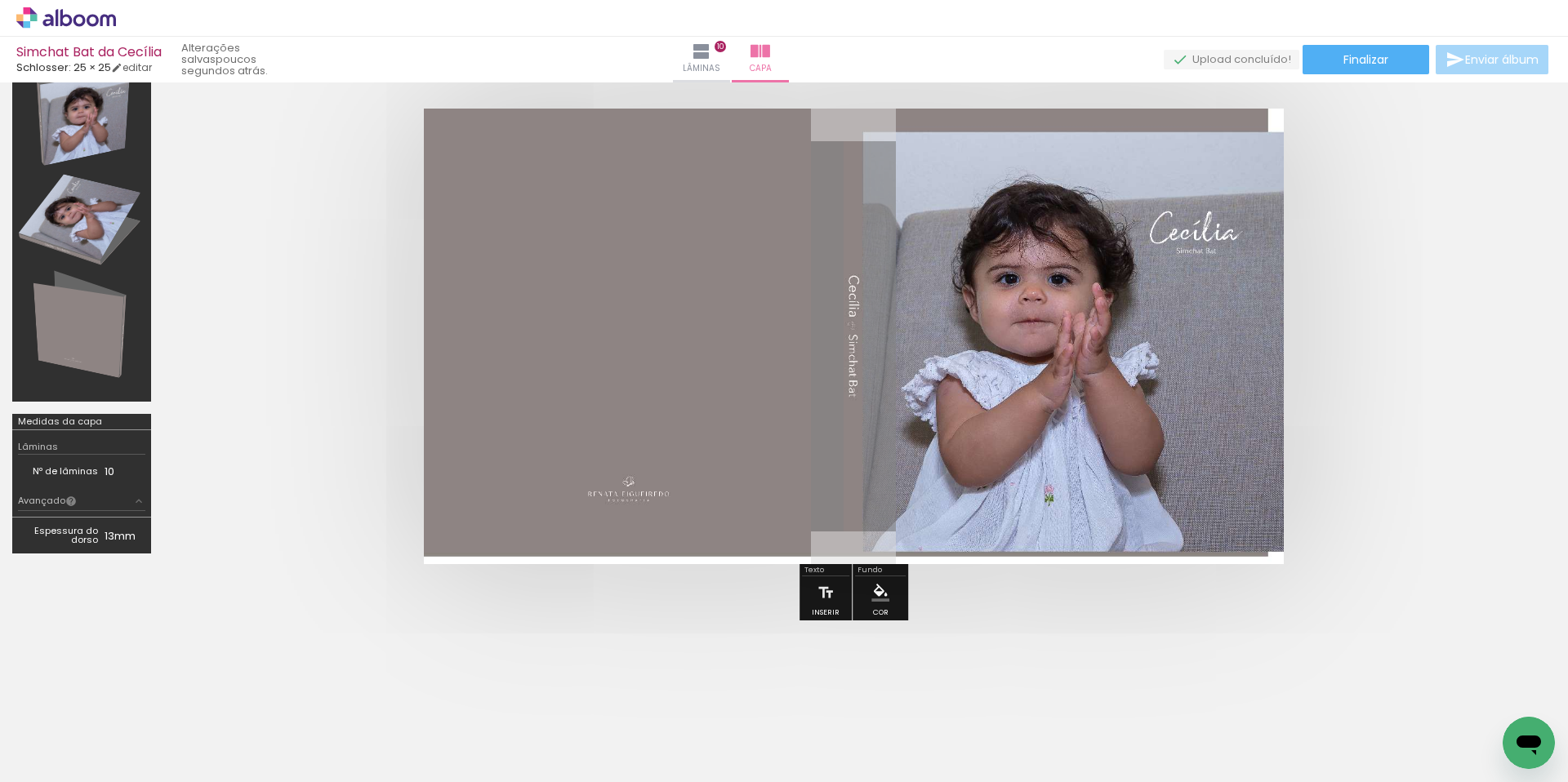
scroll to position [143, 0]
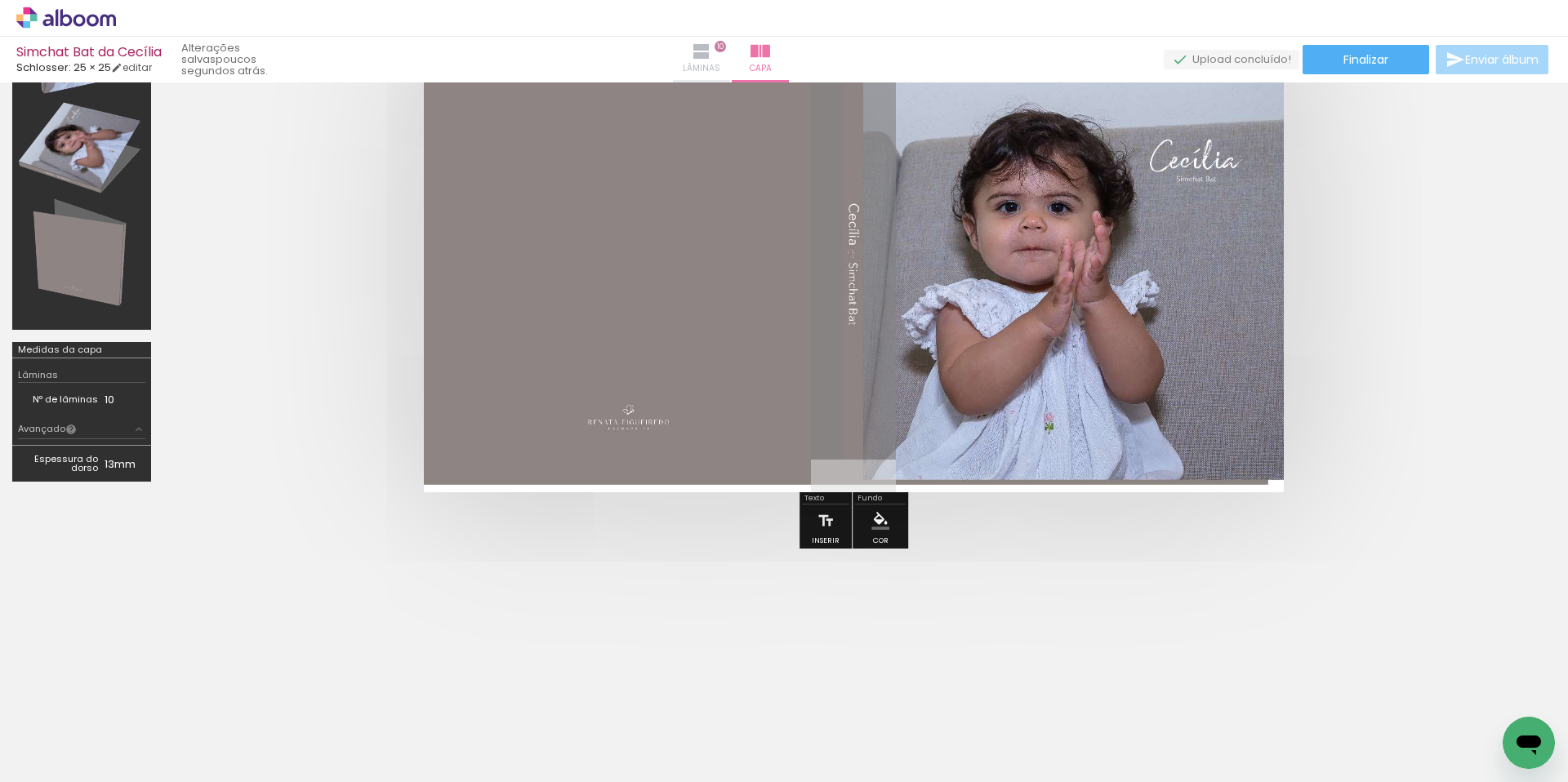
click at [711, 57] on iron-icon at bounding box center [701, 51] width 20 height 20
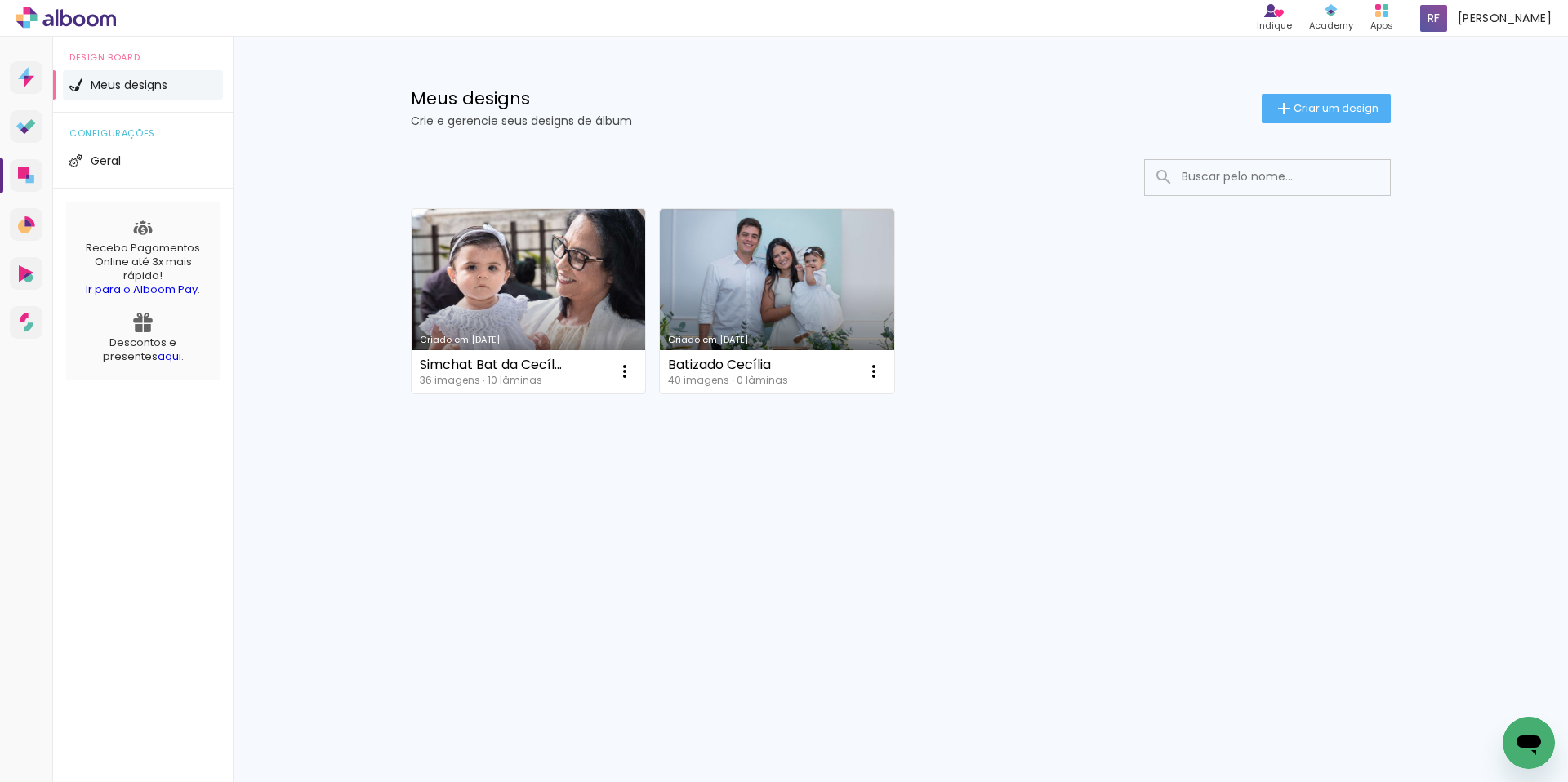
click at [492, 294] on link "Criado em [DATE]" at bounding box center [529, 301] width 234 height 185
